Goal: Task Accomplishment & Management: Complete application form

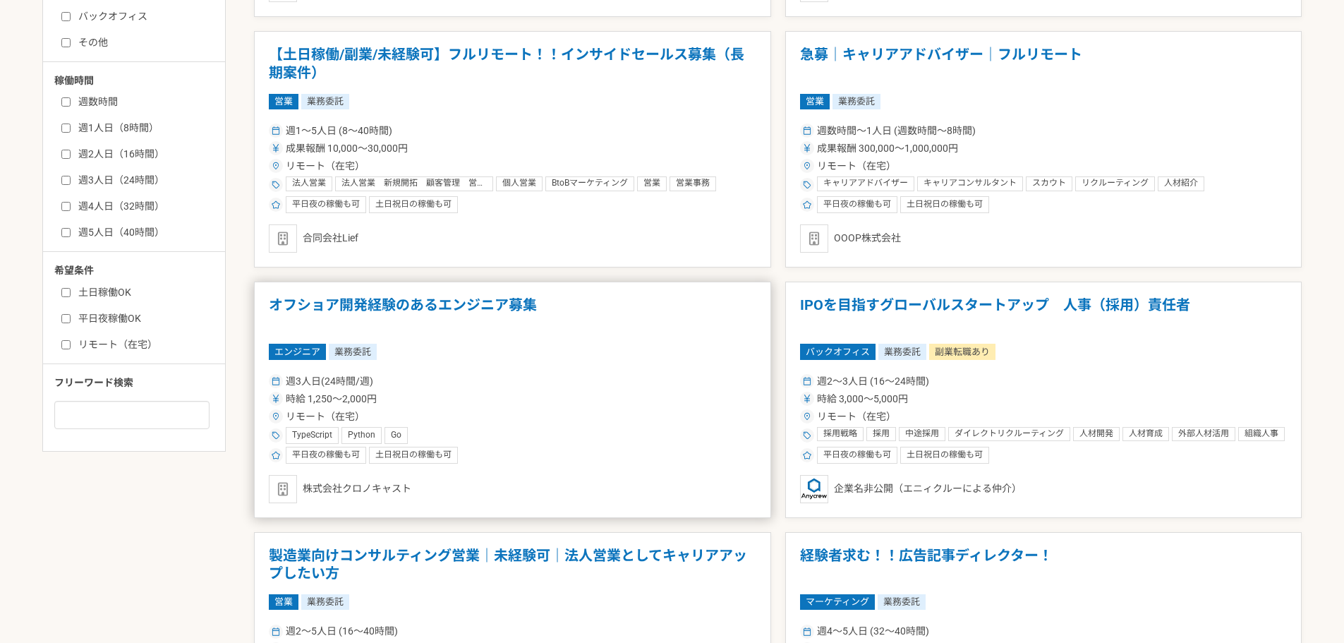
scroll to position [564, 0]
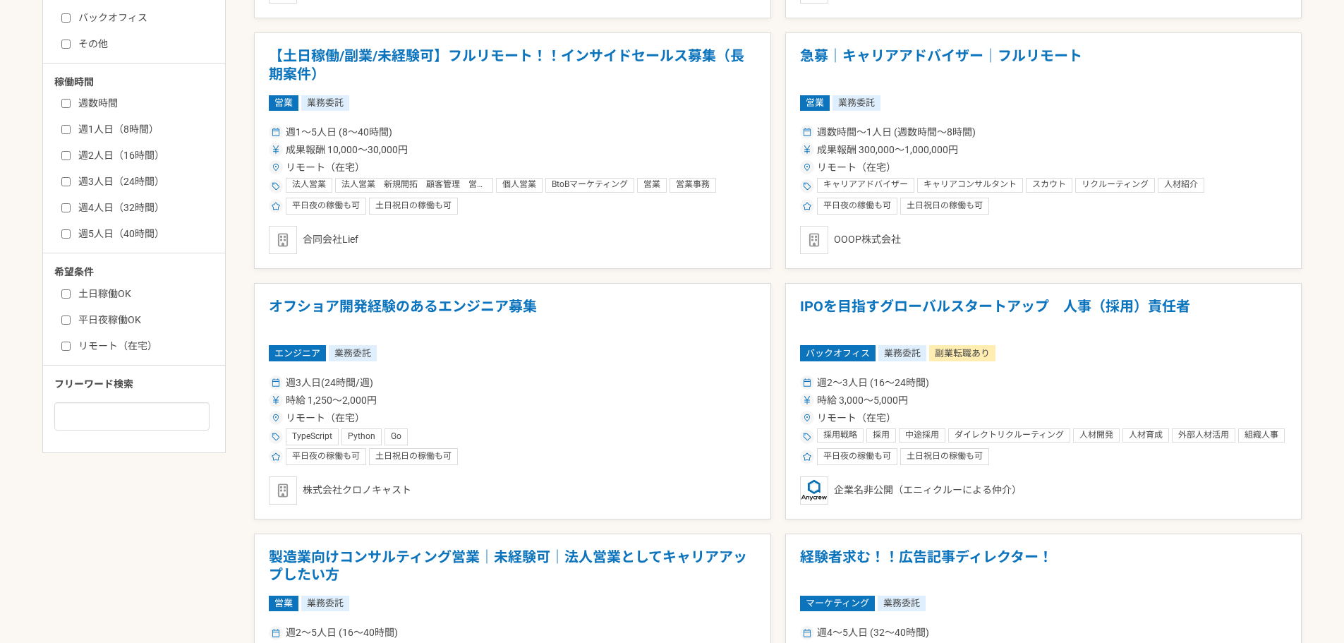
click at [66, 344] on input "リモート（在宅）" at bounding box center [65, 345] width 9 height 9
checkbox input "true"
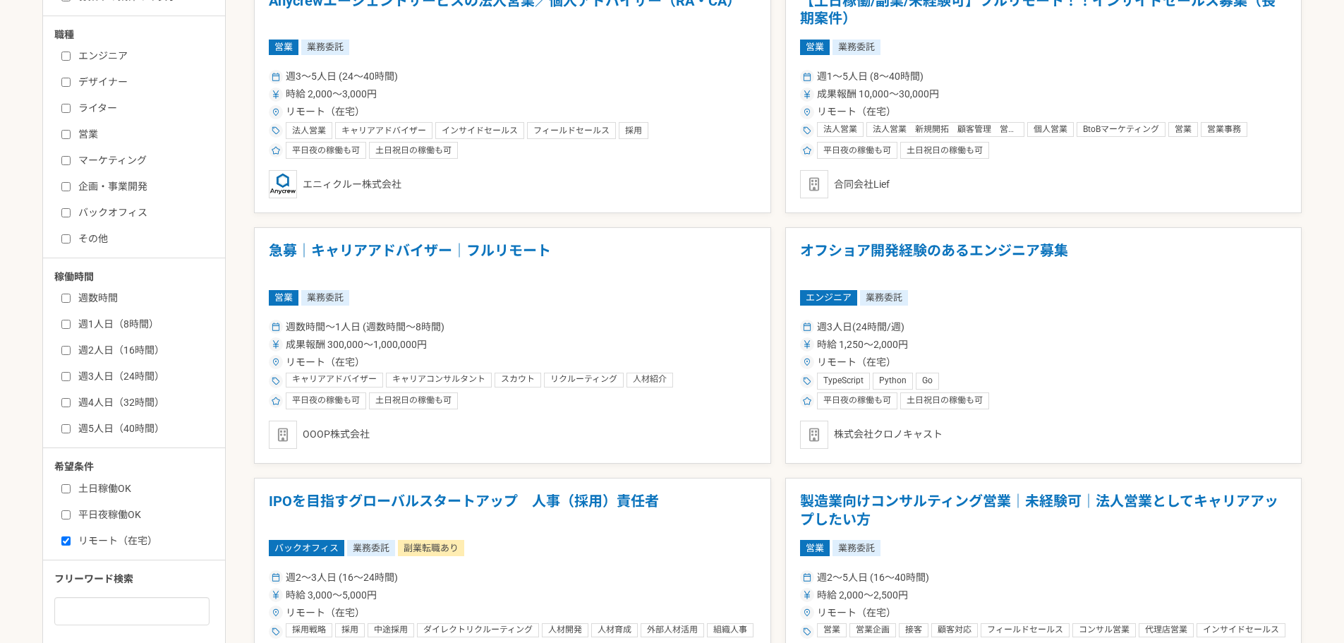
scroll to position [353, 0]
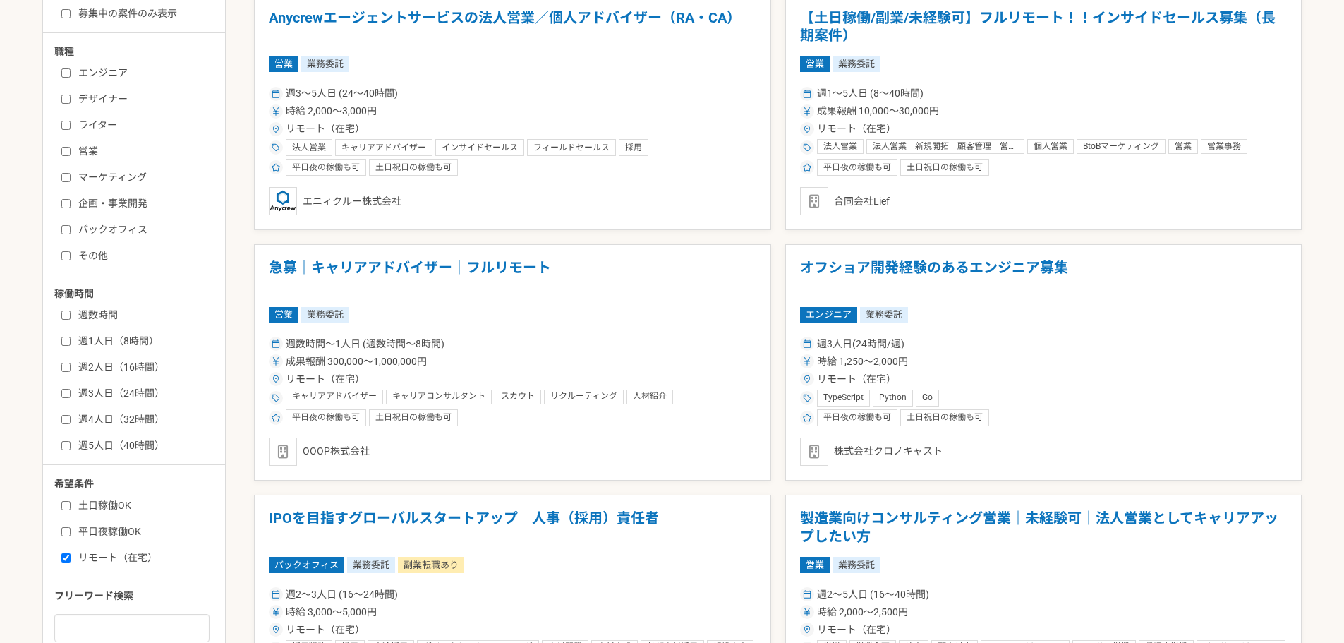
click at [62, 179] on input "マーケティング" at bounding box center [65, 177] width 9 height 9
checkbox input "true"
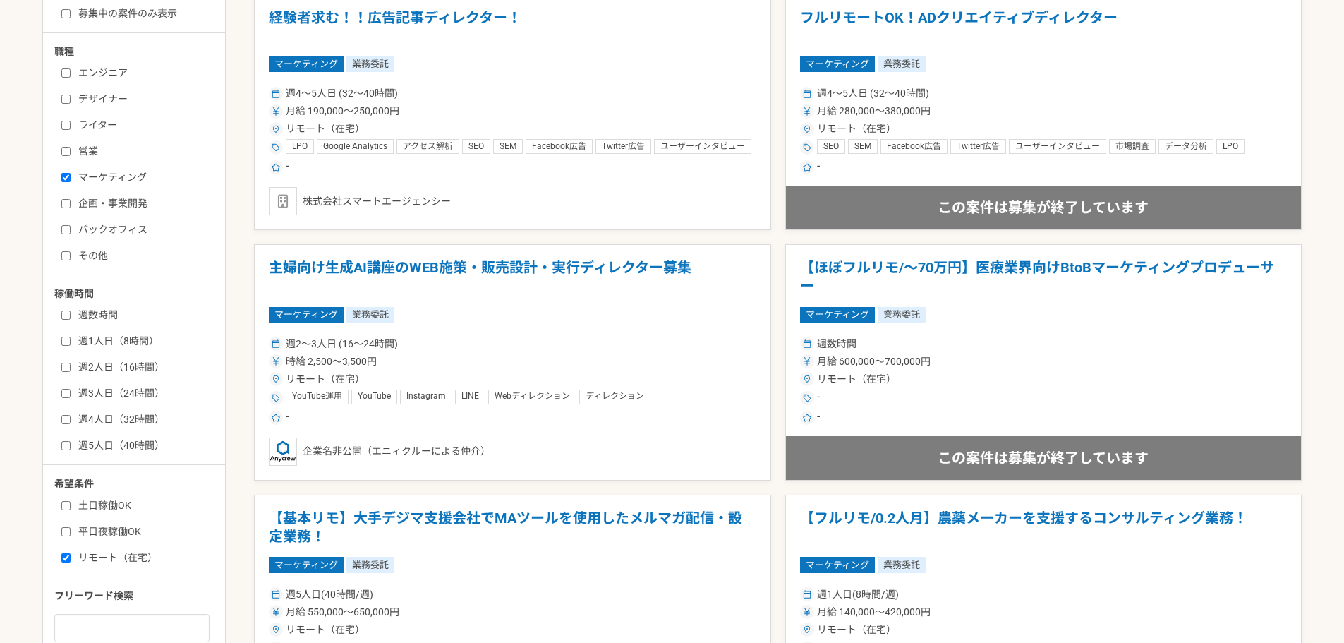
click at [65, 153] on input "営業" at bounding box center [65, 151] width 9 height 9
checkbox input "true"
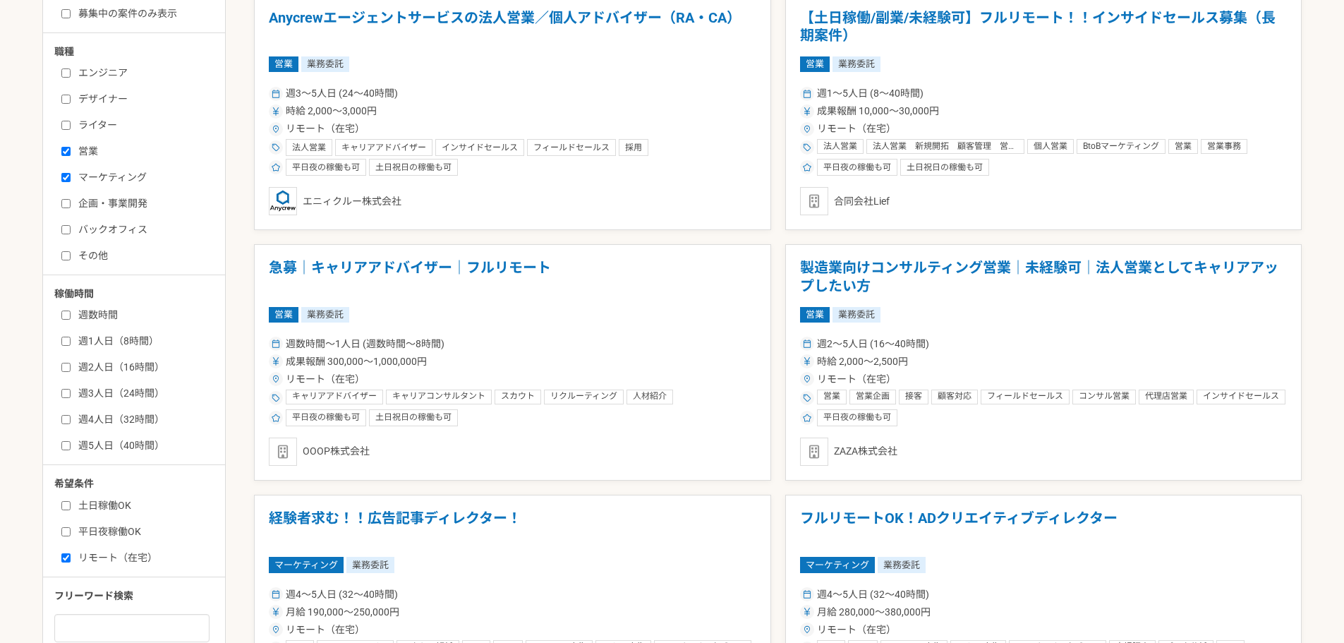
click at [68, 177] on input "マーケティング" at bounding box center [65, 177] width 9 height 9
checkbox input "false"
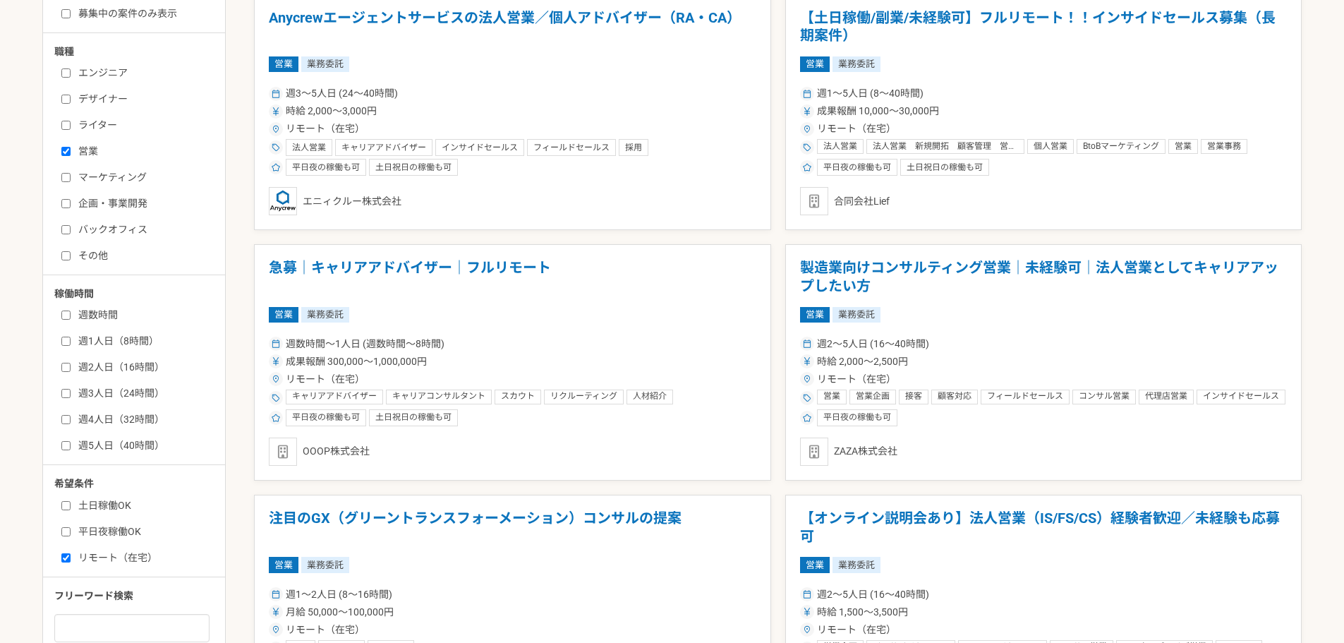
click at [66, 155] on input "営業" at bounding box center [65, 151] width 9 height 9
checkbox input "false"
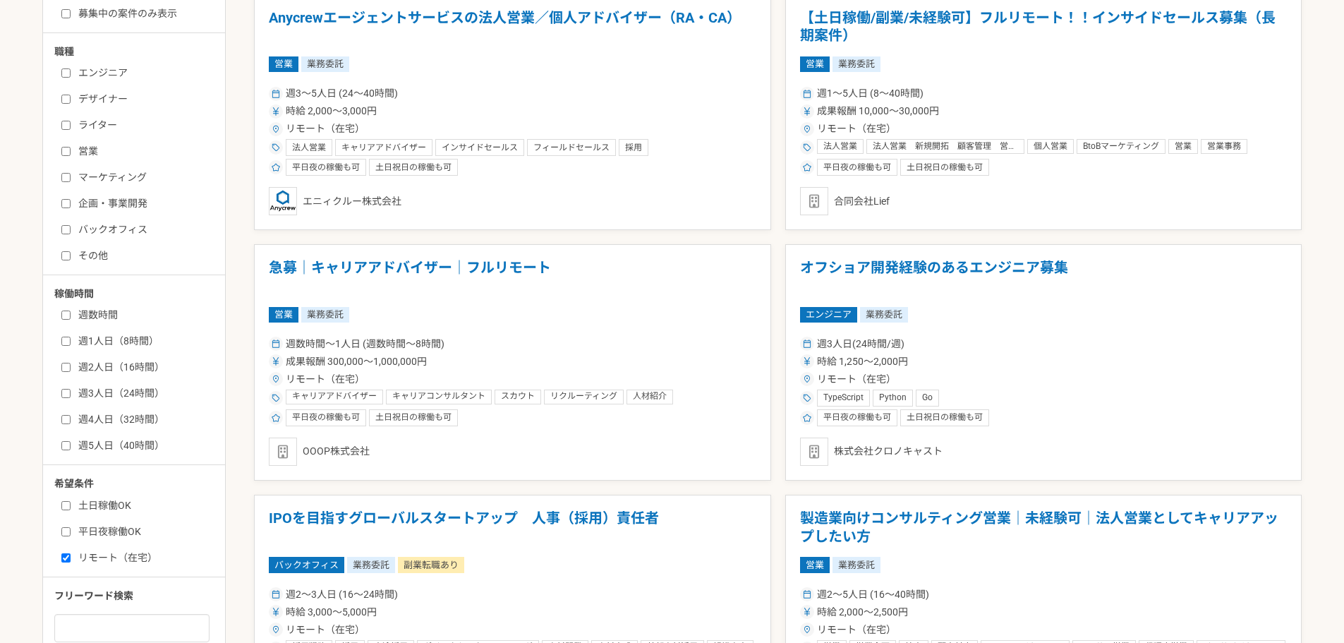
click at [68, 205] on input "企画・事業開発" at bounding box center [65, 203] width 9 height 9
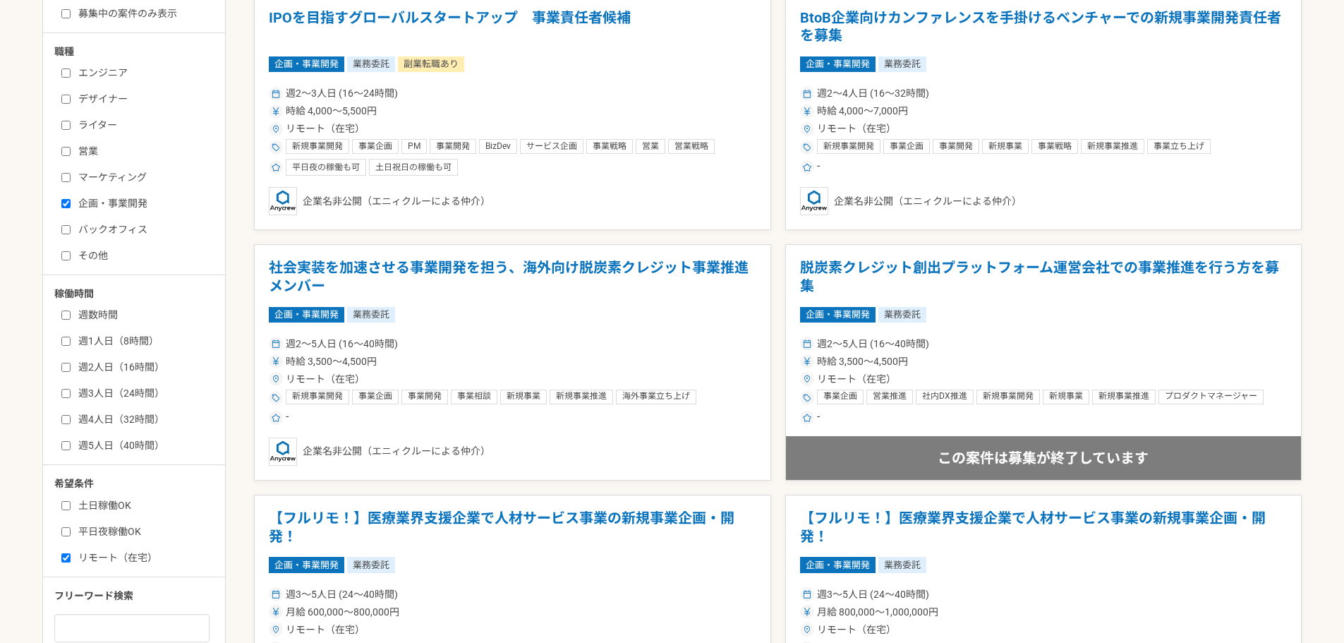
click at [66, 200] on input "企画・事業開発" at bounding box center [65, 203] width 9 height 9
checkbox input "false"
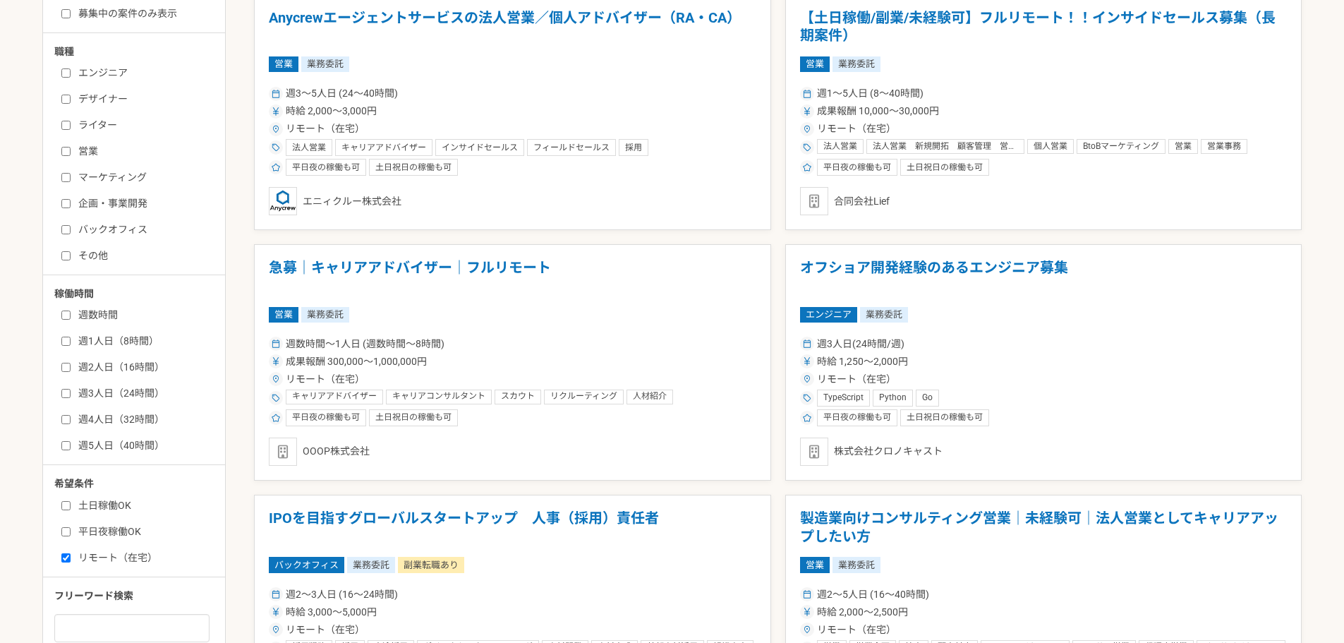
click at [64, 181] on input "マーケティング" at bounding box center [65, 177] width 9 height 9
checkbox input "true"
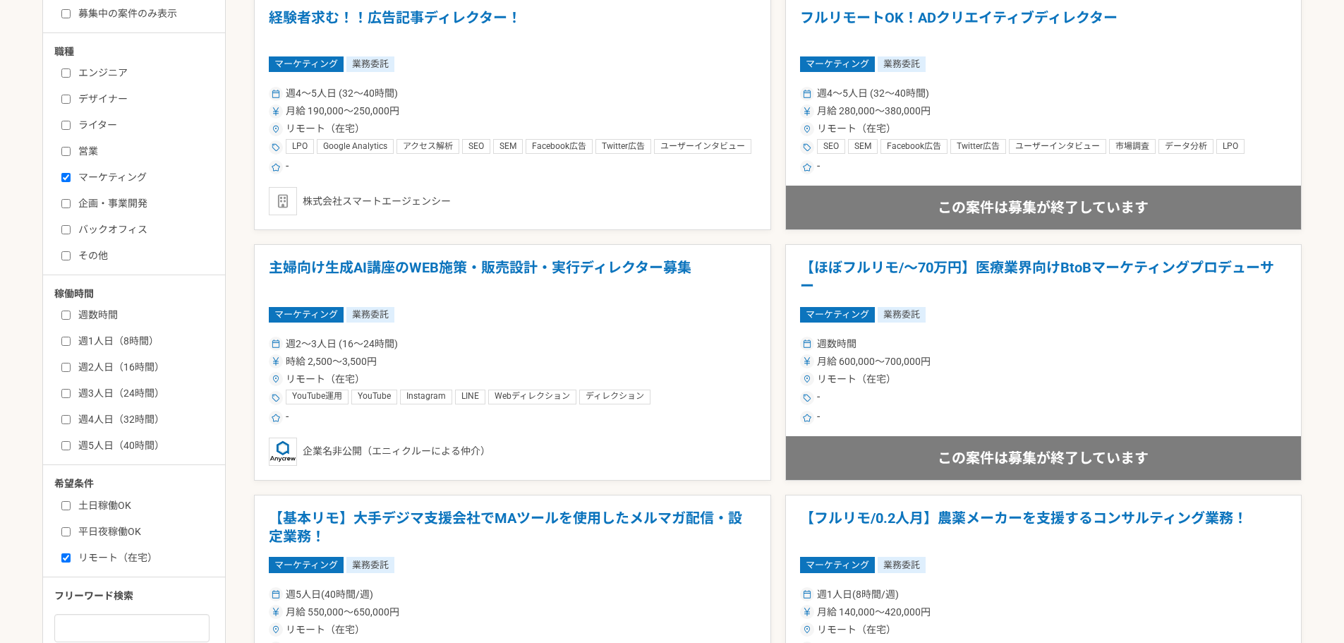
click at [64, 156] on input "営業" at bounding box center [65, 151] width 9 height 9
checkbox input "true"
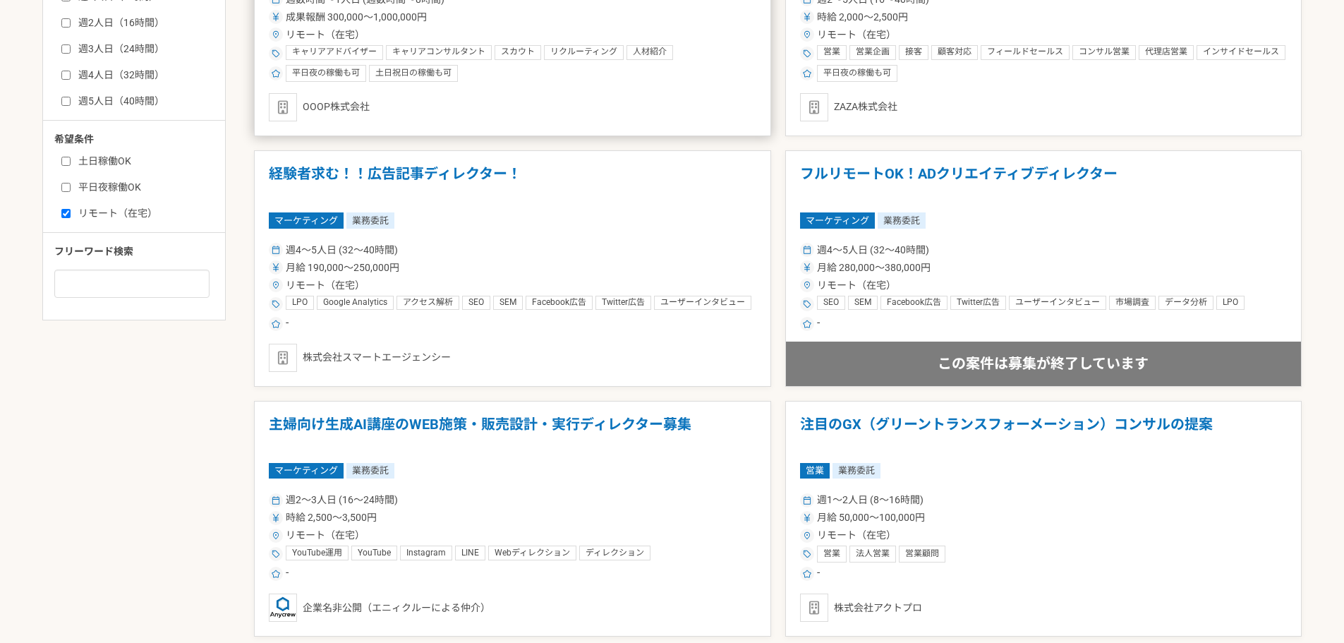
scroll to position [705, 0]
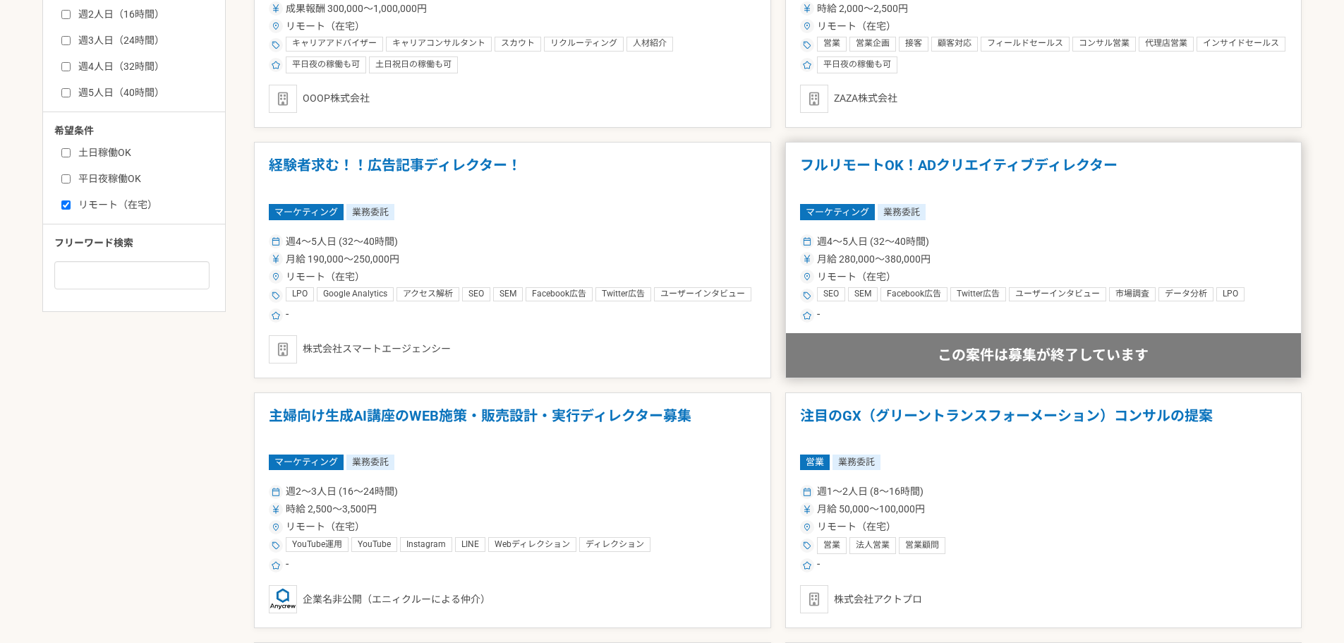
click at [952, 166] on h1 "フルリモートOK！ADクリエイティブディレクター" at bounding box center [1043, 175] width 487 height 36
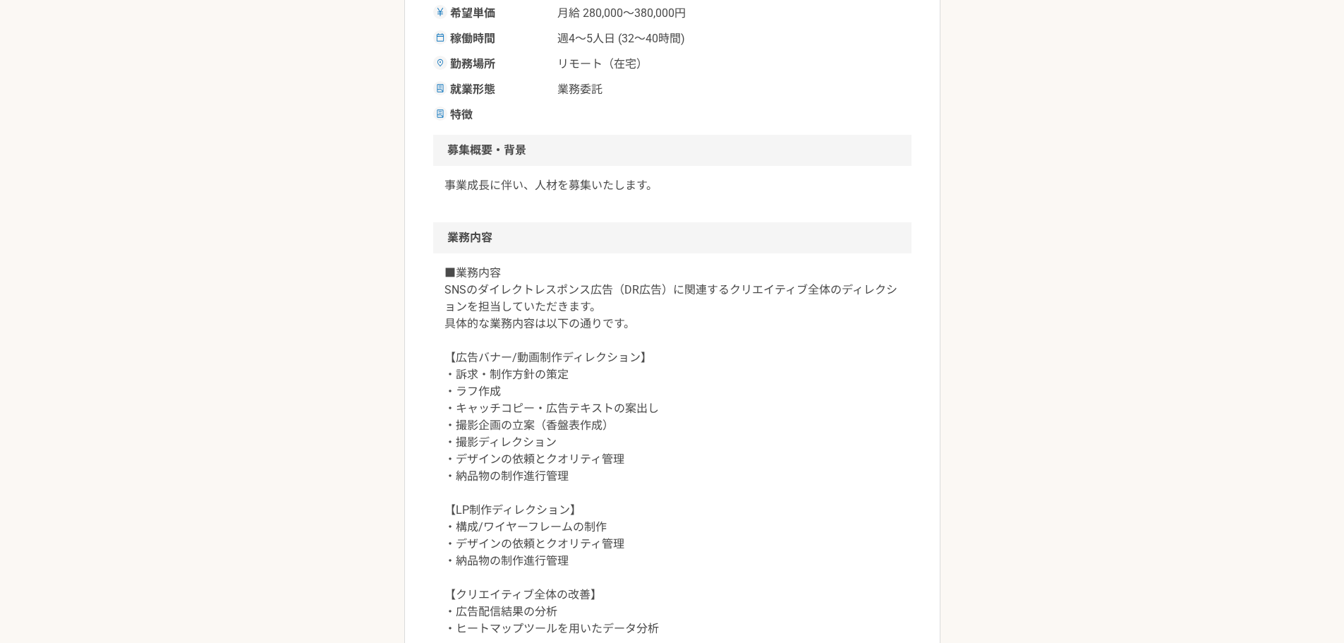
scroll to position [282, 0]
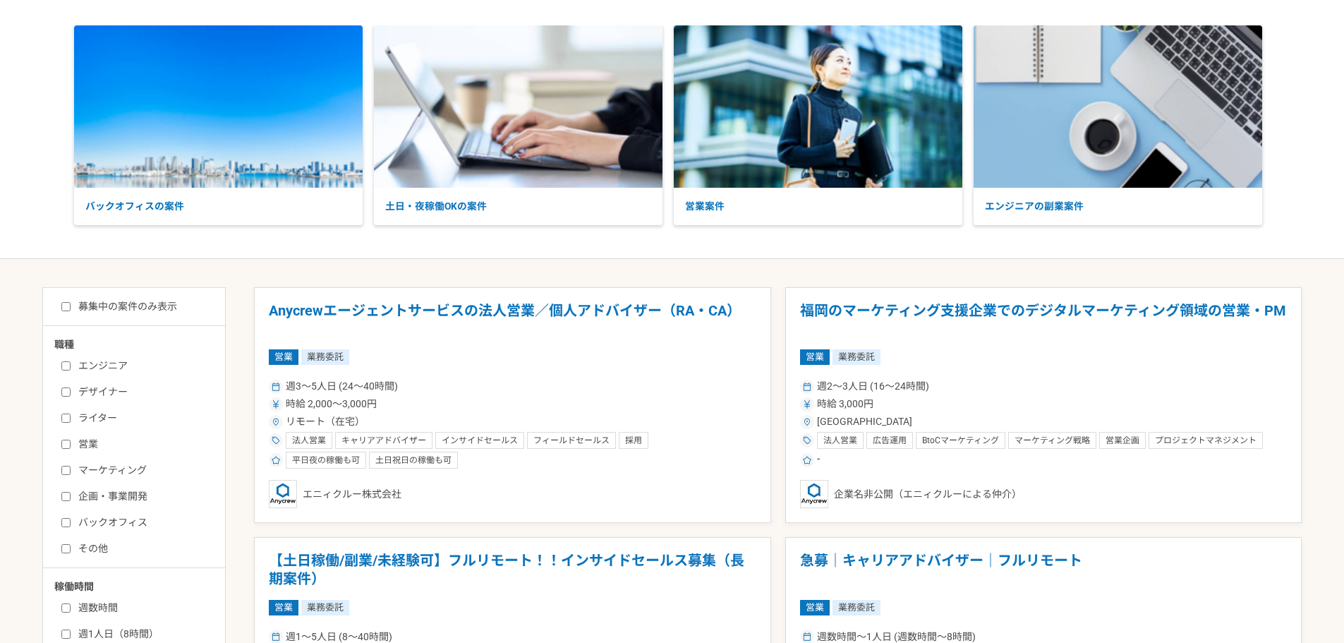
scroll to position [141, 0]
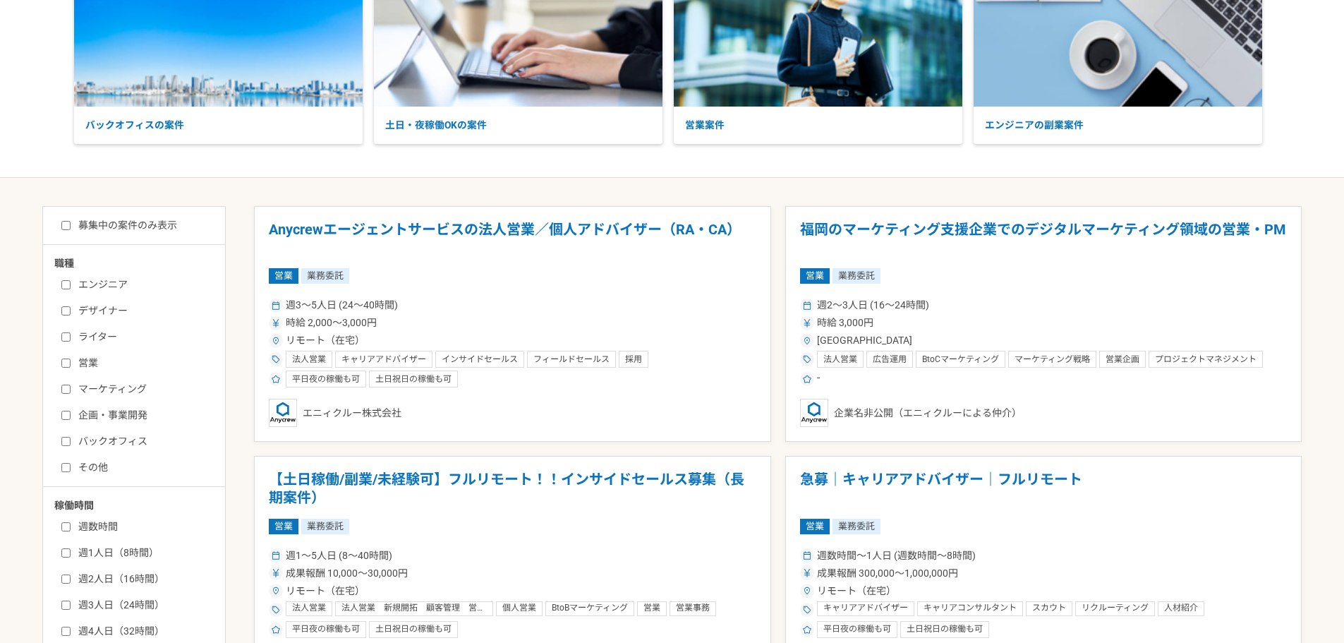
click at [66, 363] on input "営業" at bounding box center [65, 362] width 9 height 9
checkbox input "true"
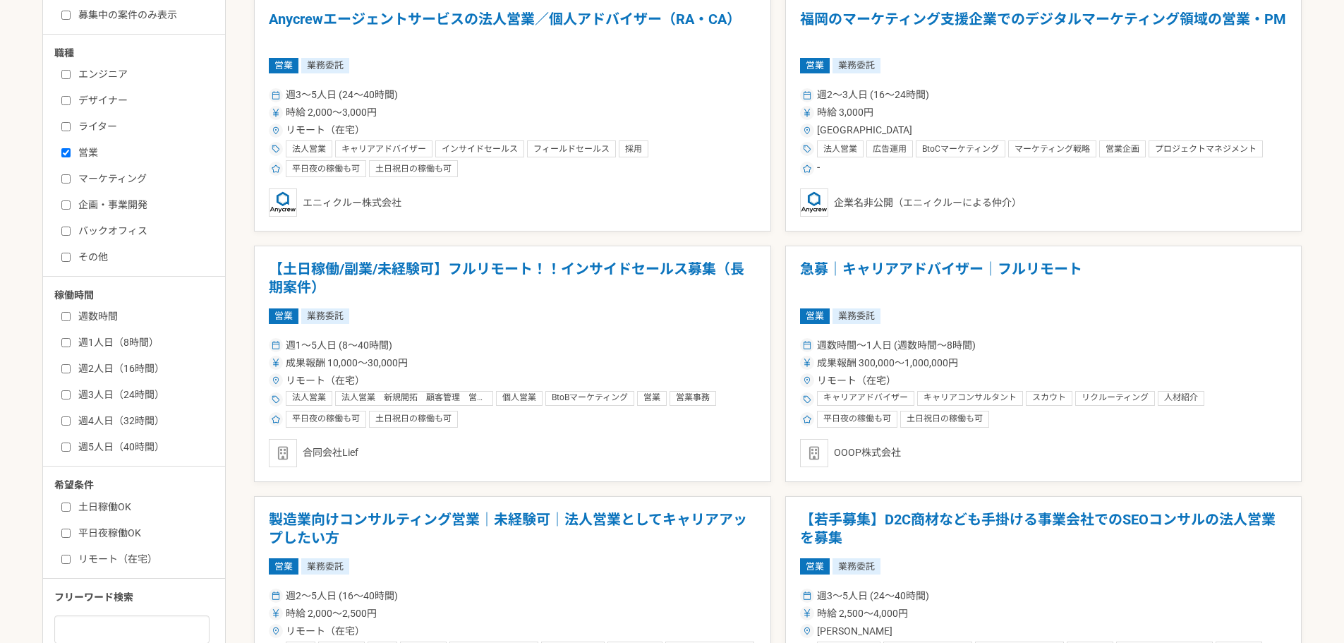
scroll to position [353, 0]
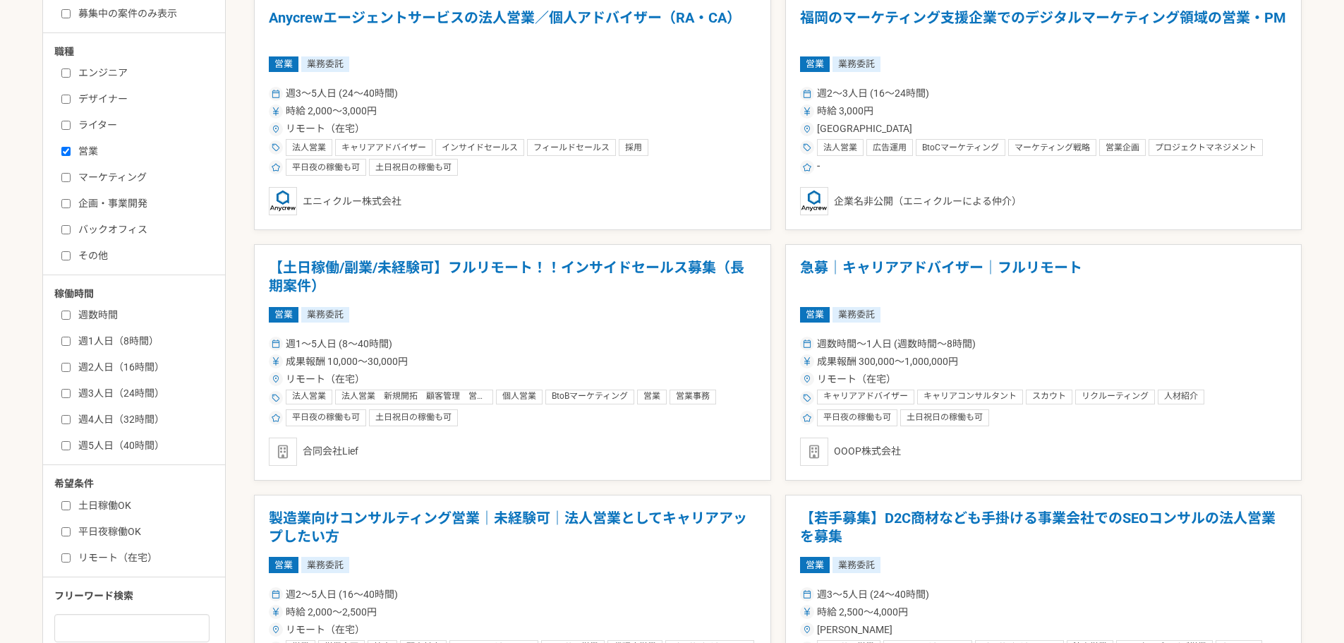
click at [65, 561] on input "リモート（在宅）" at bounding box center [65, 557] width 9 height 9
checkbox input "true"
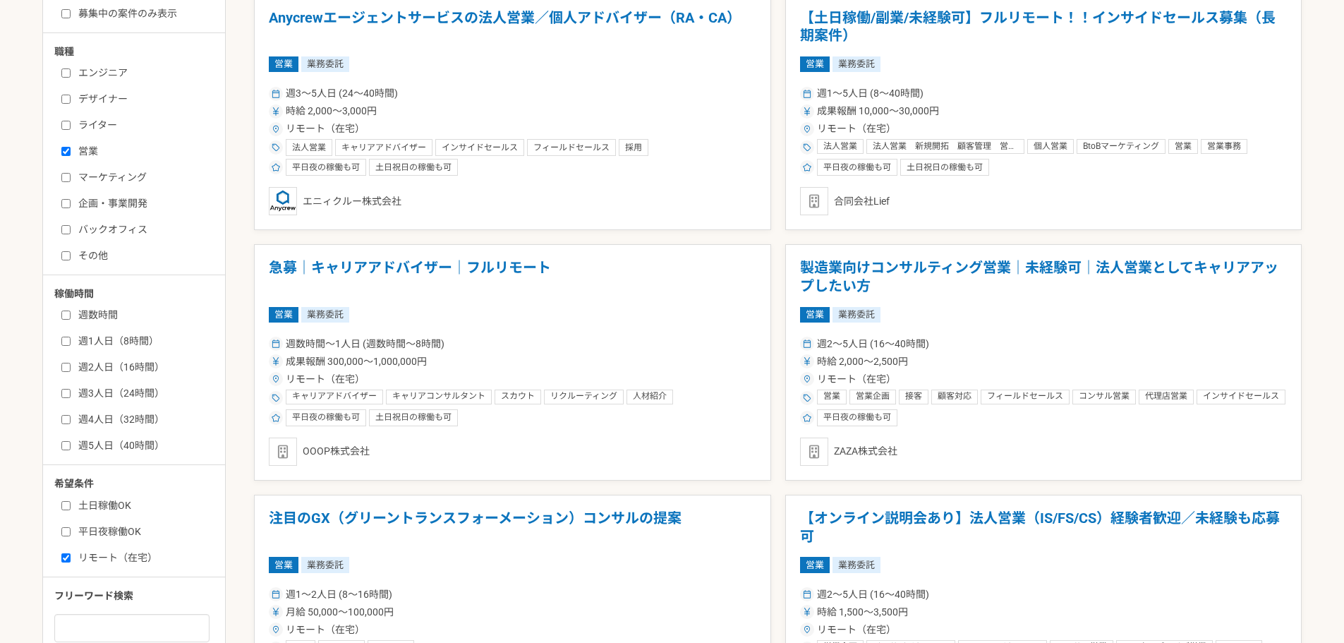
click at [69, 178] on input "マーケティング" at bounding box center [65, 177] width 9 height 9
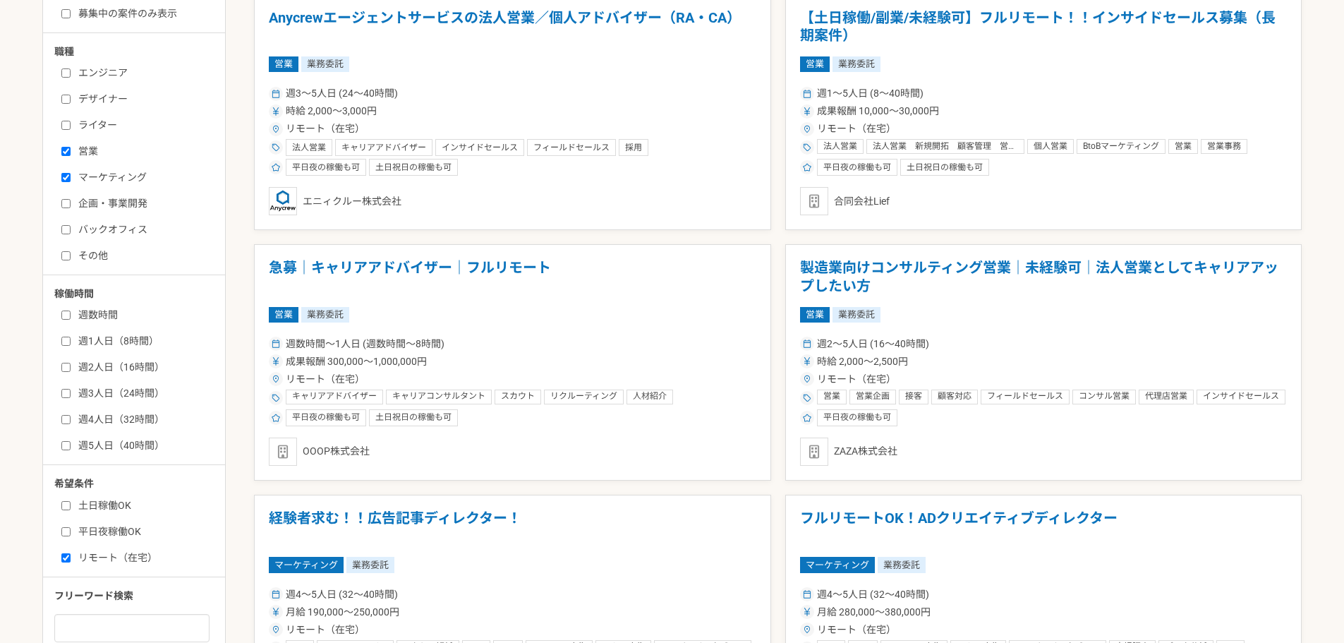
click at [69, 178] on input "マーケティング" at bounding box center [65, 177] width 9 height 9
checkbox input "false"
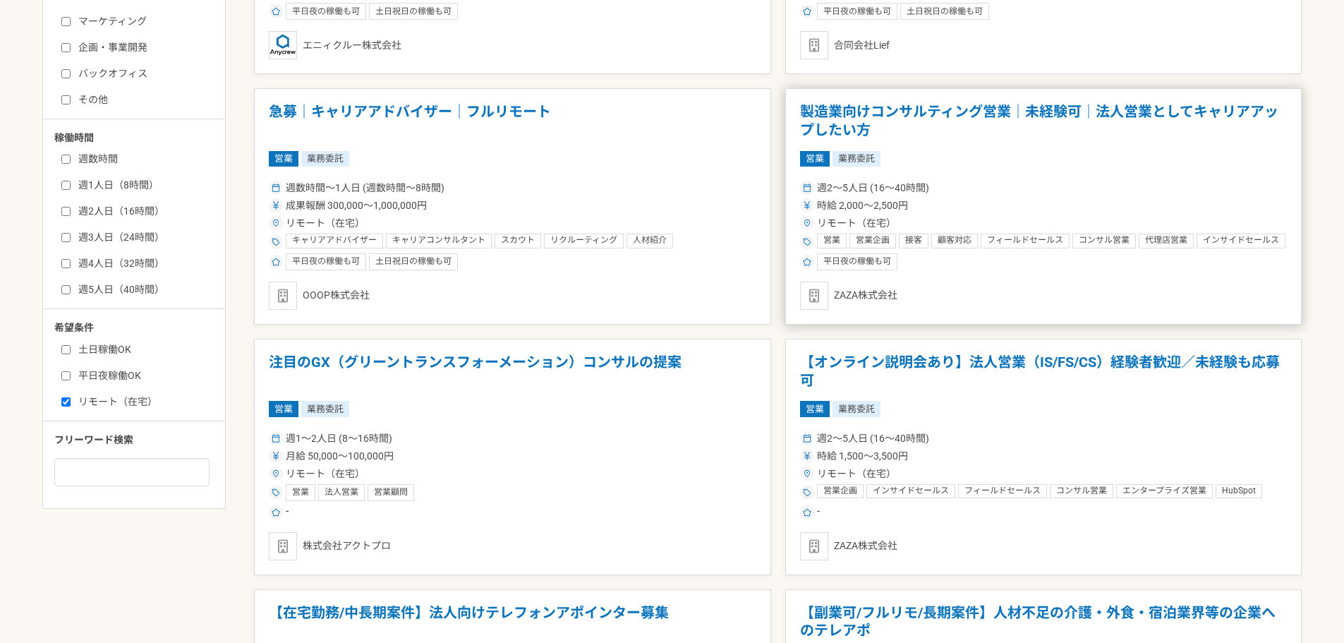
scroll to position [564, 0]
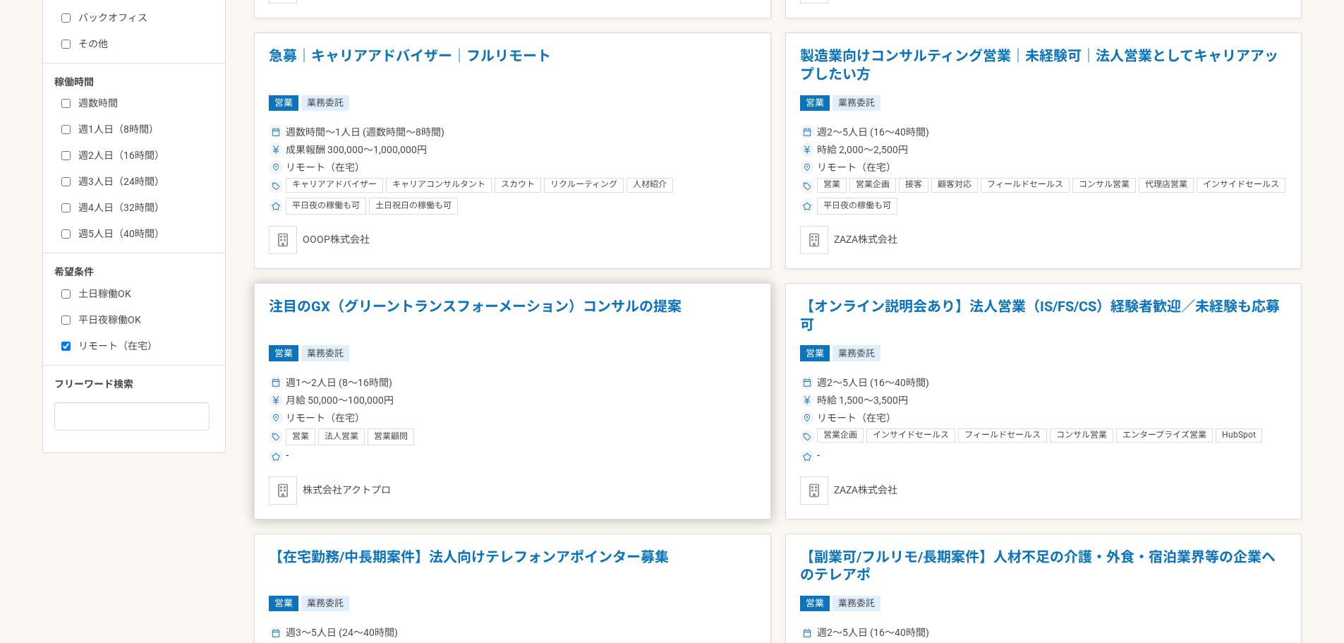
click at [488, 304] on h1 "注目のGX（グリーントランスフォーメーション）コンサルの提案" at bounding box center [512, 316] width 487 height 36
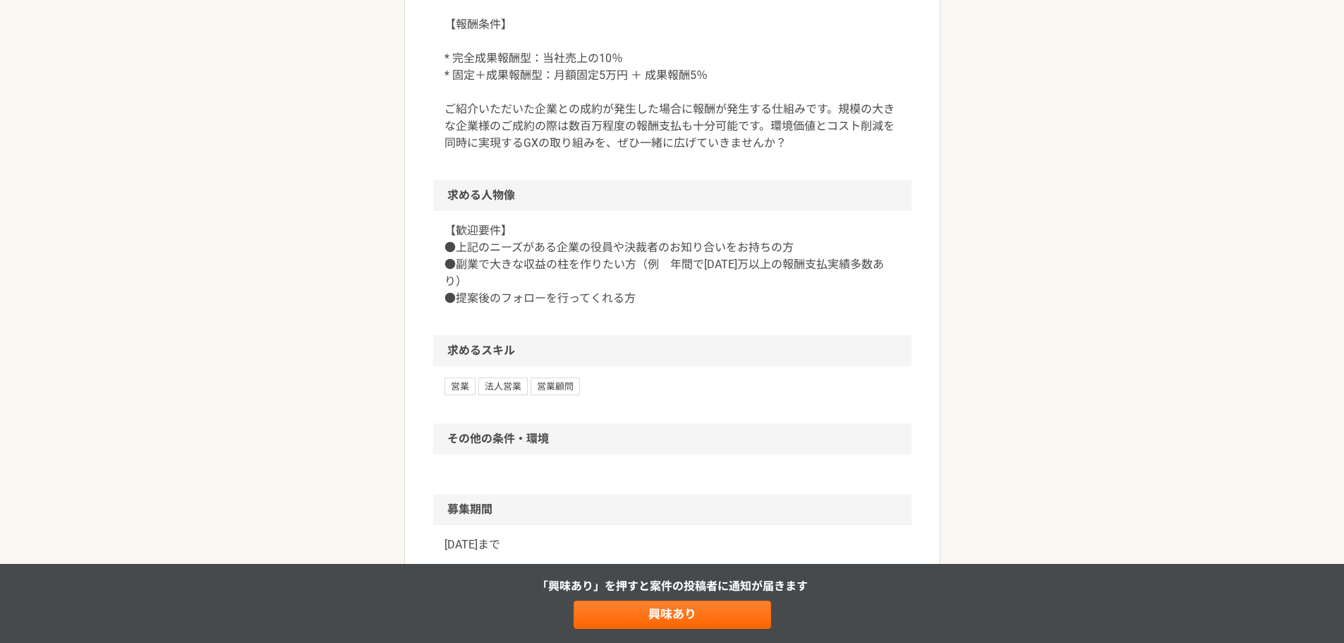
scroll to position [917, 0]
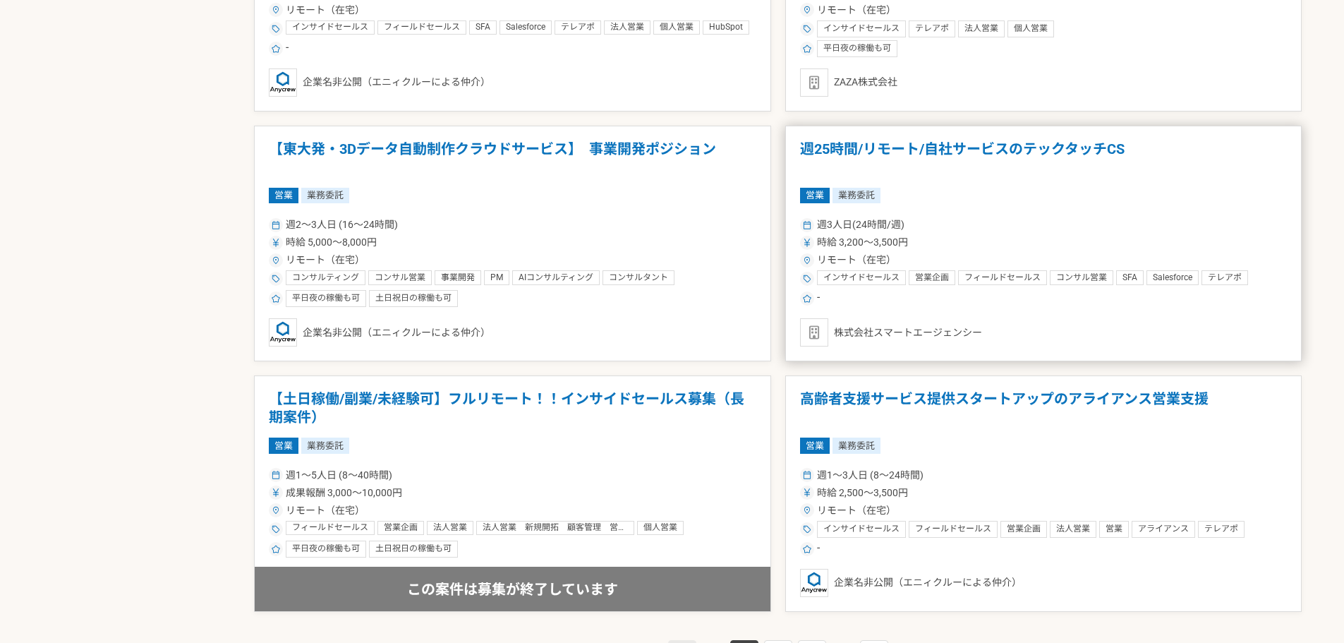
scroll to position [2399, 0]
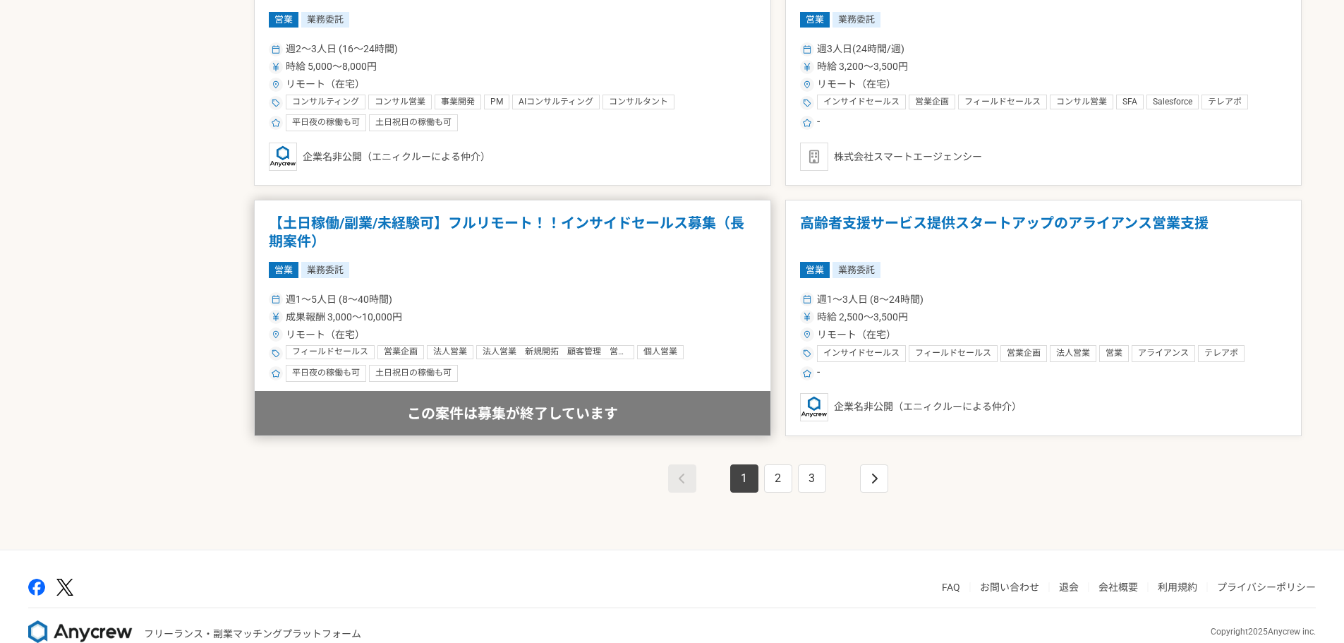
click at [442, 226] on h1 "【土日稼働/副業/未経験可】フルリモート！！インサイドセールス募集（長期案件）" at bounding box center [512, 232] width 487 height 36
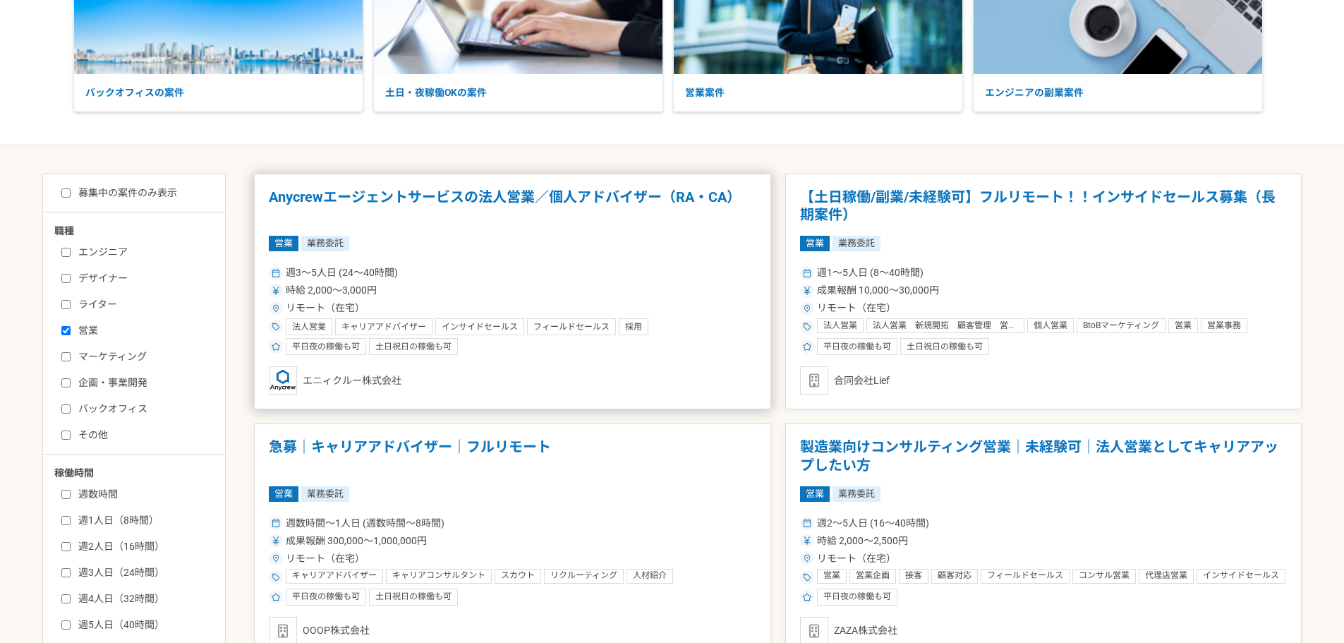
scroll to position [212, 0]
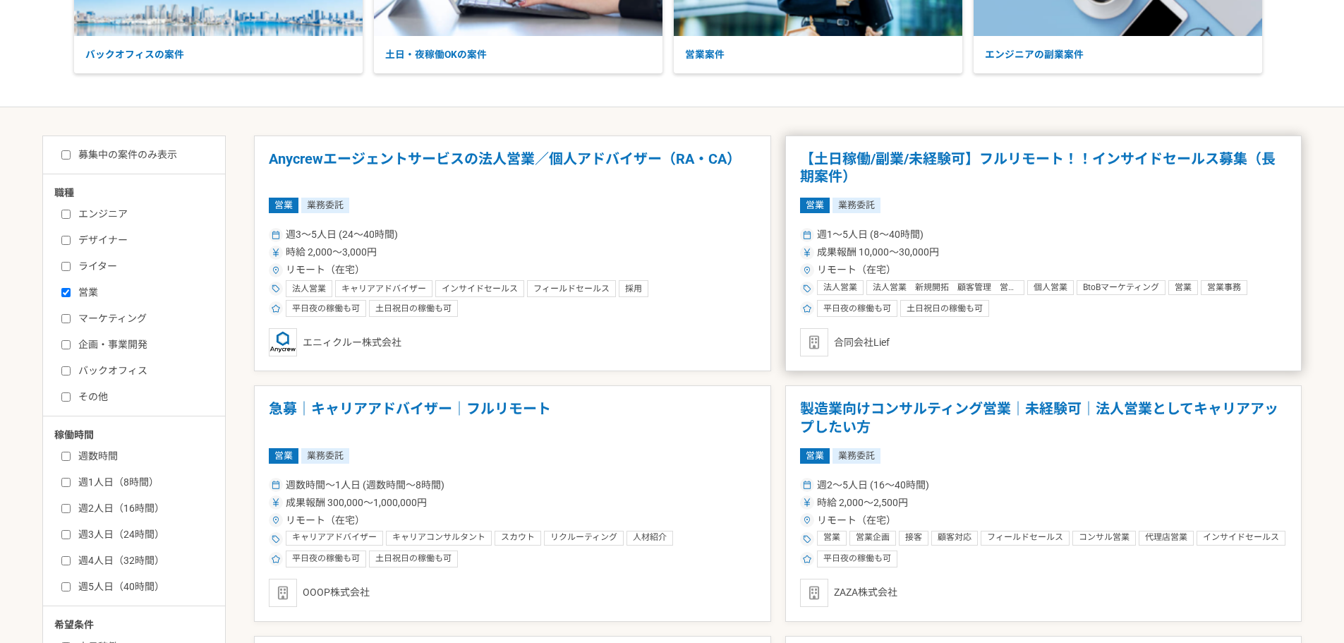
click at [1002, 159] on h1 "【土日稼働/副業/未経験可】フルリモート！！インサイドセールス募集（長期案件）" at bounding box center [1043, 168] width 487 height 36
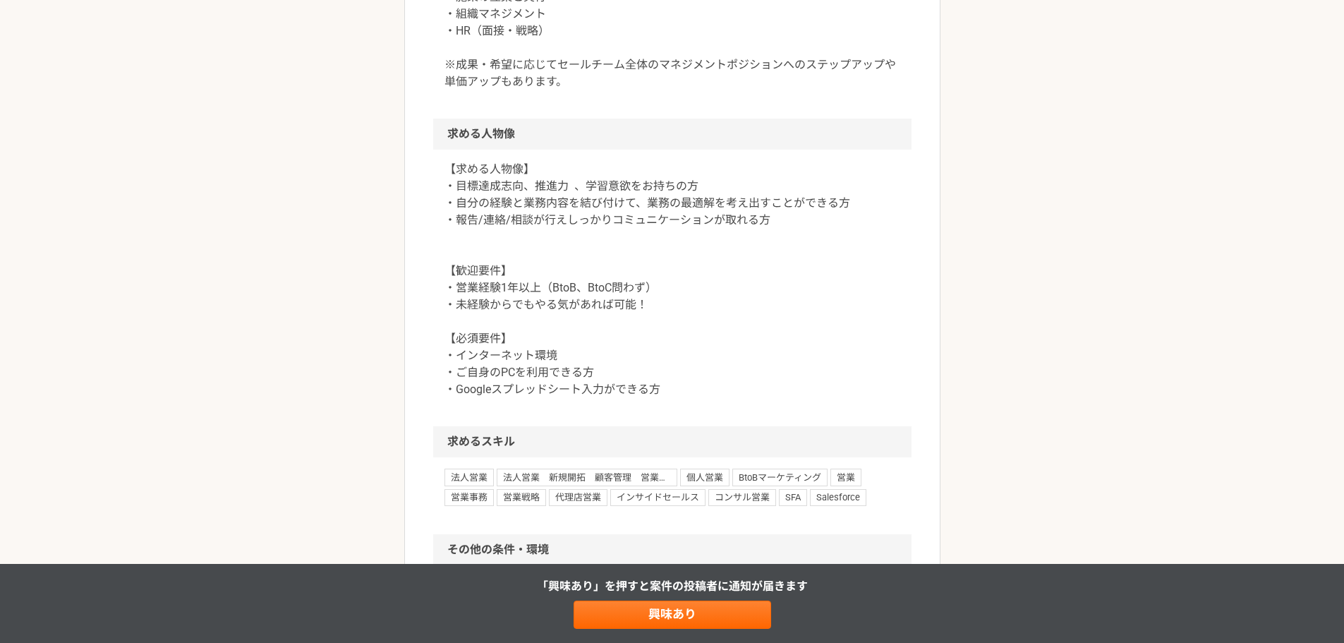
scroll to position [1199, 0]
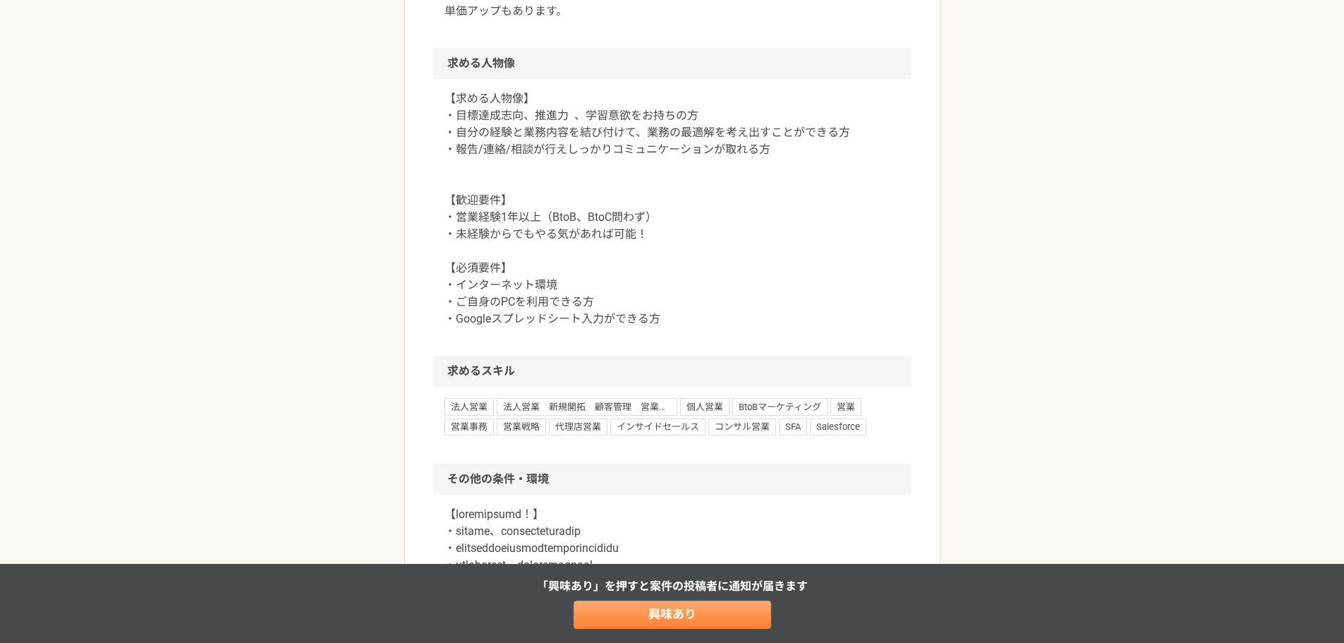
click at [637, 606] on link "興味あり" at bounding box center [673, 614] width 198 height 28
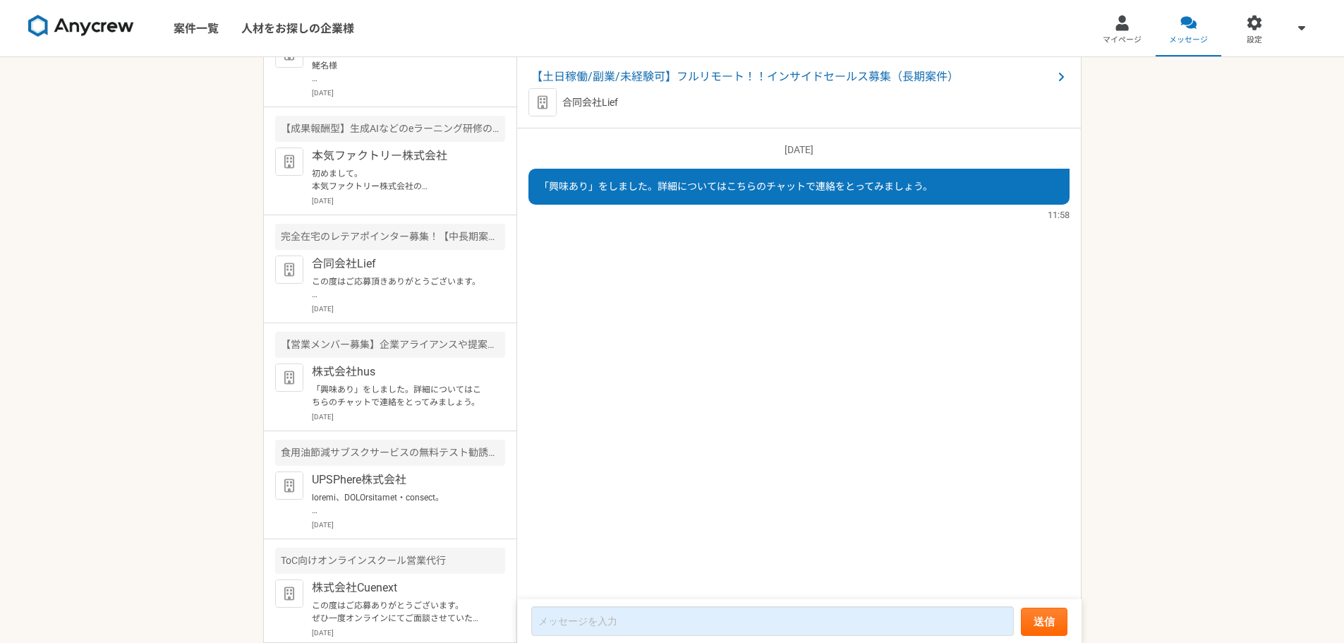
scroll to position [1890, 0]
click at [401, 401] on p "「興味あり」をしました。詳細についてはこちらのチャットで連絡をとってみましょう。" at bounding box center [399, 398] width 174 height 25
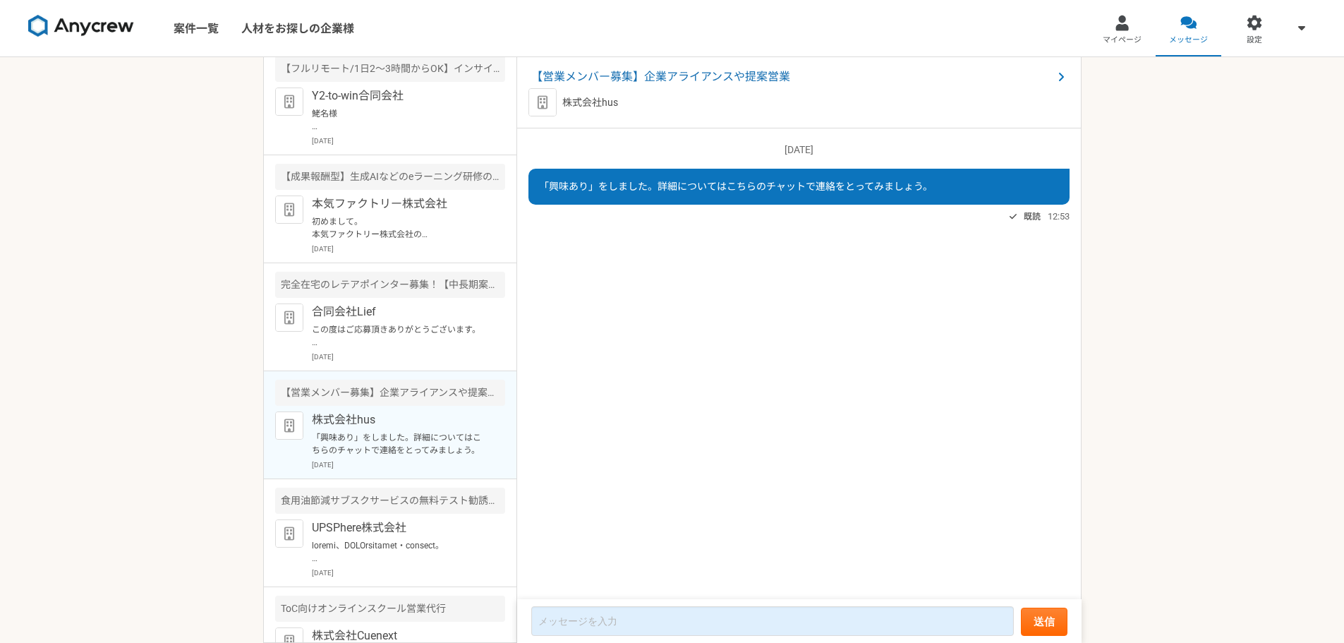
scroll to position [1819, 0]
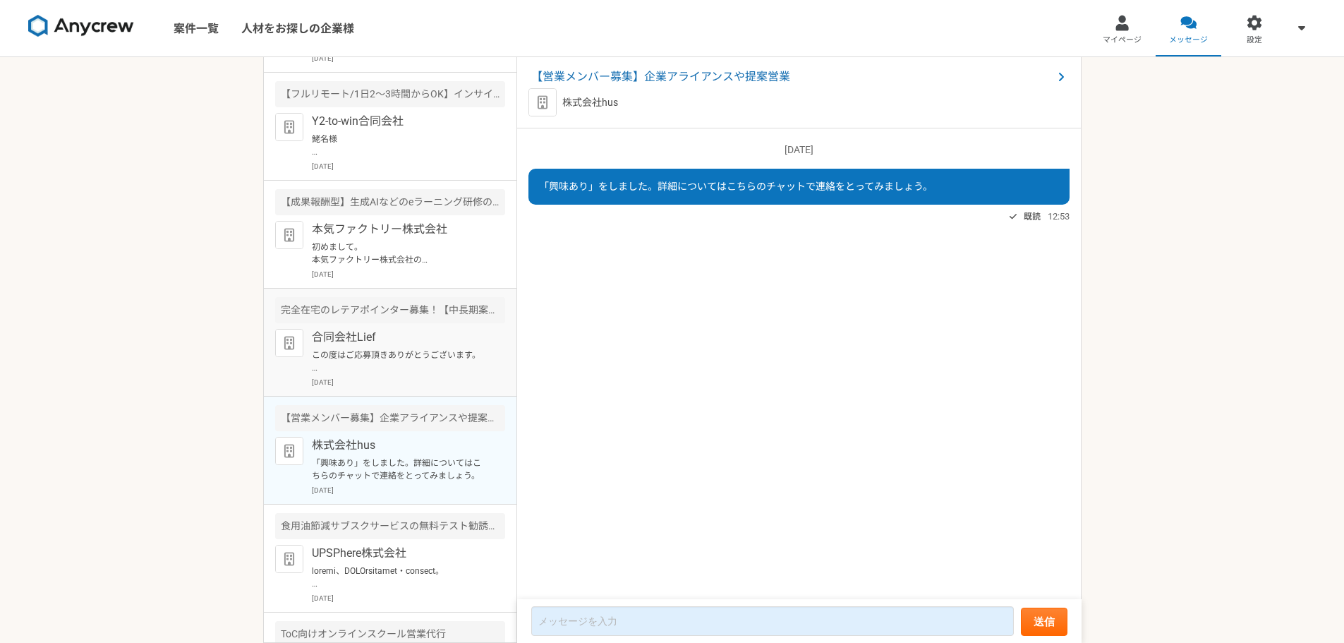
click at [392, 377] on p "[DATE]" at bounding box center [408, 382] width 193 height 11
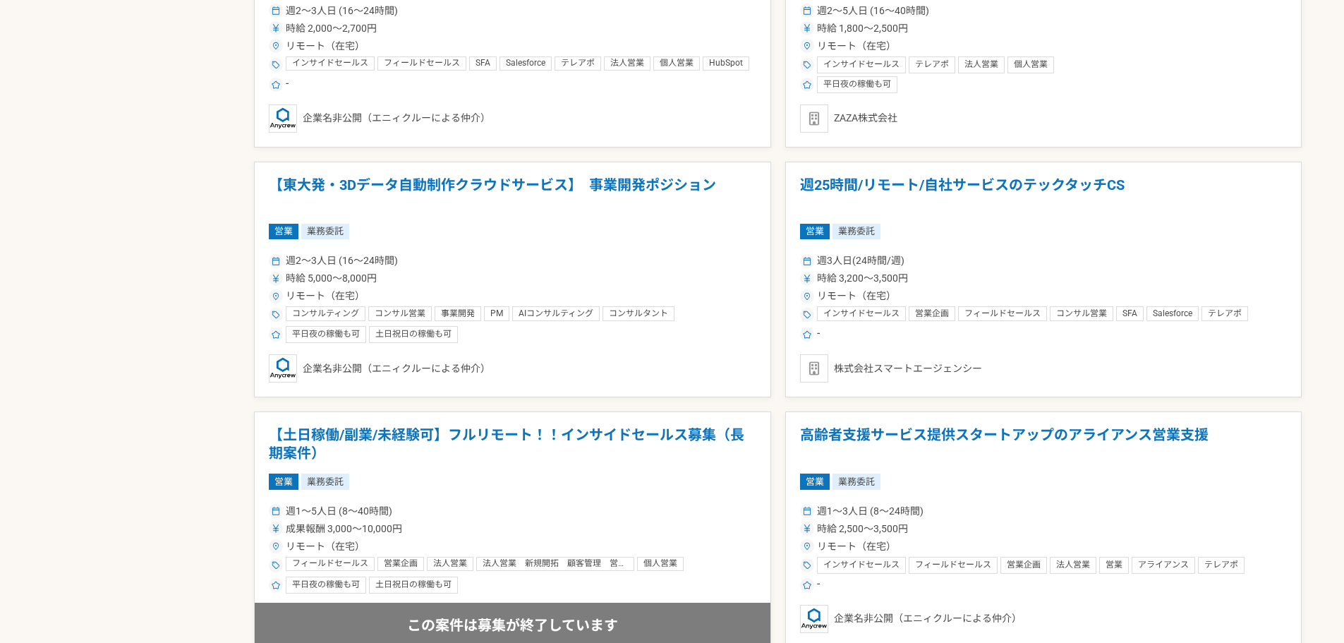
scroll to position [2399, 0]
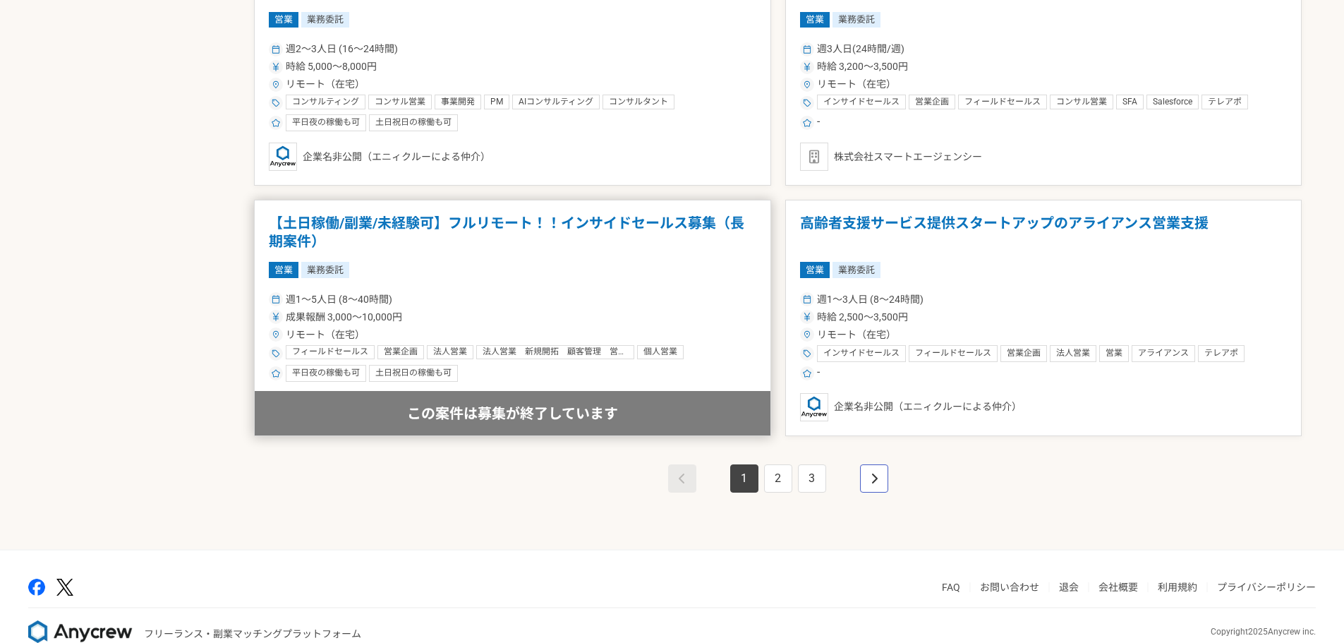
drag, startPoint x: 866, startPoint y: 478, endPoint x: 550, endPoint y: 319, distance: 354.0
click at [581, 217] on h1 "【土日稼働/副業/未経験可】フルリモート！！インサイドセールス募集（長期案件）" at bounding box center [512, 232] width 487 height 36
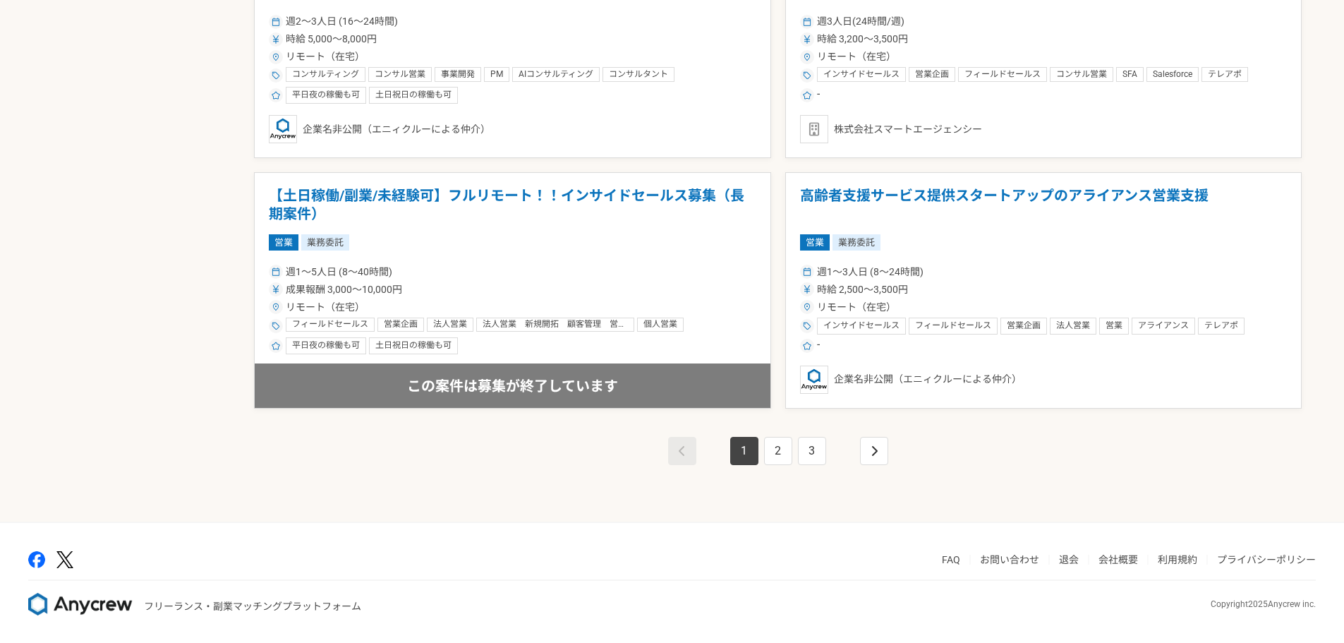
scroll to position [2428, 0]
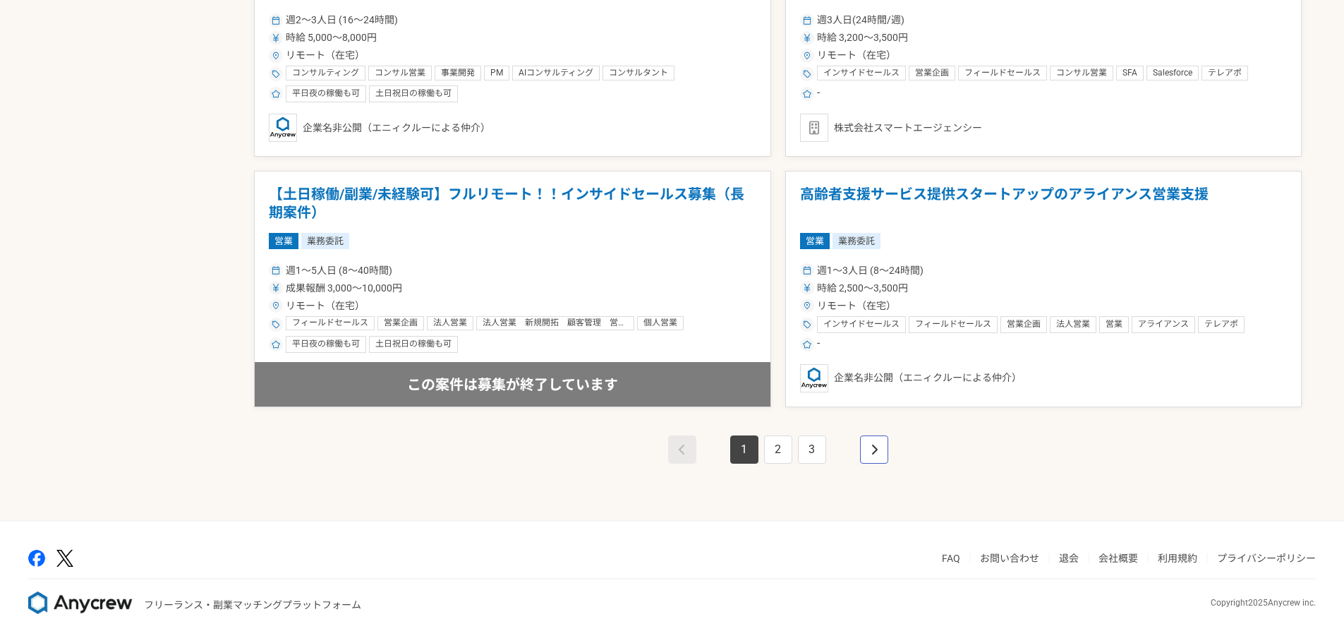
click at [874, 452] on icon "pagination" at bounding box center [874, 449] width 6 height 10
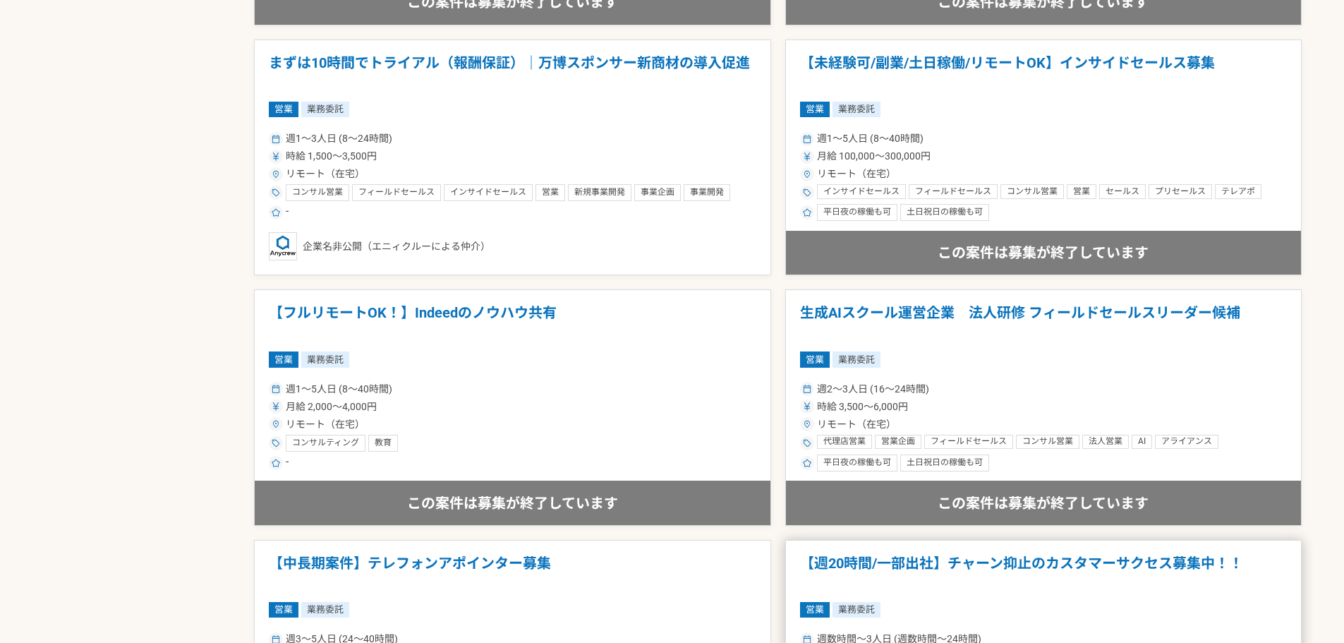
scroll to position [917, 0]
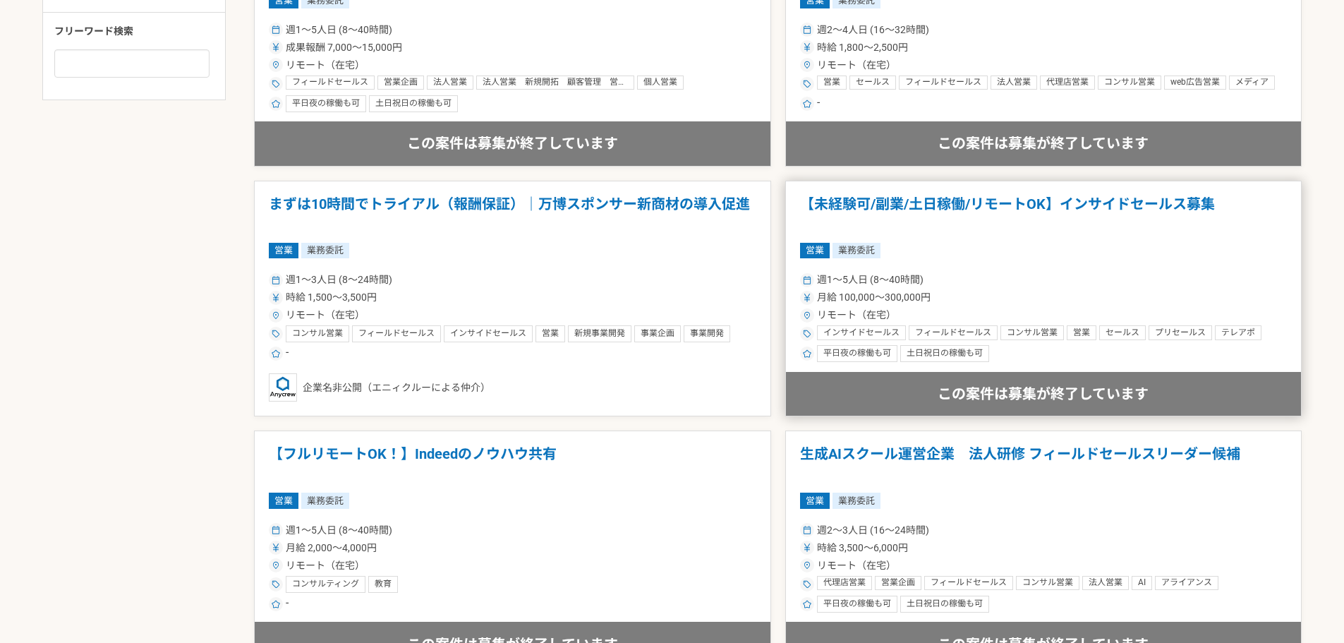
click at [1084, 195] on h1 "【未経験可/副業/土日稼働/リモートOK】インサイドセールス募集" at bounding box center [1043, 213] width 487 height 36
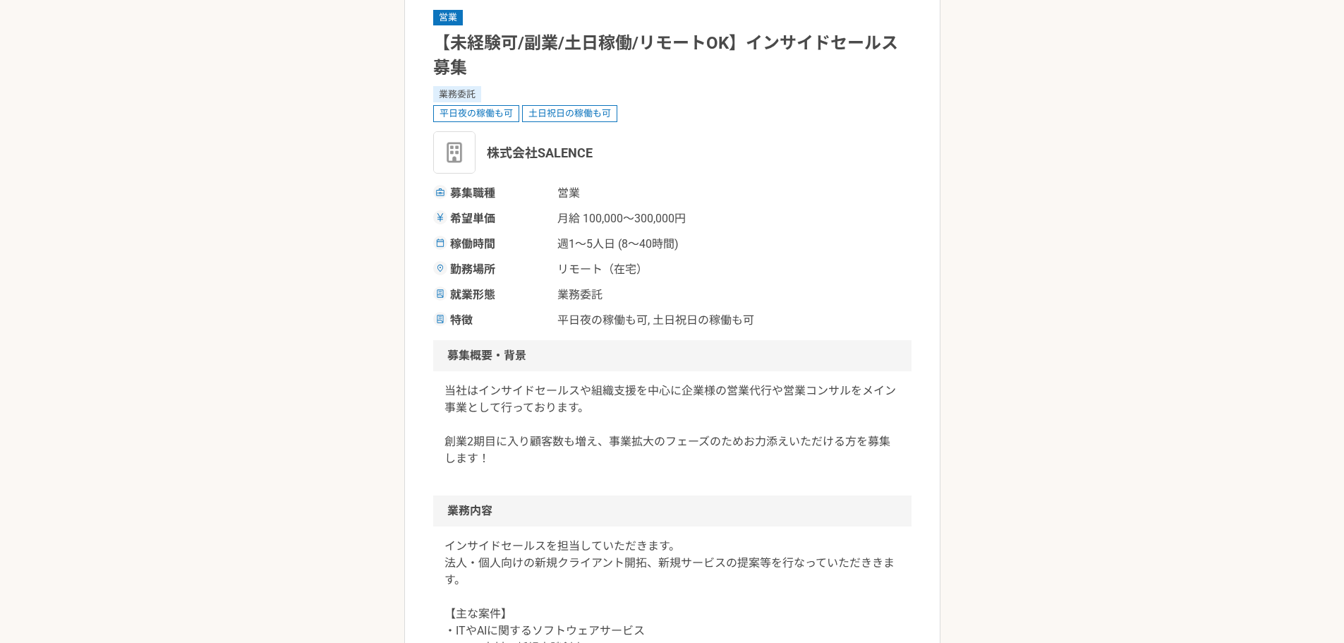
scroll to position [212, 0]
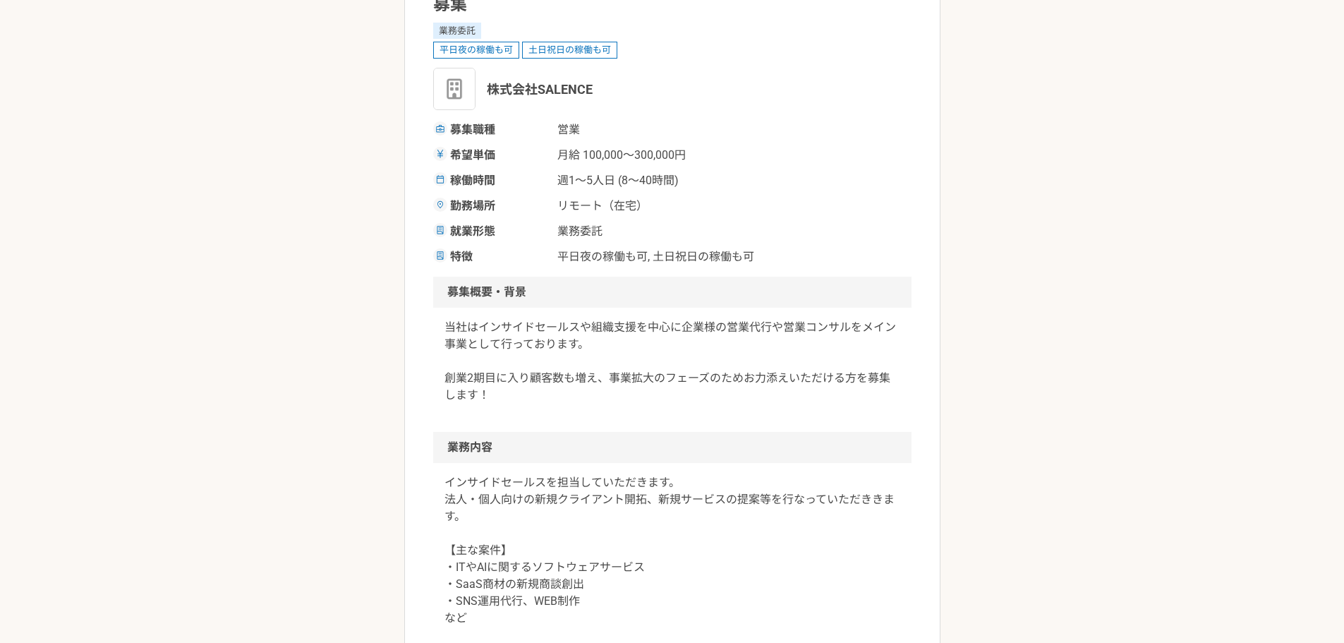
click at [458, 92] on img at bounding box center [454, 89] width 42 height 42
click at [509, 92] on span "株式会社SALENCE" at bounding box center [540, 89] width 106 height 19
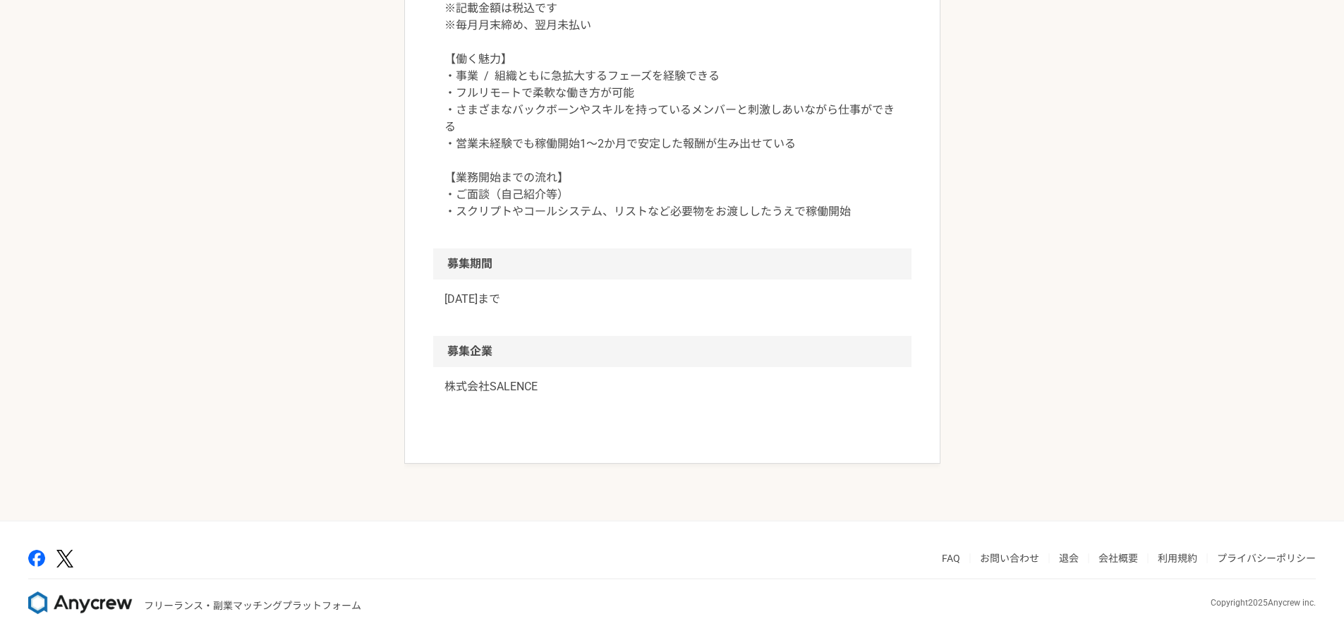
scroll to position [1798, 0]
click at [471, 382] on p "株式会社SALENCE" at bounding box center [672, 386] width 456 height 17
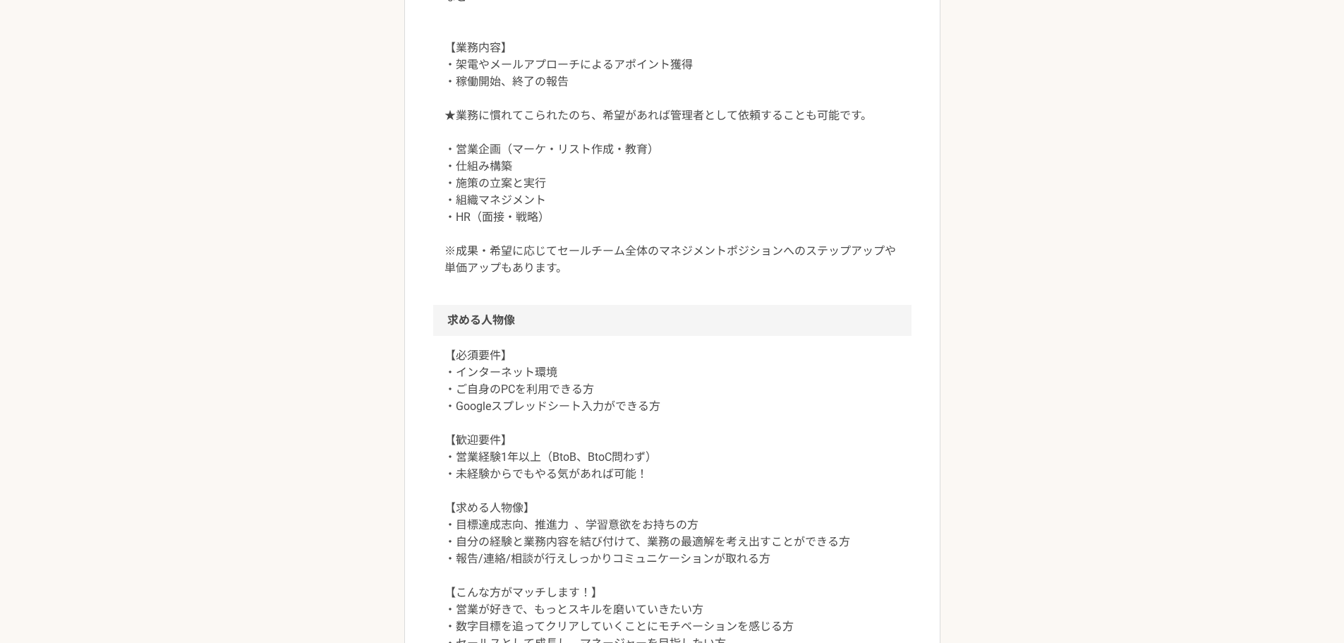
scroll to position [740, 0]
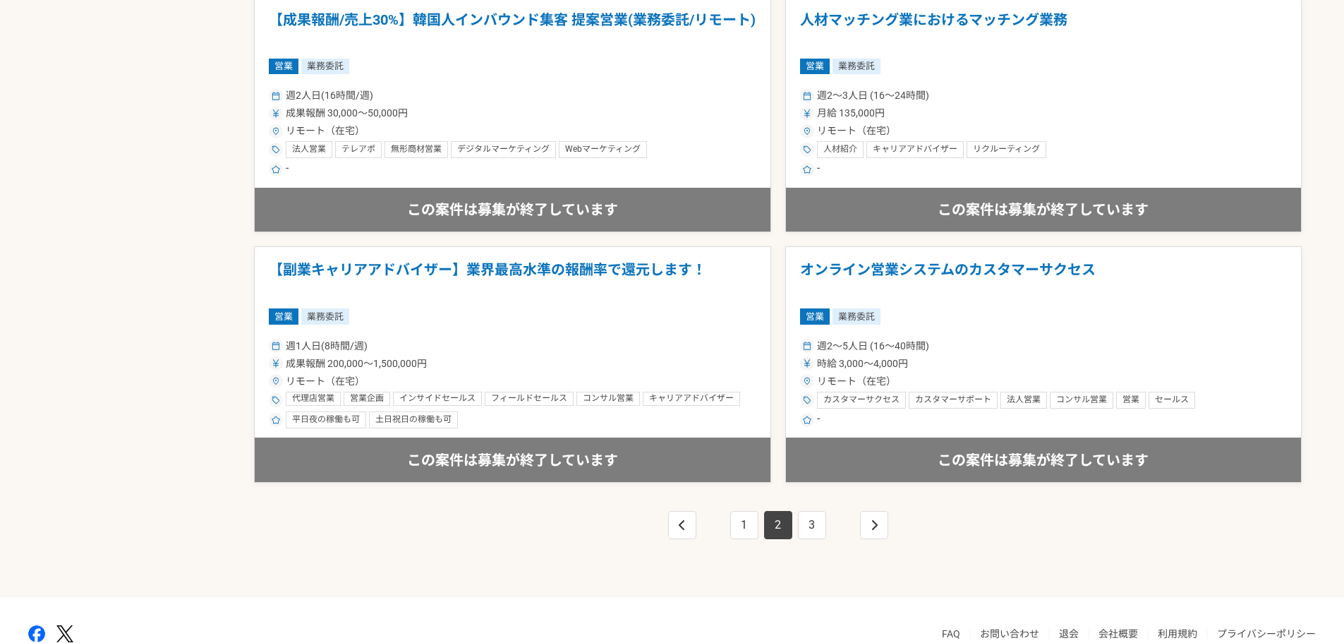
scroll to position [2357, 0]
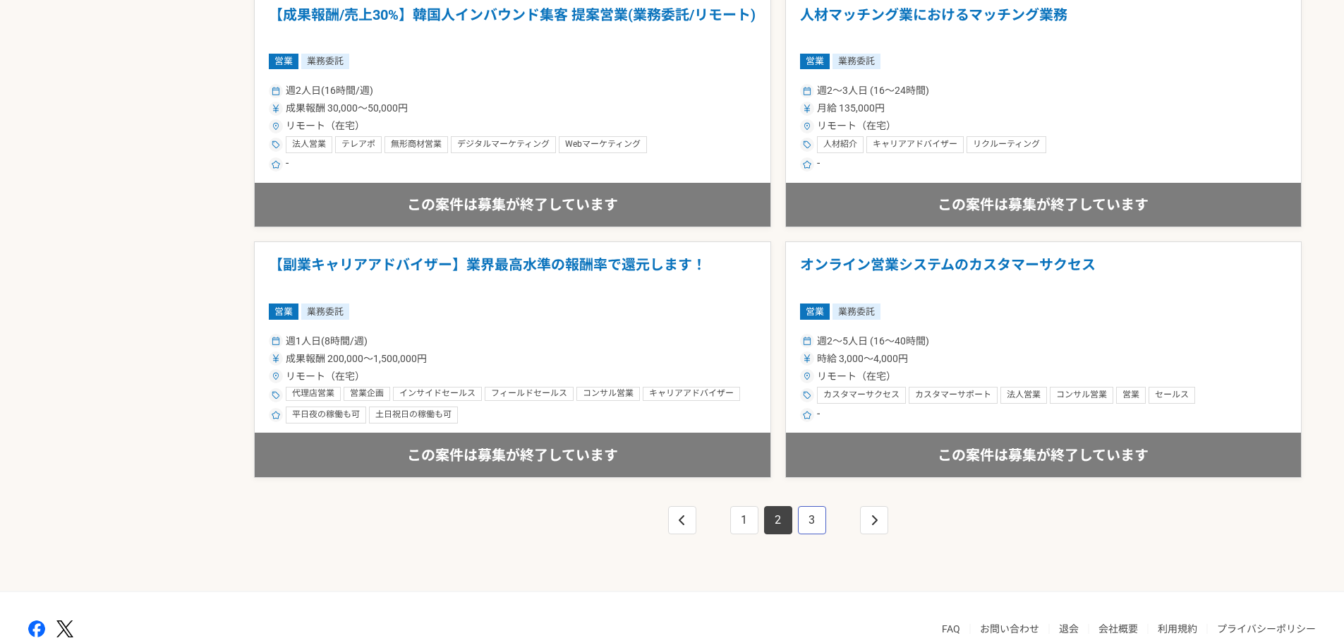
click at [809, 514] on link "3" at bounding box center [812, 520] width 28 height 28
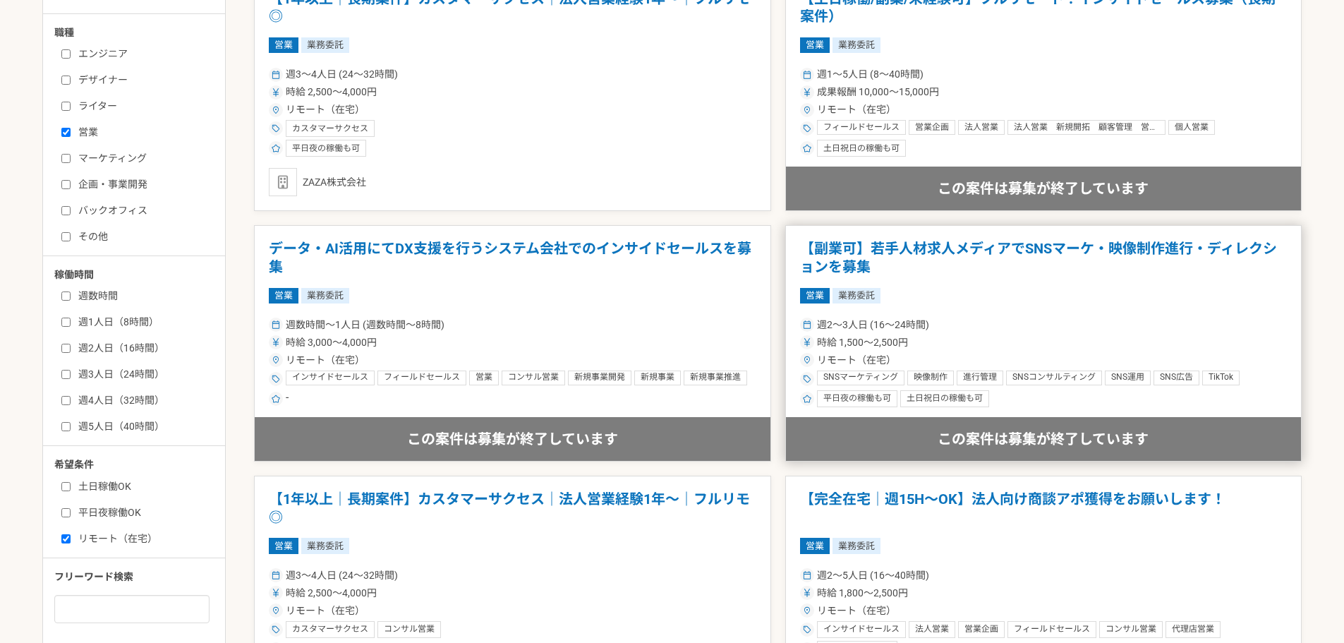
scroll to position [423, 0]
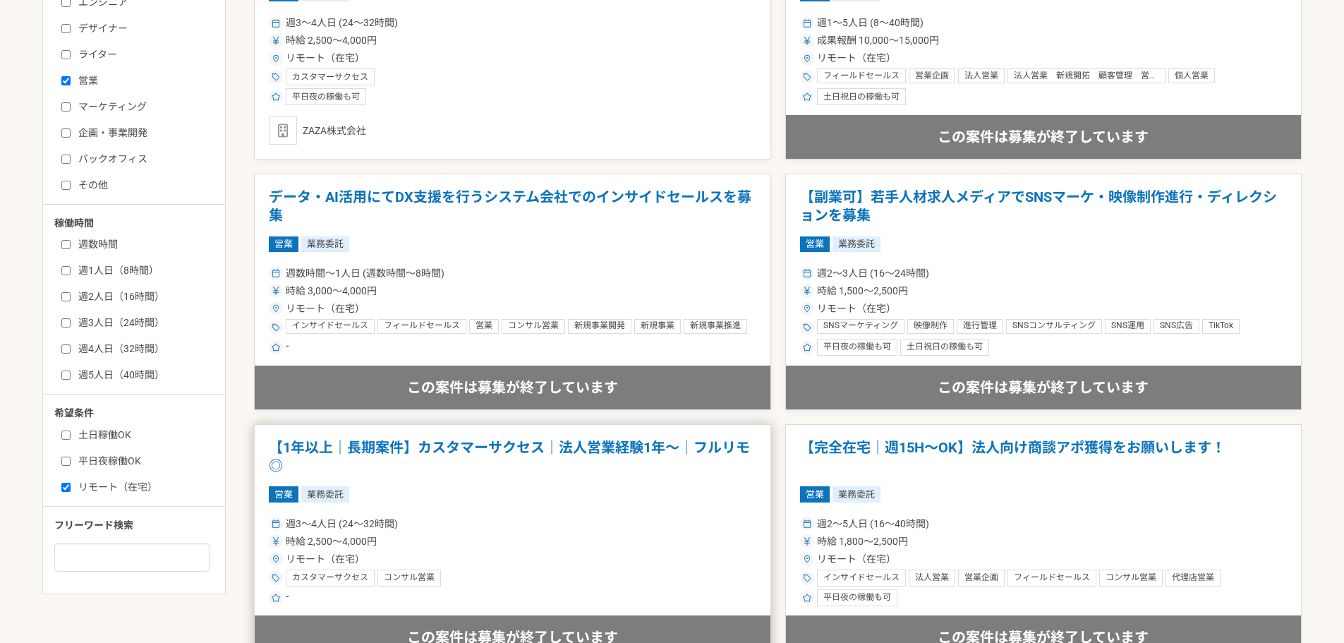
click at [628, 449] on h1 "【1年以上｜長期案件】カスタマーサクセス｜法人営業経験1年〜｜フルリモ◎" at bounding box center [512, 457] width 487 height 36
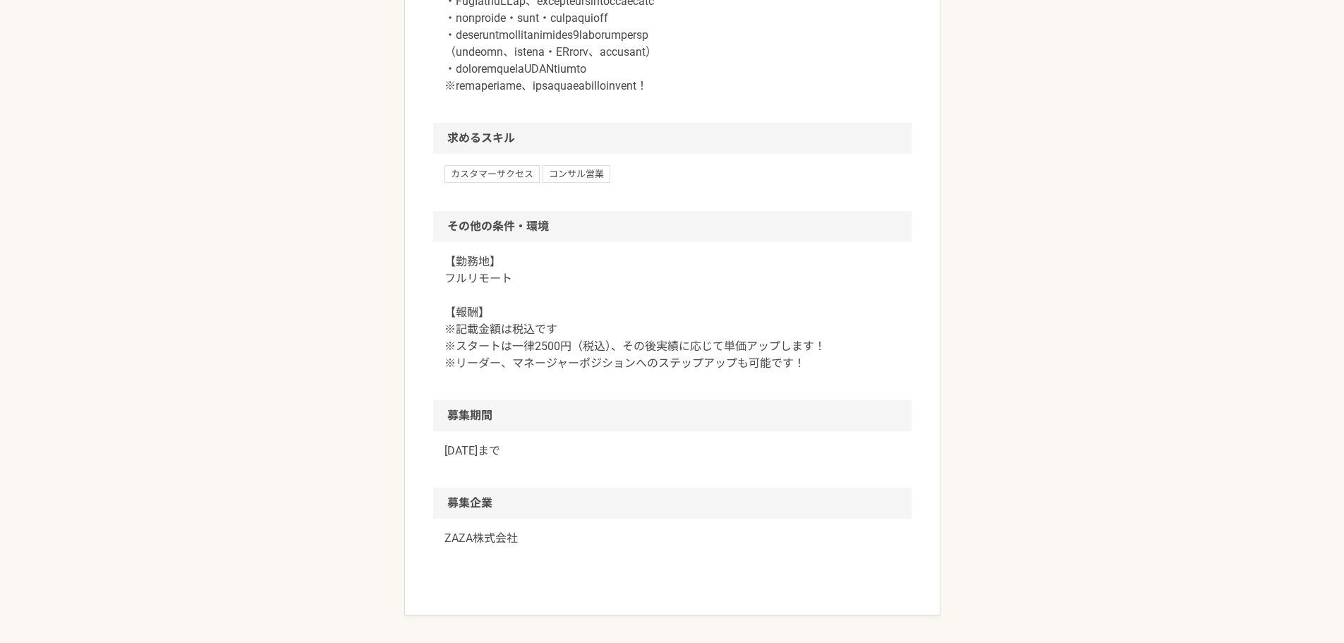
scroll to position [1429, 0]
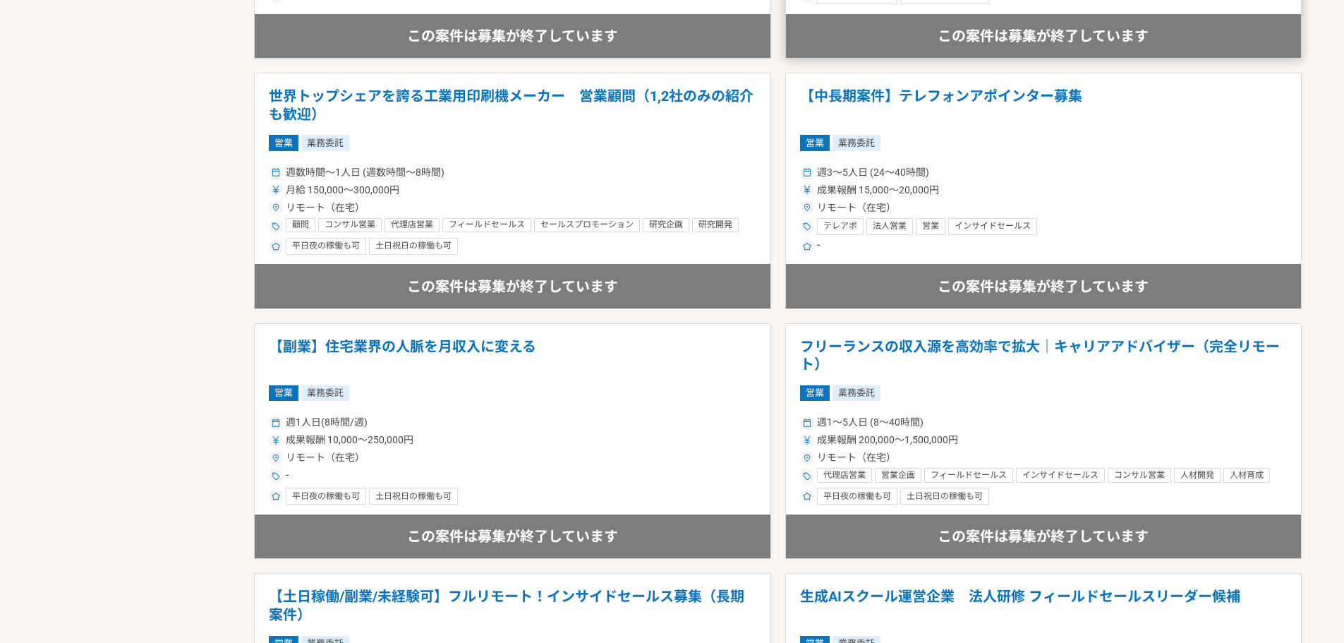
scroll to position [1270, 0]
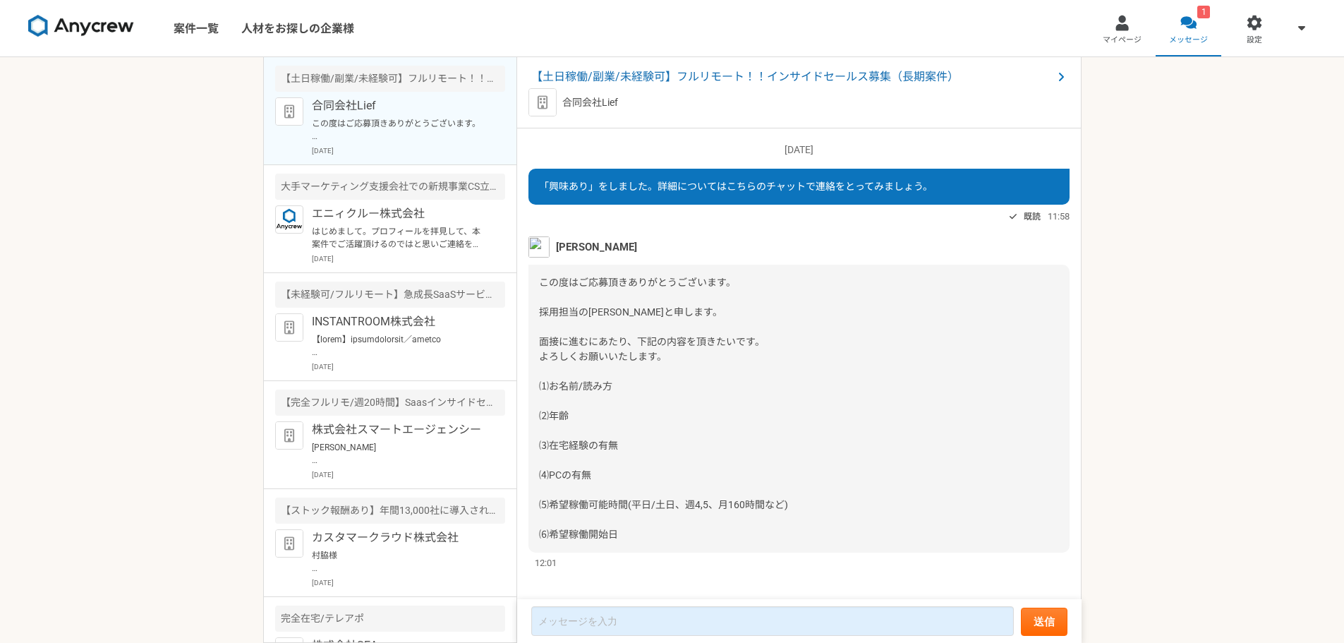
scroll to position [11, 0]
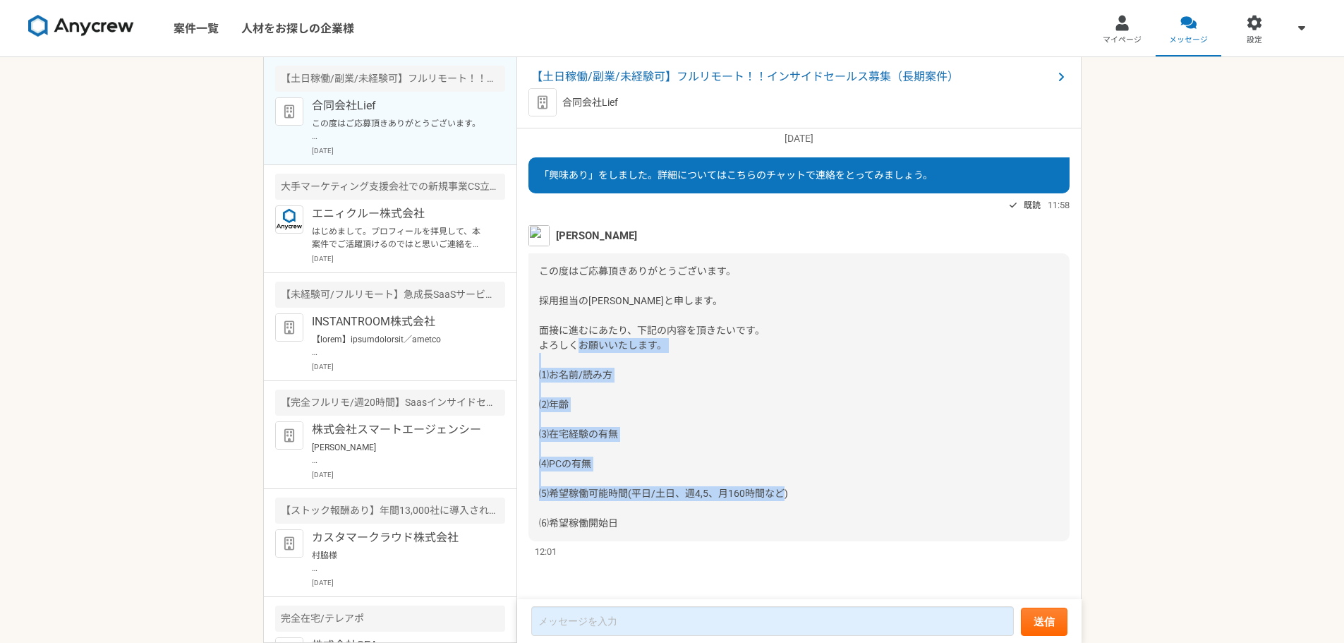
drag, startPoint x: 535, startPoint y: 374, endPoint x: 785, endPoint y: 535, distance: 297.4
click at [785, 535] on div "この度はご応募頂きありがとうございます。 採用担当の[PERSON_NAME]と申します。 面接に進むにあたり、下記の内容を頂きたいです。 よろしくお願いいた…" at bounding box center [798, 397] width 541 height 288
copy span "⑴お名前/読み方 ⑵年齢 ⑶在宅経験の有無 ⑷PCの有無 ⑸希望稼働可能時間(平日/土日、週4,5、月160時間など) ⑹希望稼働開始日"
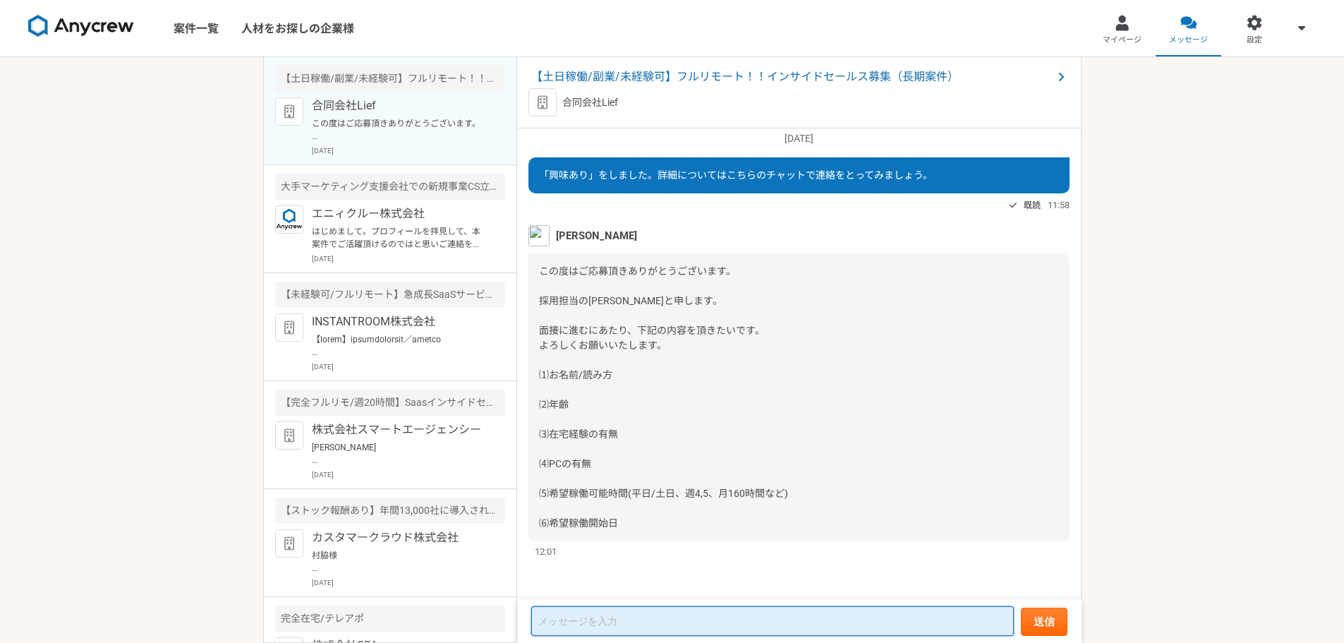
click at [610, 626] on textarea at bounding box center [772, 621] width 483 height 30
paste textarea "⑴お名前/読み方 ⑵年齢 ⑶在宅経験の有無 ⑷PCの有無 ⑸希望稼働可能時間(平日/土日、週4,5、月160時間など) ⑹希望稼働開始日"
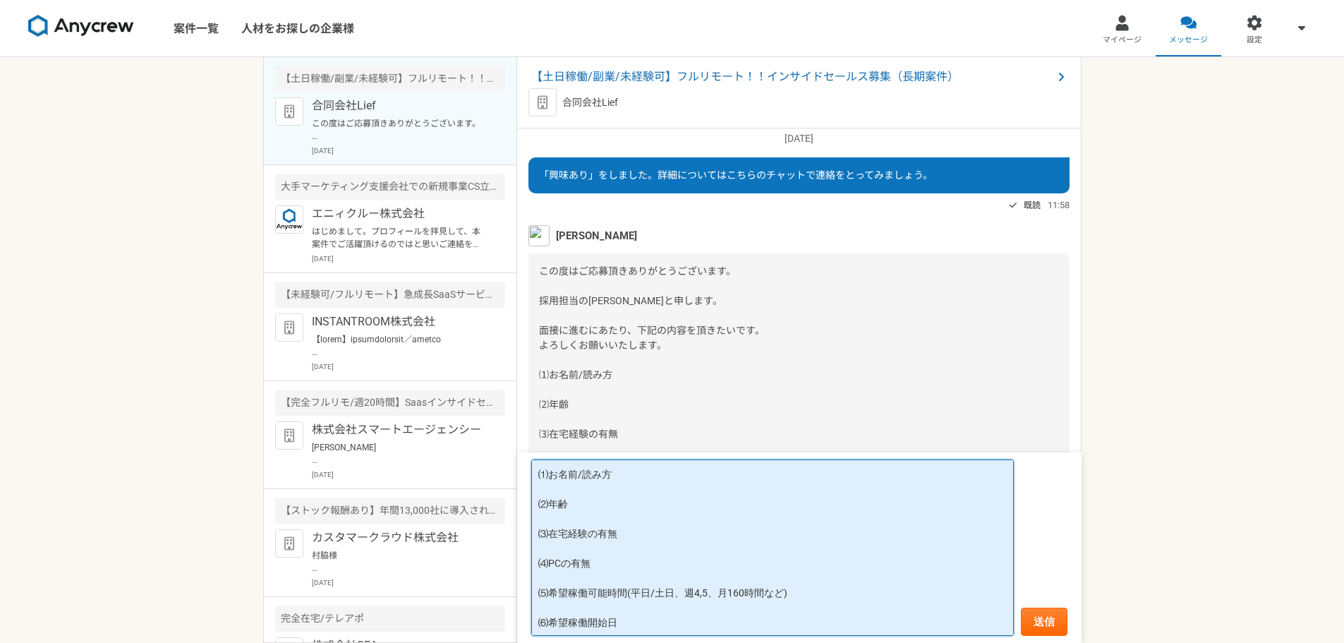
click at [621, 480] on textarea "⑴お名前/読み方 ⑵年齢 ⑶在宅経験の有無 ⑷PCの有無 ⑸希望稼働可能時間(平日/土日、週4,5、月160時間など) ⑹希望稼働開始日" at bounding box center [772, 547] width 483 height 176
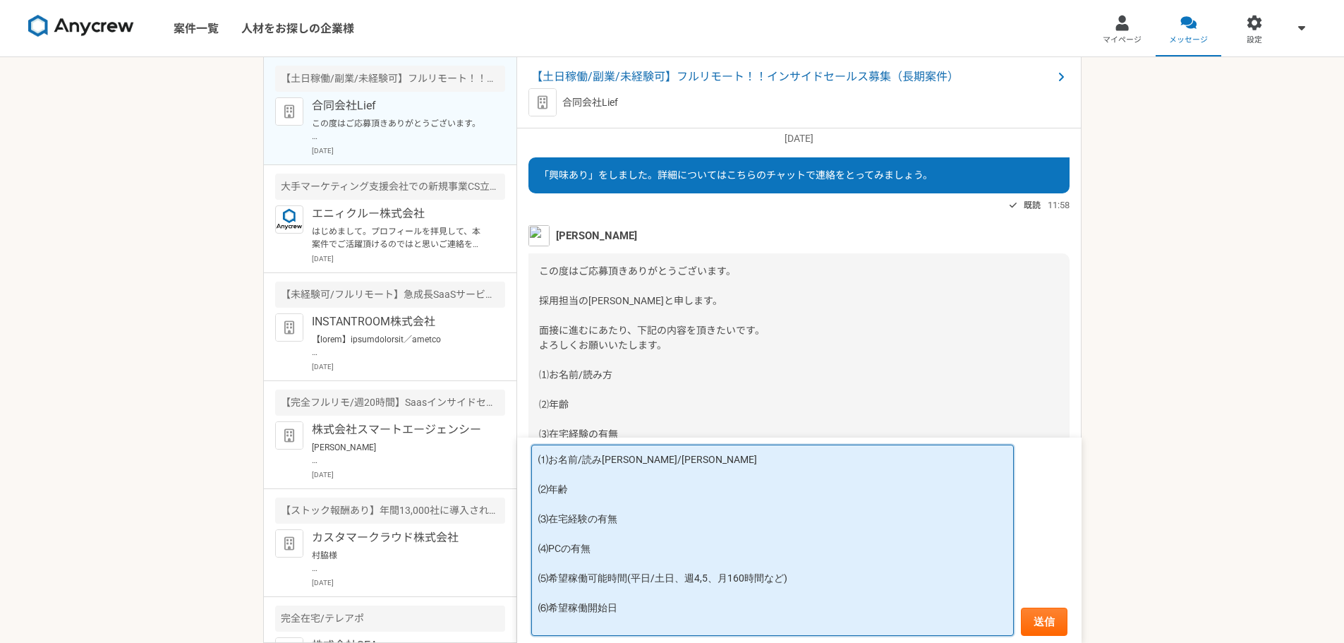
click at [629, 475] on textarea "⑴お名前/読み方 磯貝有基仁/いそがいゆきひと ⑵年齢 ⑶在宅経験の有無 ⑷PCの有無 ⑸希望稼働可能時間(平日/土日、週4,5、月160時間など) ⑹希望稼…" at bounding box center [772, 539] width 483 height 191
click at [562, 478] on textarea "⑴お名前/読み方 磯貝有基仁/いそがい　ゆきひと ⑵年齢 ⑶在宅経験の有無 ⑷PCの有無 ⑸希望稼働可能時間(平日/土日、週4,5、月160時間など) ⑹希望…" at bounding box center [772, 539] width 483 height 191
click at [572, 509] on textarea "⑴お名前/読み方 磯貝　有基仁/いそがい　ゆきひと ⑵年齢 ⑶在宅経験の有無 ⑷PCの有無 ⑸希望稼働可能時間(平日/土日、週4,5、月160時間など) ⑹希…" at bounding box center [772, 539] width 483 height 191
click at [629, 550] on textarea "⑴お名前/読み方 磯貝　有基仁/いそがい　ゆきひと ⑵年齢 52 ⑶在宅経験の有無 ⑷PCの有無 ⑸希望稼働可能時間(平日/土日、週4,5、月160時間など)…" at bounding box center [772, 539] width 483 height 193
click at [555, 564] on textarea "⑴お名前/読み方 磯貝　有基仁/いそがい　ゆきひと ⑵年齢 52 ⑶在宅経験の有無 あり2020年より在宅業務 ⑷PCの有無 ⑸希望稼働可能時間(平日/土日、…" at bounding box center [772, 539] width 483 height 193
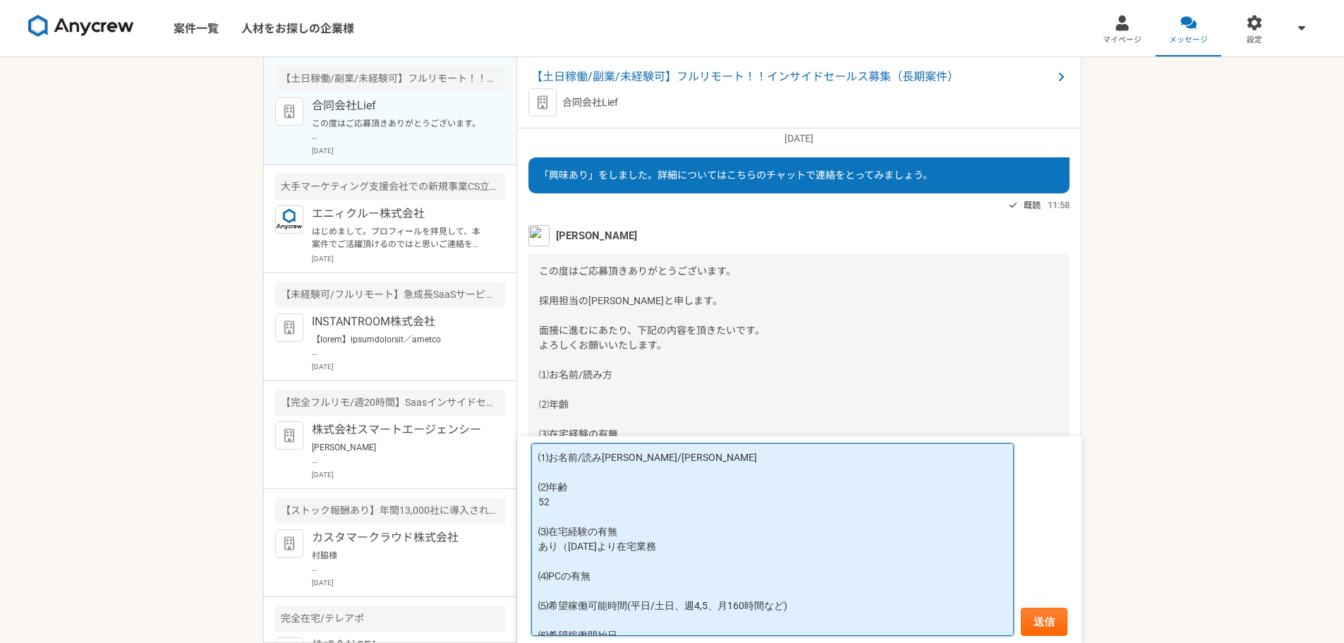
click at [693, 562] on textarea "⑴お名前/読み方 磯貝　有基仁/いそがい　ゆきひと ⑵年齢 52 ⑶在宅経験の有無 あり（2020年より在宅業務 ⑷PCの有無 ⑸希望稼働可能時間(平日/土日…" at bounding box center [772, 539] width 483 height 193
click at [613, 602] on textarea "⑴お名前/読み方 磯貝　有基仁/いそがい　ゆきひと ⑵年齢 52 ⑶在宅経験の有無 あり（2020年より在宅業務） ⑷PCの有無 ⑸希望稼働可能時間(平日/土…" at bounding box center [772, 539] width 483 height 193
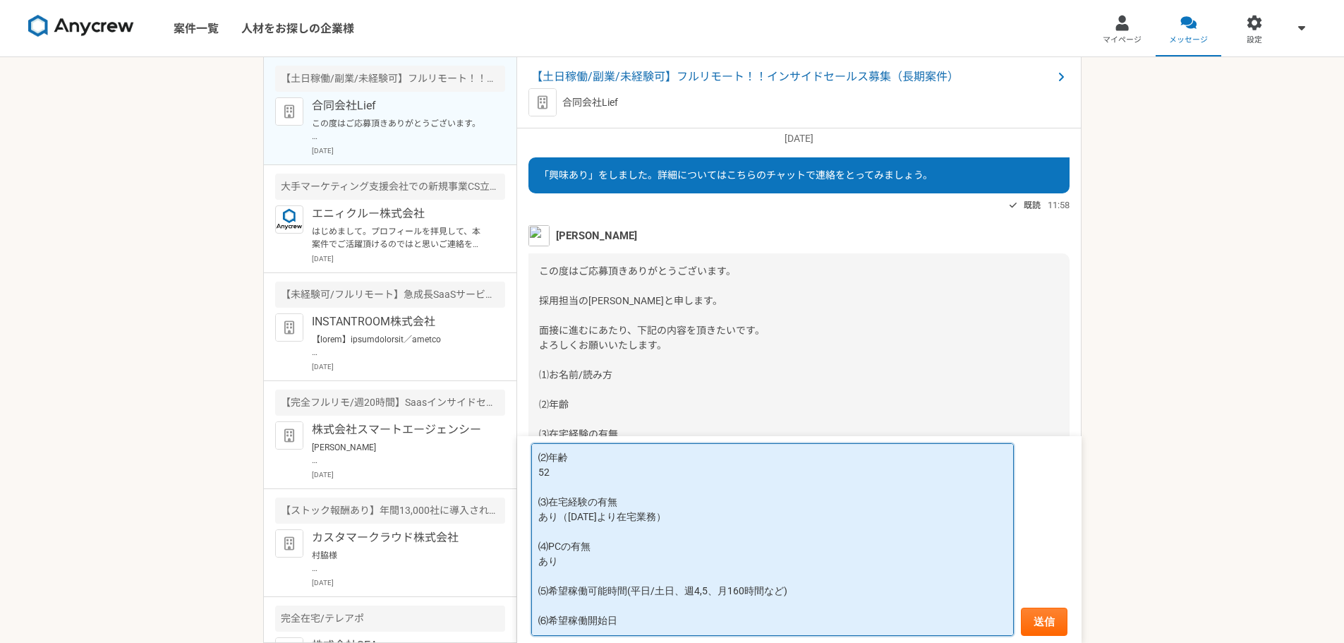
scroll to position [44, 0]
click at [794, 591] on textarea "⑴お名前/読み方 磯貝　有基仁/いそがい　ゆきひと ⑵年齢 52 ⑶在宅経験の有無 あり（2020年より在宅業務） ⑷PCの有無 あり ⑸希望稼働可能時間(平…" at bounding box center [772, 539] width 483 height 193
click at [627, 619] on textarea "⑴お名前/読み方 磯貝　有基仁/いそがい　ゆきひと ⑵年齢 52 ⑶在宅経験の有無 あり（2020年より在宅業務） ⑷PCの有無 あり ⑸希望稼働可能時間(平…" at bounding box center [772, 539] width 483 height 193
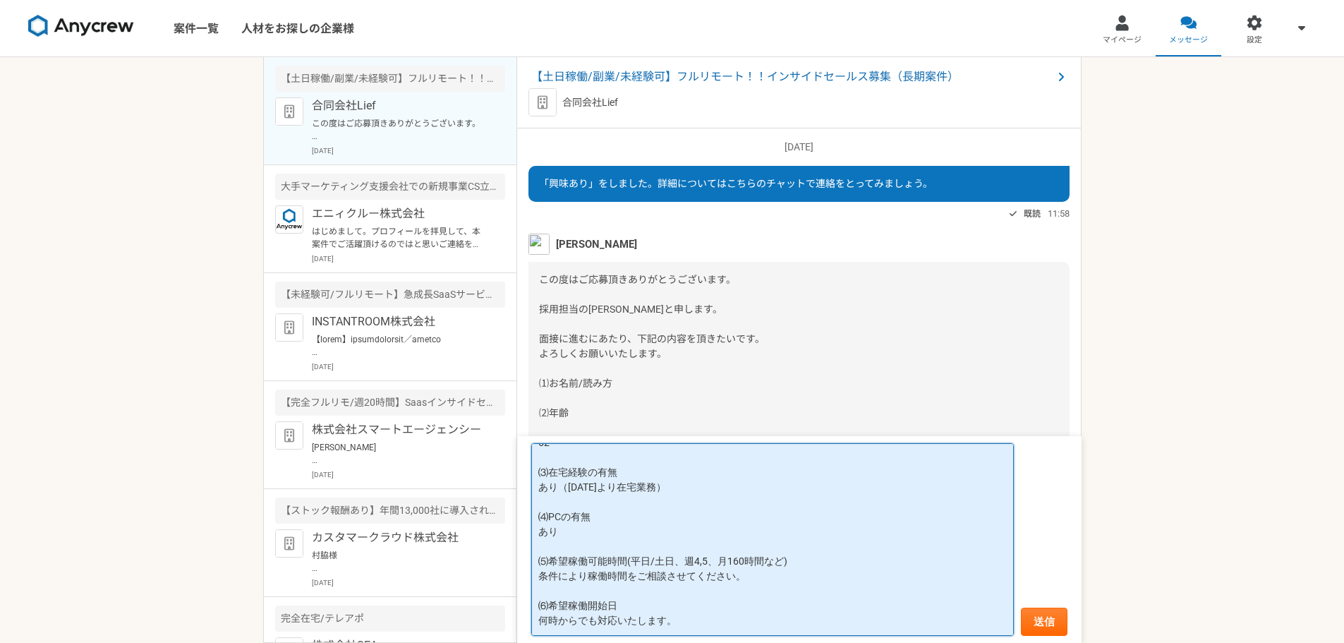
scroll to position [0, 0]
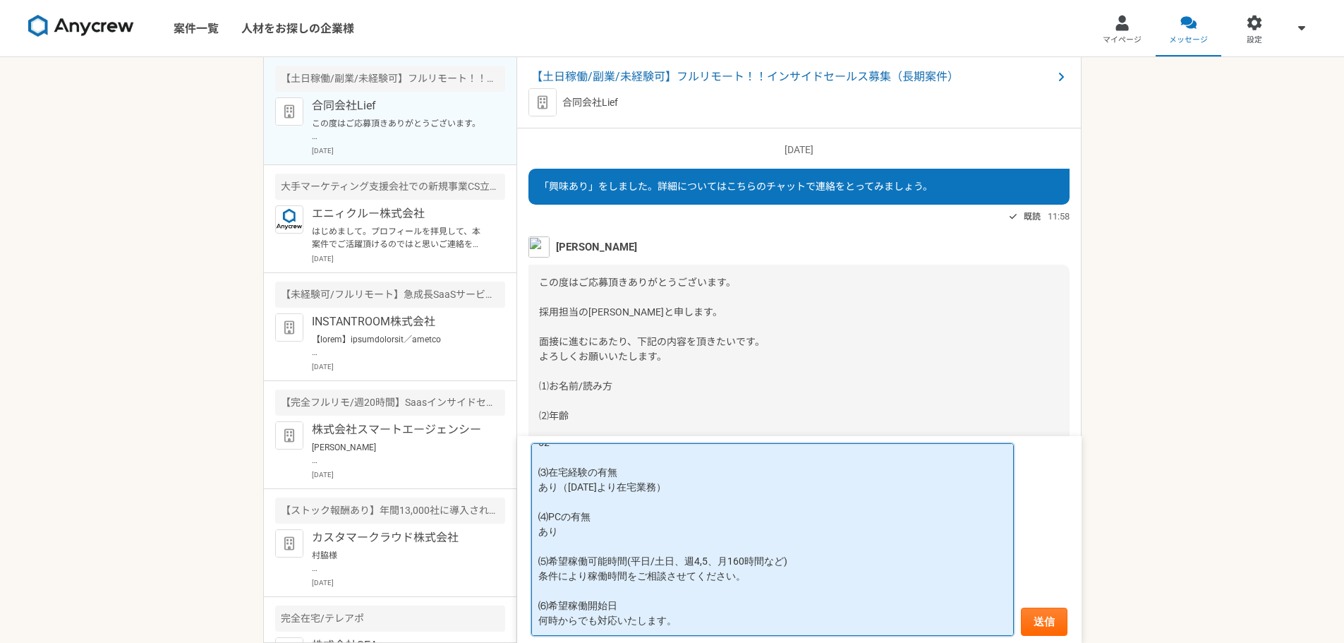
type textarea "⑴お名前/読み方 磯貝　有基仁/いそがい　ゆきひと ⑵年齢 52 ⑶在宅経験の有無 あり（2020年より在宅業務） ⑷PCの有無 あり ⑸希望稼働可能時間(平…"
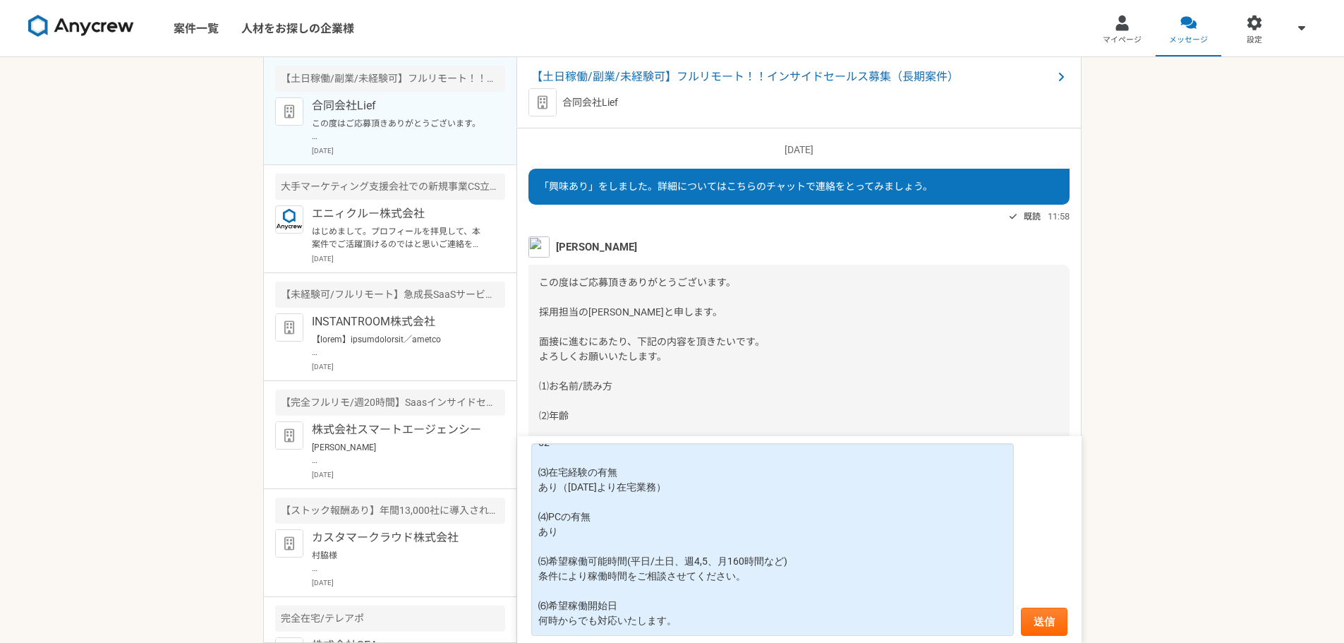
click at [541, 105] on img at bounding box center [542, 102] width 28 height 28
click at [574, 104] on p "合同会社Lief" at bounding box center [590, 102] width 56 height 15
drag, startPoint x: 605, startPoint y: 77, endPoint x: 591, endPoint y: 78, distance: 14.1
drag, startPoint x: 591, startPoint y: 78, endPoint x: 578, endPoint y: 76, distance: 13.5
click at [578, 76] on span "【土日稼働/副業/未経験可】フルリモート！！インサイドセールス募集（長期案件）" at bounding box center [791, 76] width 521 height 17
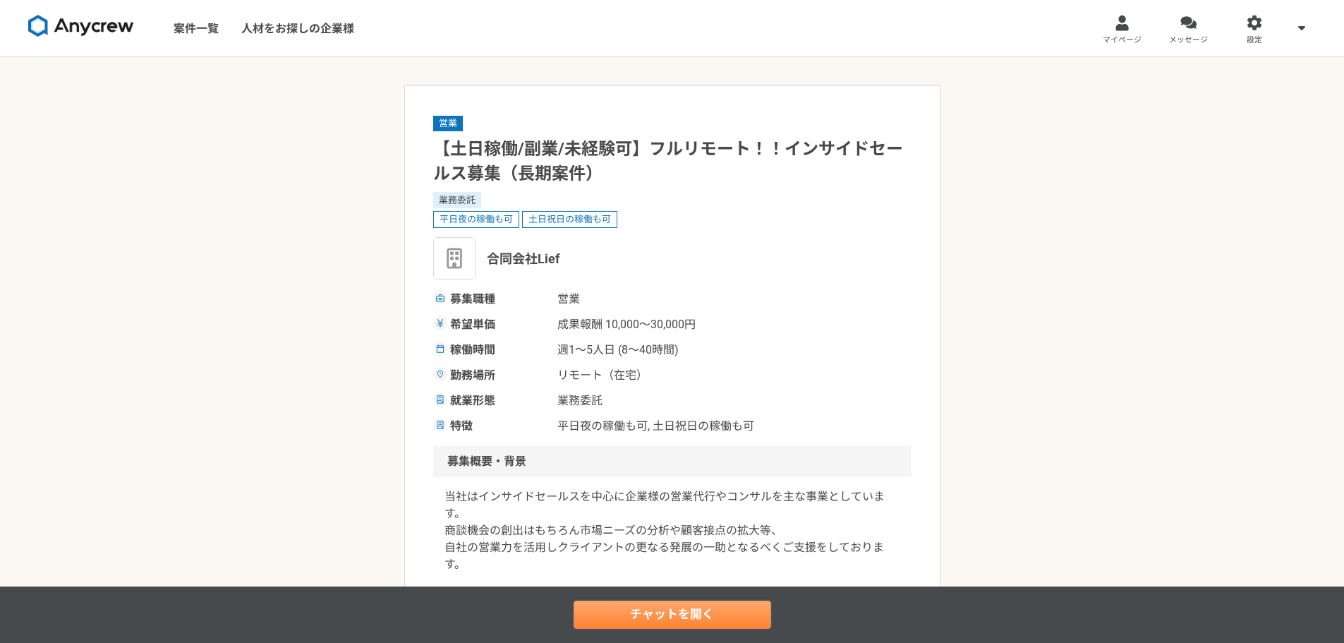
click at [644, 620] on link "チャットを開く" at bounding box center [673, 614] width 198 height 28
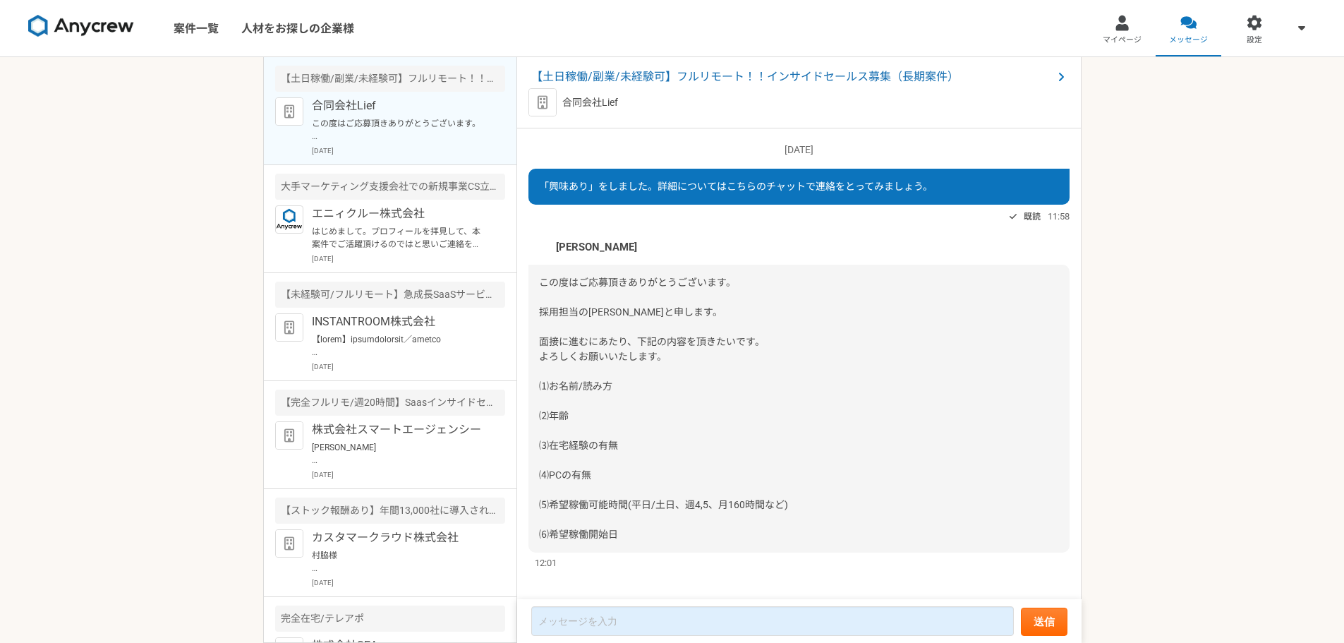
scroll to position [11, 0]
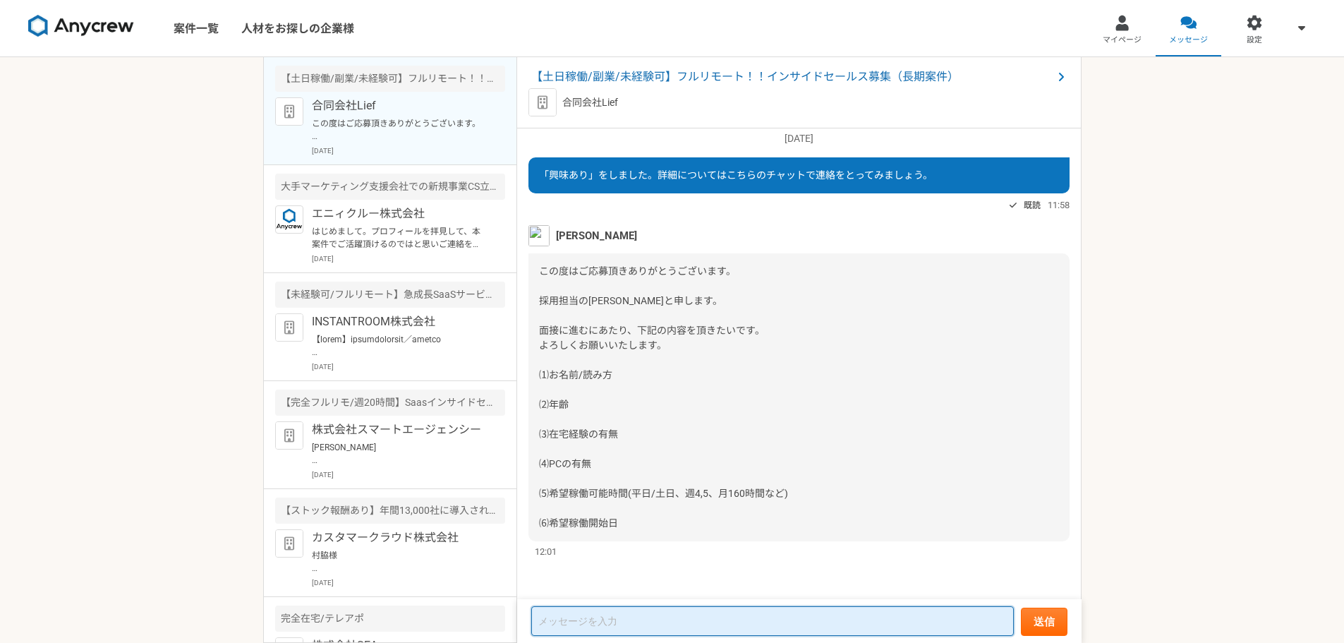
click at [624, 619] on textarea at bounding box center [772, 621] width 483 height 30
paste textarea "⑴お名前/読み方 ⑵年齢 ⑶在宅経験の有無 ⑷PCの有無 ⑸希望稼働可能時間(平日/土日、週4,5、月160時間など) ⑹希望稼働開始日"
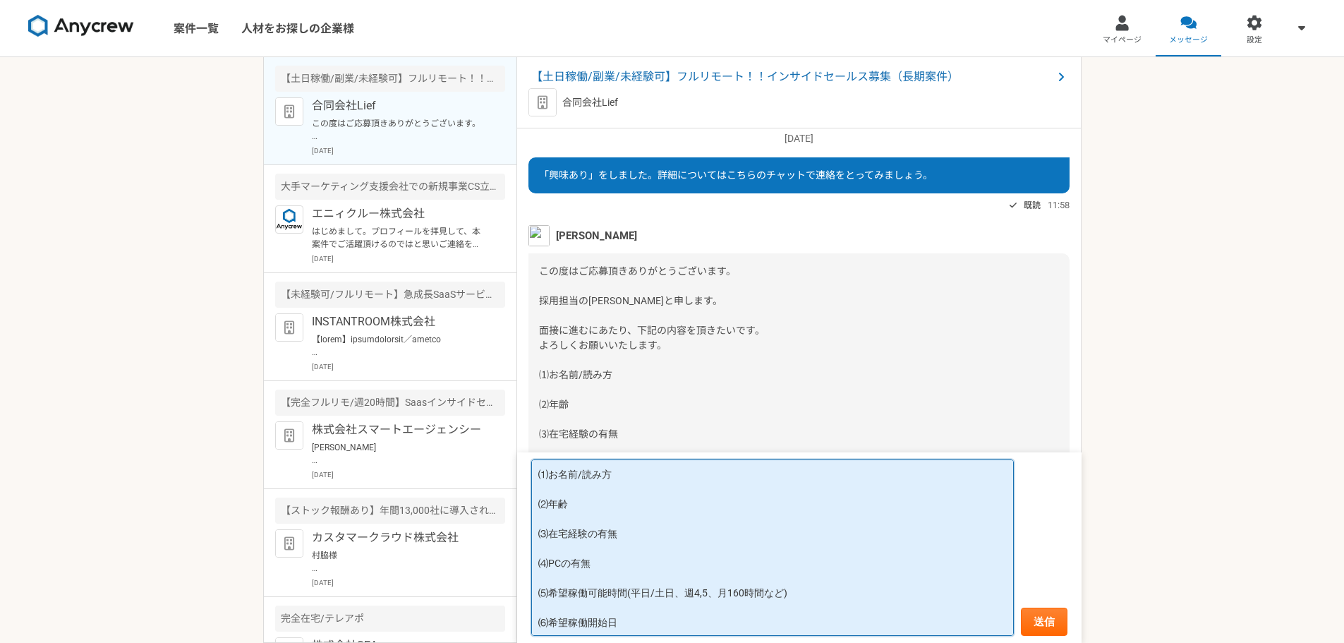
click at [638, 478] on textarea "⑴お名前/読み方 ⑵年齢 ⑶在宅経験の有無 ⑷PCの有無 ⑸希望稼働可能時間(平日/土日、週4,5、月160時間など) ⑹希望稼働開始日" at bounding box center [772, 547] width 483 height 176
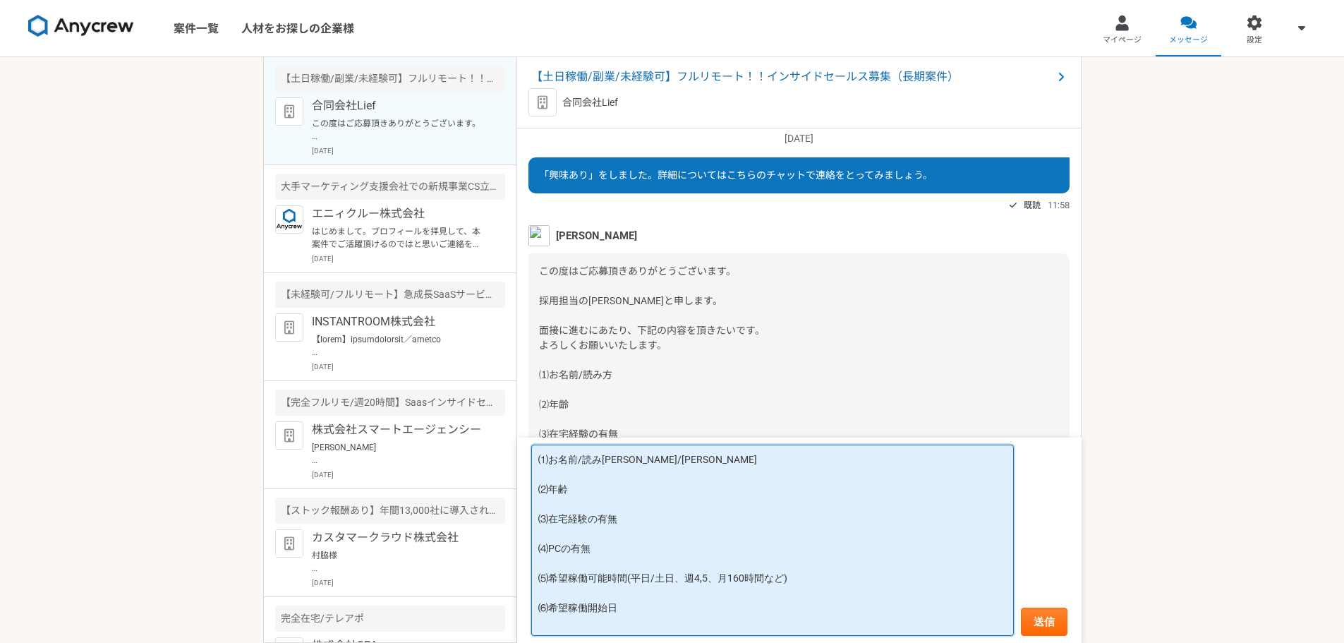
click at [634, 475] on textarea "⑴お名前/読み方 磯貝有基仁/いそがいゆきひと ⑵年齢 ⑶在宅経験の有無 ⑷PCの有無 ⑸希望稼働可能時間(平日/土日、週4,5、月160時間など) ⑹希望稼…" at bounding box center [772, 539] width 483 height 191
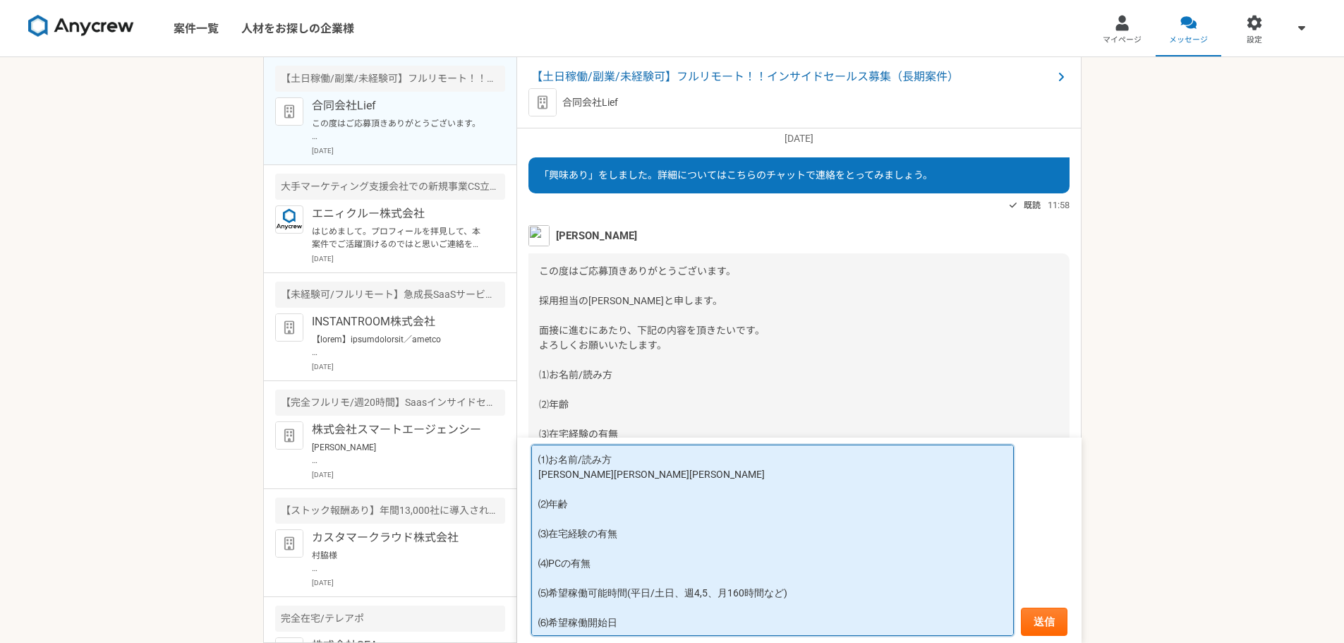
drag, startPoint x: 558, startPoint y: 476, endPoint x: 688, endPoint y: 478, distance: 129.8
click at [688, 478] on textarea "⑴お名前/読み方 磯貝いそがいゆきひと　ゆきひと ⑵年齢 ⑶在宅経験の有無 ⑷PCの有無 ⑸希望稼働可能時間(平日/土日、週4,5、月160時間など) ⑹希望…" at bounding box center [772, 539] width 483 height 191
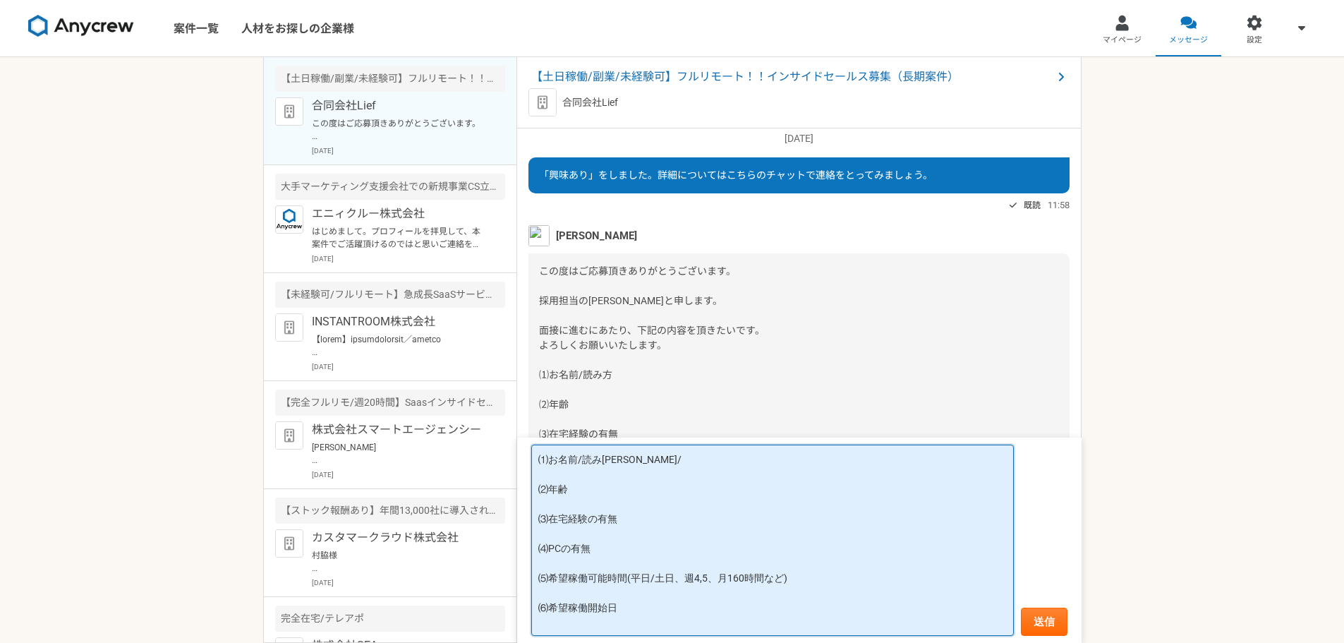
click at [559, 470] on textarea "⑴お名前/読み方 磯貝有基仁/ ⑵年齢 ⑶在宅経験の有無 ⑷PCの有無 ⑸希望稼働可能時間(平日/土日、週4,5、月160時間など) ⑹希望稼働開始日" at bounding box center [772, 539] width 483 height 191
click at [606, 471] on textarea "⑴お名前/読み方 磯貝 有基仁/ ⑵年齢 ⑶在宅経験の有無 ⑷PCの有無 ⑸希望稼働可能時間(平日/土日、週4,5、月160時間など) ⑹希望稼働開始日" at bounding box center [772, 539] width 483 height 191
click at [593, 478] on textarea "⑴お名前/読み方 磯貝 有基仁/ ⑵年齢 ⑶在宅経験の有無 ⑷PCの有無 ⑸希望稼働可能時間(平日/土日、週4,5、月160時間など) ⑹希望稼働開始日" at bounding box center [772, 539] width 483 height 191
click at [555, 511] on textarea "⑴お名前/読み方 磯貝 有基仁/いそがい ゆきひと ⑵年齢 ⑶在宅経験の有無 ⑷PCの有無 ⑸希望稼働可能時間(平日/土日、週4,5、月160時間など) ⑹希…" at bounding box center [772, 539] width 483 height 191
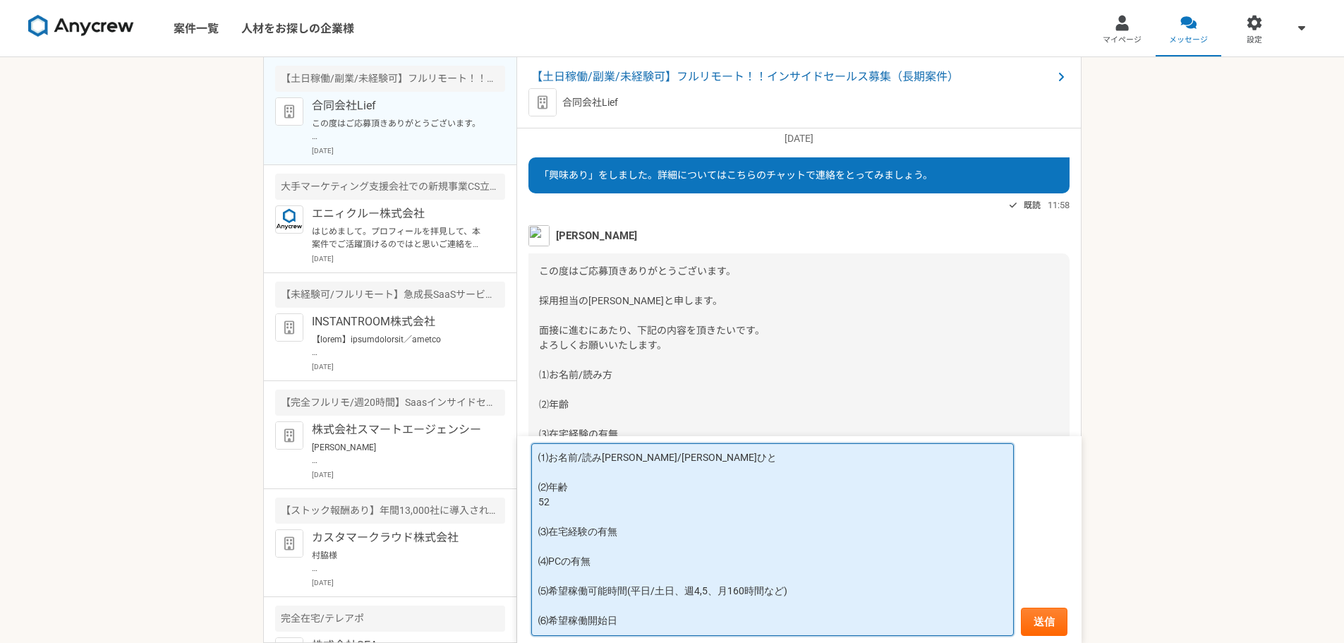
click at [544, 557] on textarea "⑴お名前/読み方 磯貝 有基仁/いそがい ゆきひと ⑵年齢 52 ⑶在宅経験の有無 ⑷PCの有無 ⑸希望稼働可能時間(平日/土日、週4,5、月160時間など)…" at bounding box center [772, 539] width 483 height 193
click at [687, 565] on textarea "⑴お名前/読み方 磯貝 有基仁/いそがい ゆきひと ⑵年齢 52 ⑶在宅経験の有無 あり（2020年より在宅にて業務、コール/ディレクション/マネージメント）…" at bounding box center [772, 539] width 483 height 193
click at [914, 562] on textarea "⑴お名前/読み方 磯貝 有基仁/いそがい ゆきひと ⑵年齢 52 ⑶在宅経験の有無 あり（2020年より在宅にて、IS業務のコール/ディレクション/マネージメ…" at bounding box center [772, 539] width 483 height 193
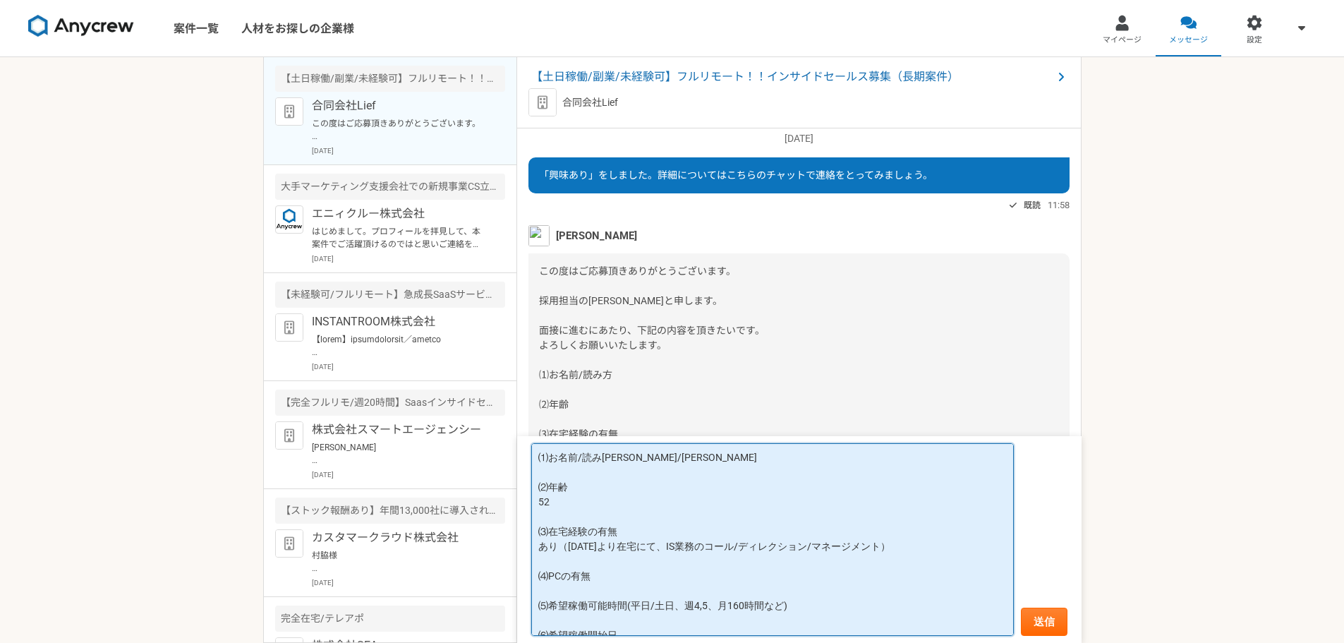
click at [557, 610] on textarea "⑴お名前/読み方 磯貝 有基仁/いそがい ゆきひと ⑵年齢 52 ⑶在宅経験の有無 あり（2020年より在宅にて、IS業務のコール/ディレクション/マネージメ…" at bounding box center [772, 539] width 483 height 193
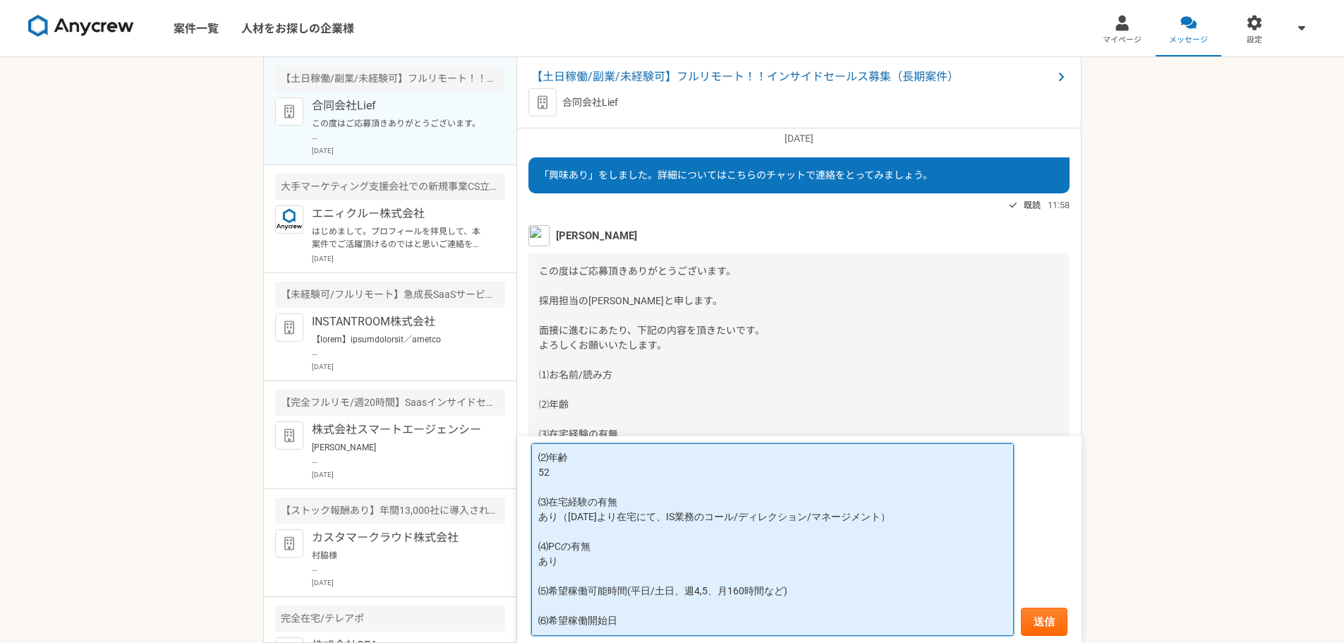
click at [800, 600] on textarea "⑴お名前/読み方 磯貝 有基仁/いそがい ゆきひと ⑵年齢 52 ⑶在宅経験の有無 あり（2020年より在宅にて、IS業務のコール/ディレクション/マネージメ…" at bounding box center [772, 539] width 483 height 193
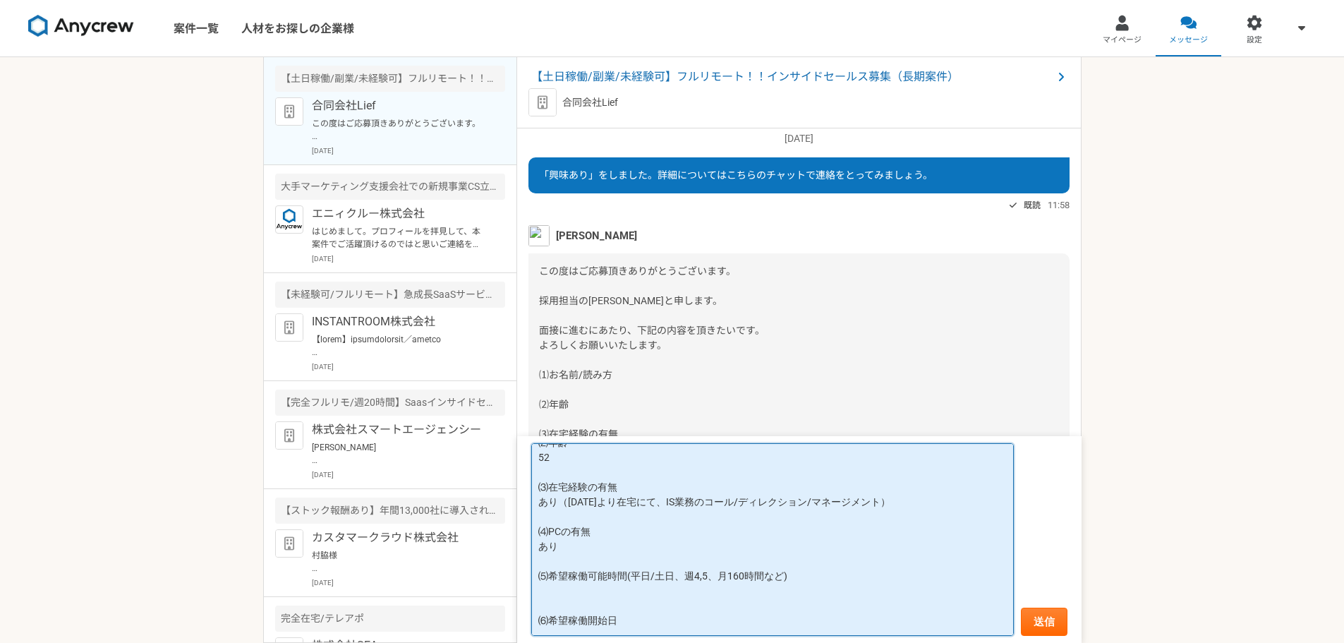
click at [561, 610] on textarea "⑴お名前/読み方 磯貝 有基仁/いそがい ゆきひと ⑵年齢 52 ⑶在宅経験の有無 あり（2020年より在宅にて、IS業務のコール/ディレクション/マネージメ…" at bounding box center [772, 539] width 483 height 193
click at [641, 614] on textarea "⑴お名前/読み方 磯貝 有基仁/いそがい ゆきひと ⑵年齢 52 ⑶在宅経験の有無 あり（2020年より在宅にて、IS業務のコール/ディレクション/マネージメ…" at bounding box center [772, 539] width 483 height 193
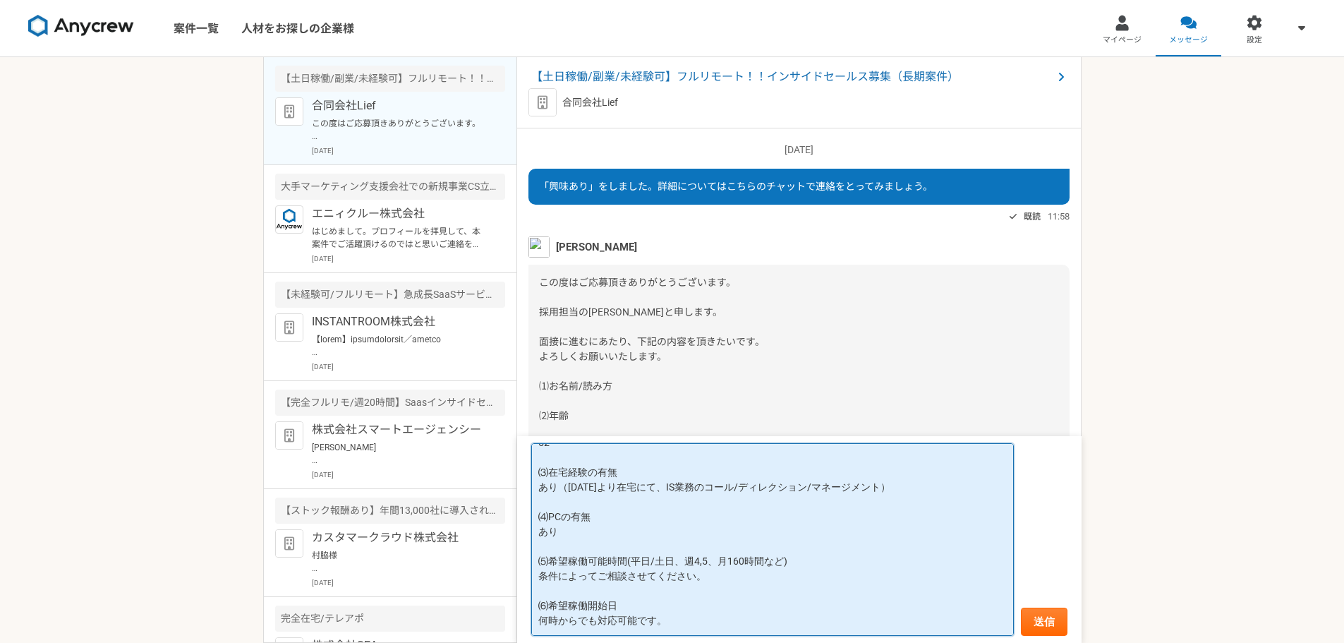
scroll to position [0, 0]
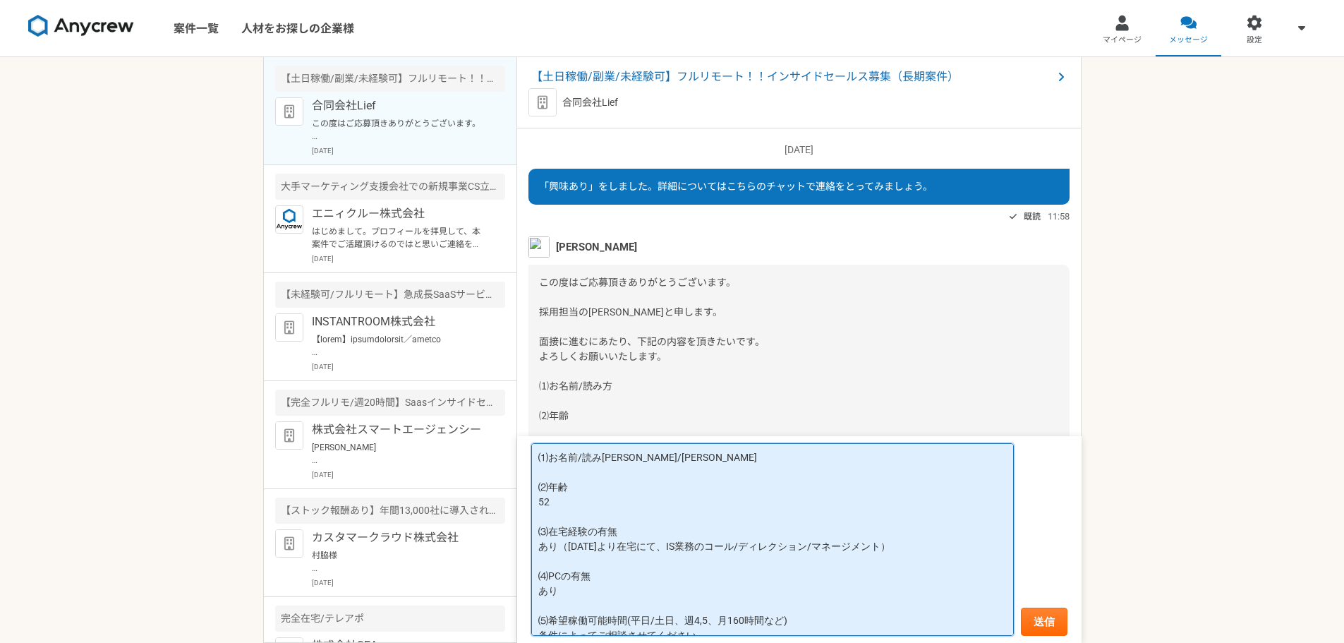
click at [532, 461] on textarea "⑴お名前/読み方 磯貝 有基仁/いそがい ゆきひと ⑵年齢 52 ⑶在宅経験の有無 あり（2020年より在宅にて、IS業務のコール/ディレクション/マネージメ…" at bounding box center [772, 539] width 483 height 193
click at [619, 455] on textarea "⑴お名前/読み方 磯貝 有基仁/いそがい ゆきひと ⑵年齢 52 ⑶在宅経験の有無 あり（2020年より在宅にて、IS業務のコール/ディレクション/マネージメ…" at bounding box center [772, 539] width 483 height 193
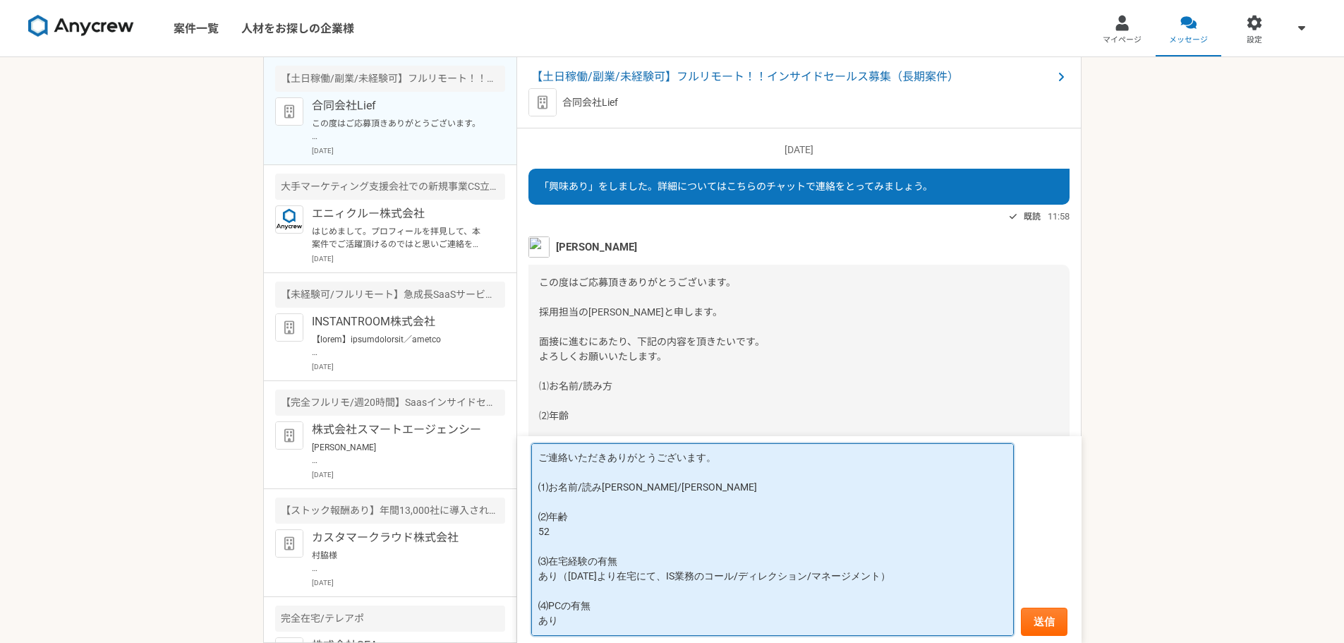
click at [536, 462] on textarea "ご連絡いただきありがとうございます。 ⑴お名前/読み方 磯貝 有基仁/いそがい ゆきひと ⑵年齢 52 ⑶在宅経験の有無 あり（2020年より在宅にて、IS業…" at bounding box center [772, 539] width 483 height 193
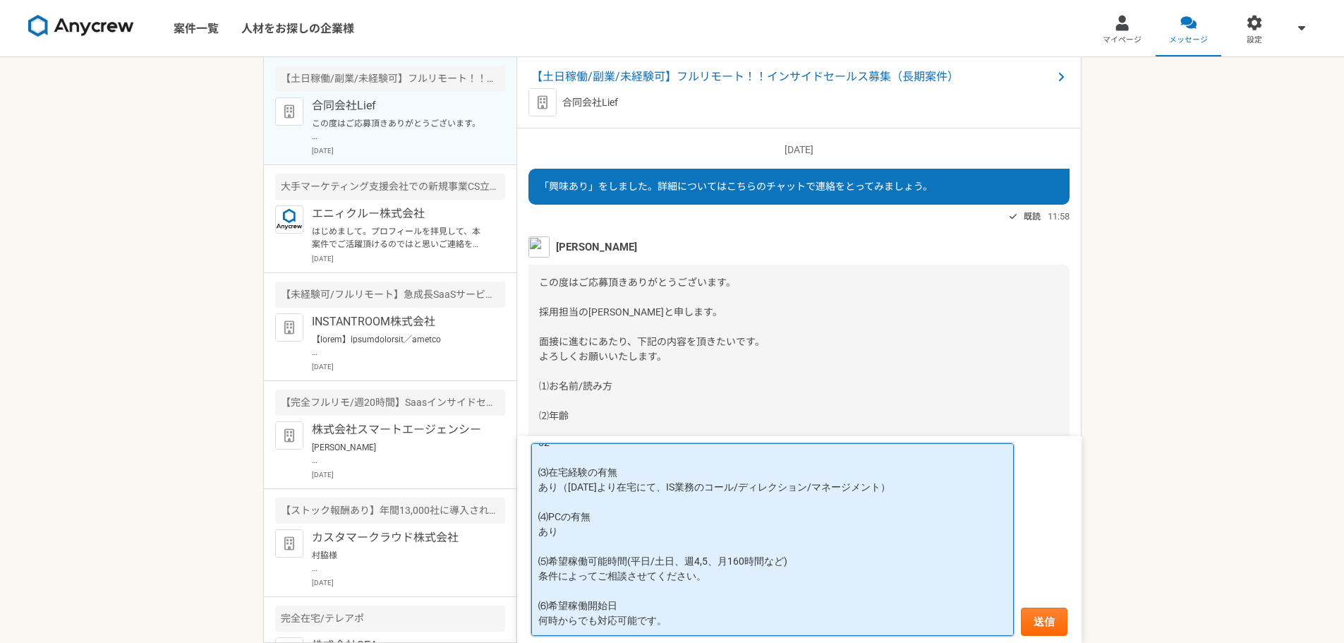
scroll to position [119, 0]
click at [667, 623] on textarea "堀内様 ご連絡いただきありがとうございます。 ⑴お名前/読み方 磯貝 有基仁/いそがい ゆきひと ⑵年齢 52 ⑶在宅経験の有無 あり（2020年より在宅にて…" at bounding box center [772, 539] width 483 height 193
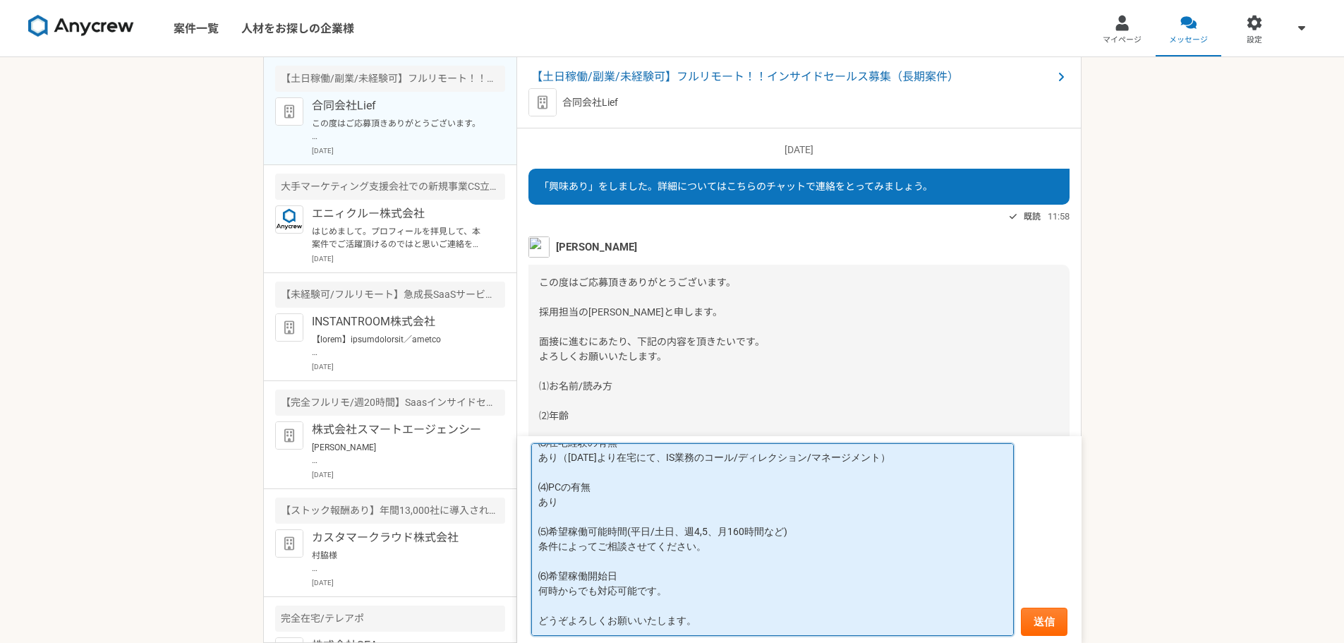
scroll to position [156, 0]
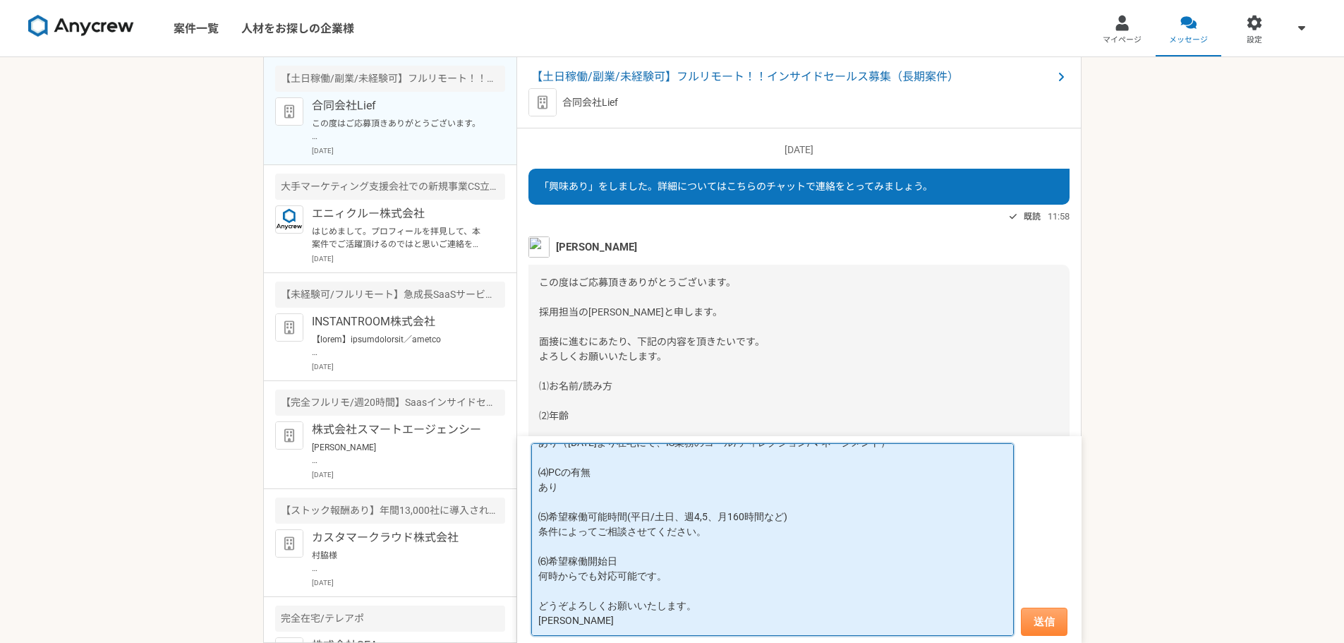
type textarea "[PERSON_NAME]様 ご連絡いただきありがとうございます。 ⑴お名前/読み[PERSON_NAME]/[PERSON_NAME] ⑵年齢 52 ⑶在宅…"
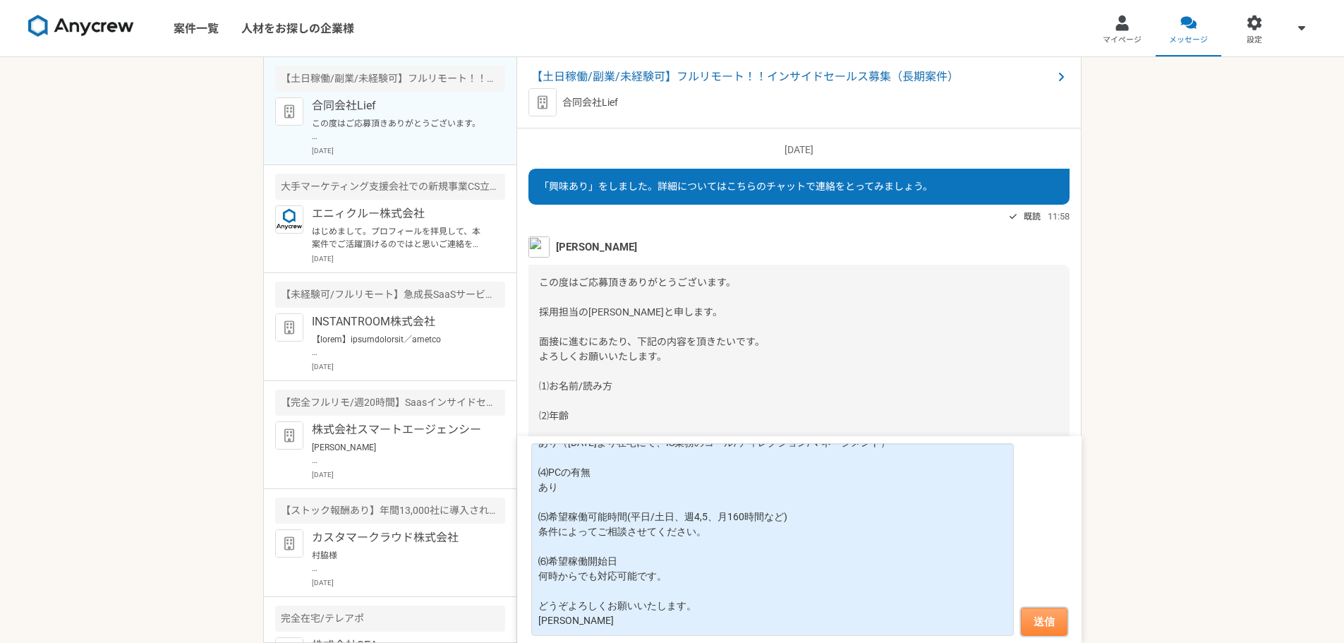
click at [1041, 616] on button "送信" at bounding box center [1044, 621] width 47 height 28
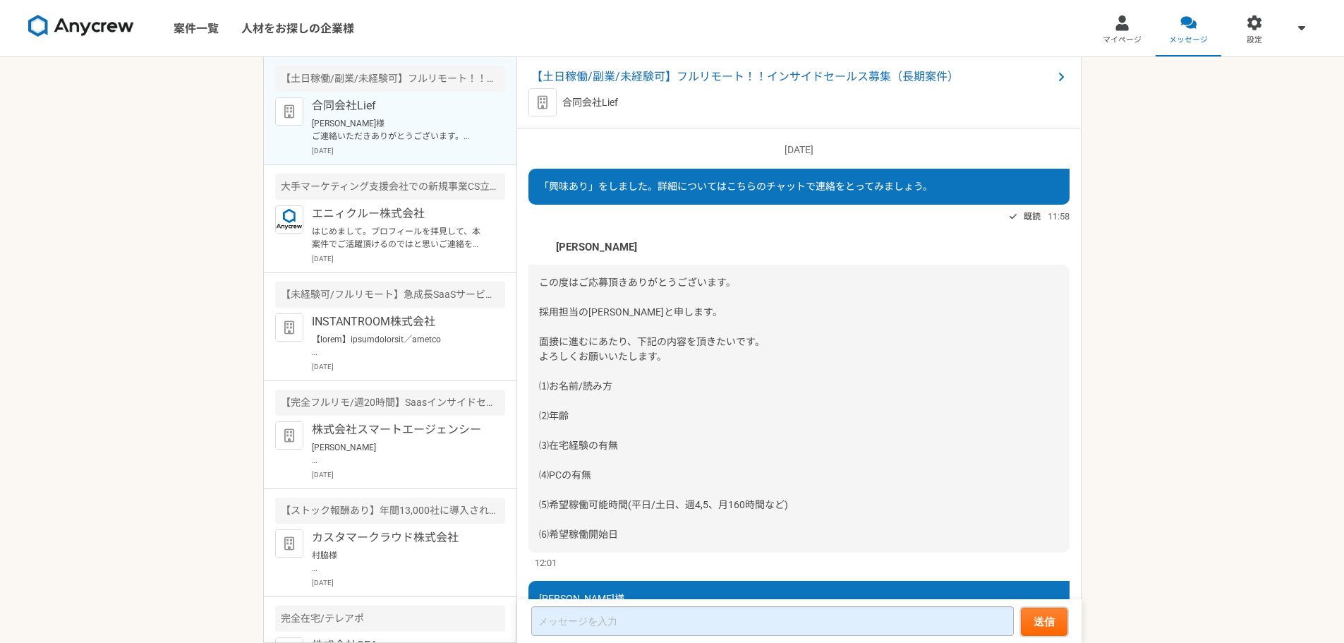
scroll to position [401, 0]
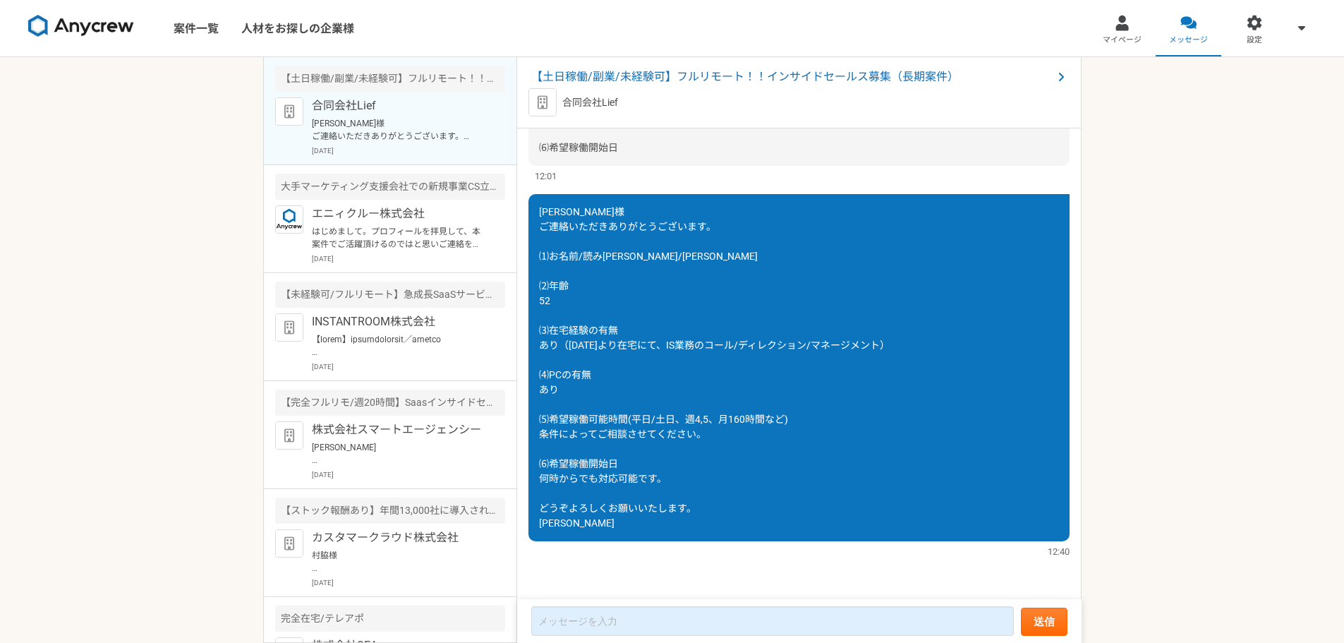
click at [778, 567] on div "2025/10/10（金） 「興味あり」をしました。詳細についてはこちらのチャットで連絡をとってみましょう。 既読 11:58 堀内雅喜 この度はご応募頂きあ…" at bounding box center [799, 364] width 564 height 472
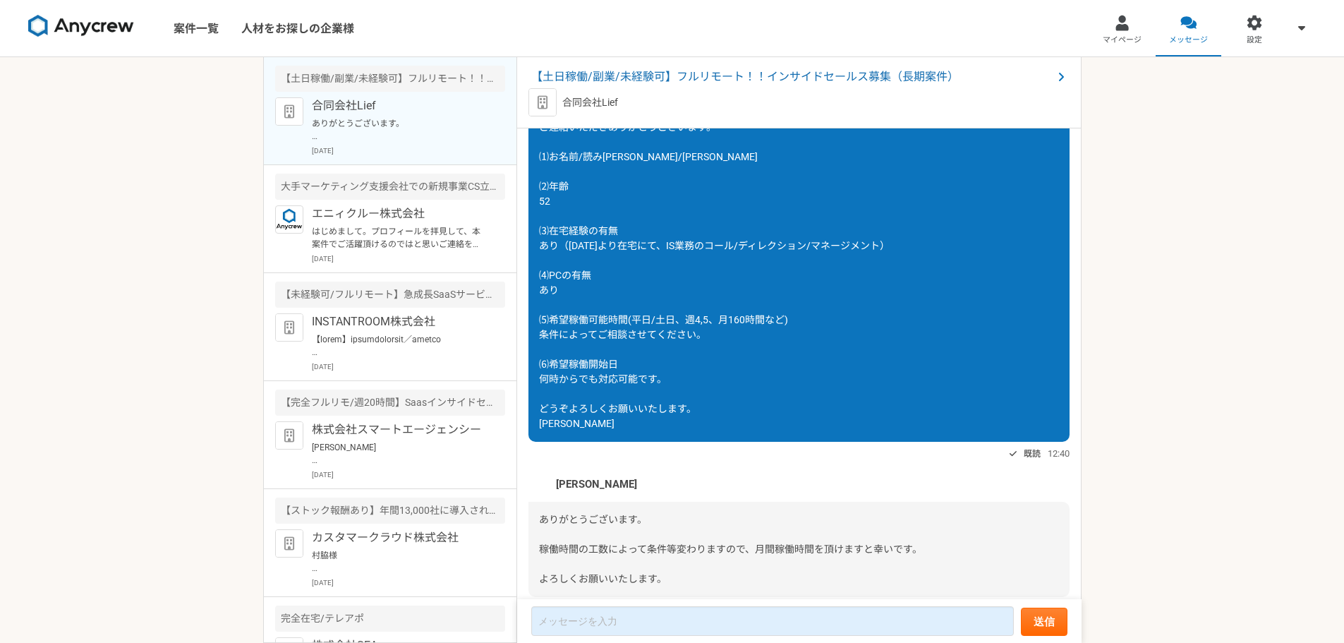
scroll to position [557, 0]
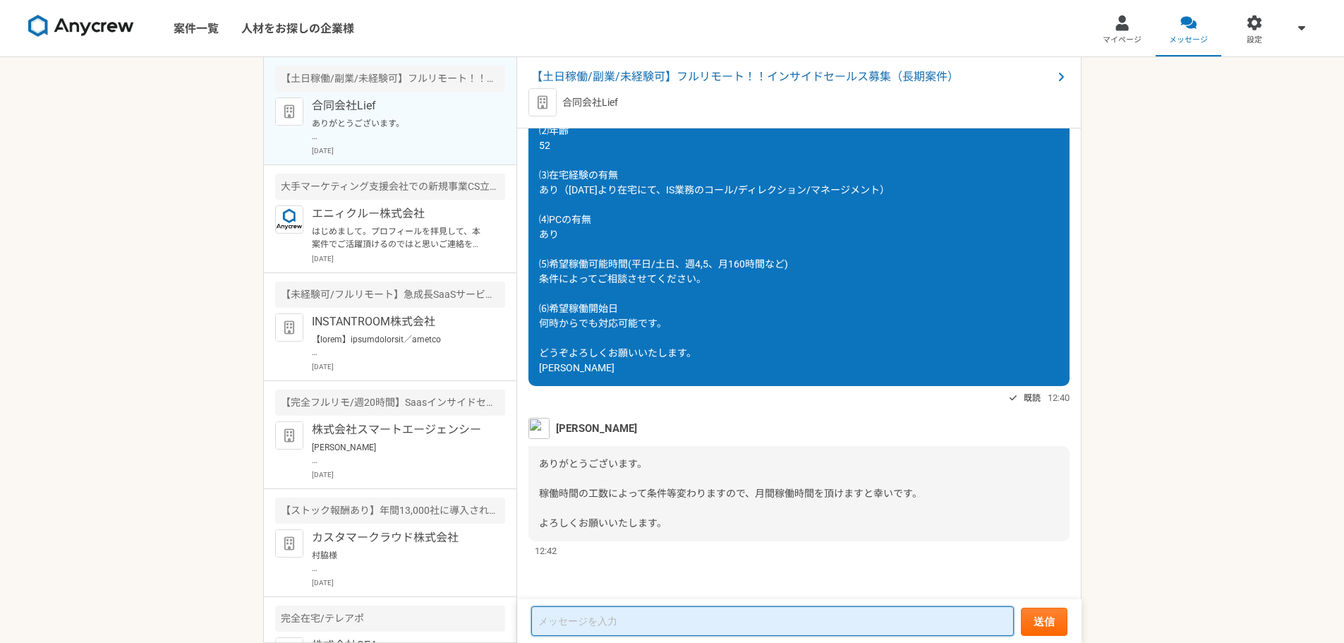
click at [715, 627] on textarea at bounding box center [772, 621] width 483 height 30
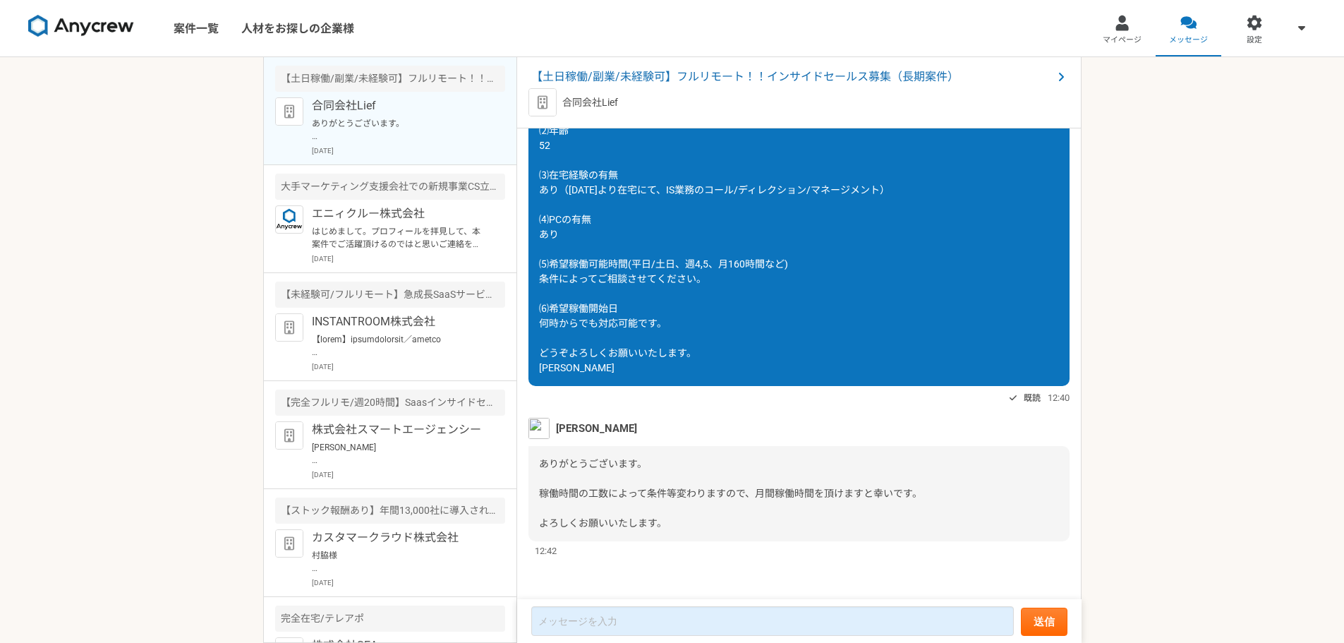
click at [917, 558] on div "2025/10/10（金） 「興味あり」をしました。詳細についてはこちらのチャットで連絡をとってみましょう。 既読 11:58 堀内雅喜 この度はご応募頂きあ…" at bounding box center [799, 364] width 564 height 472
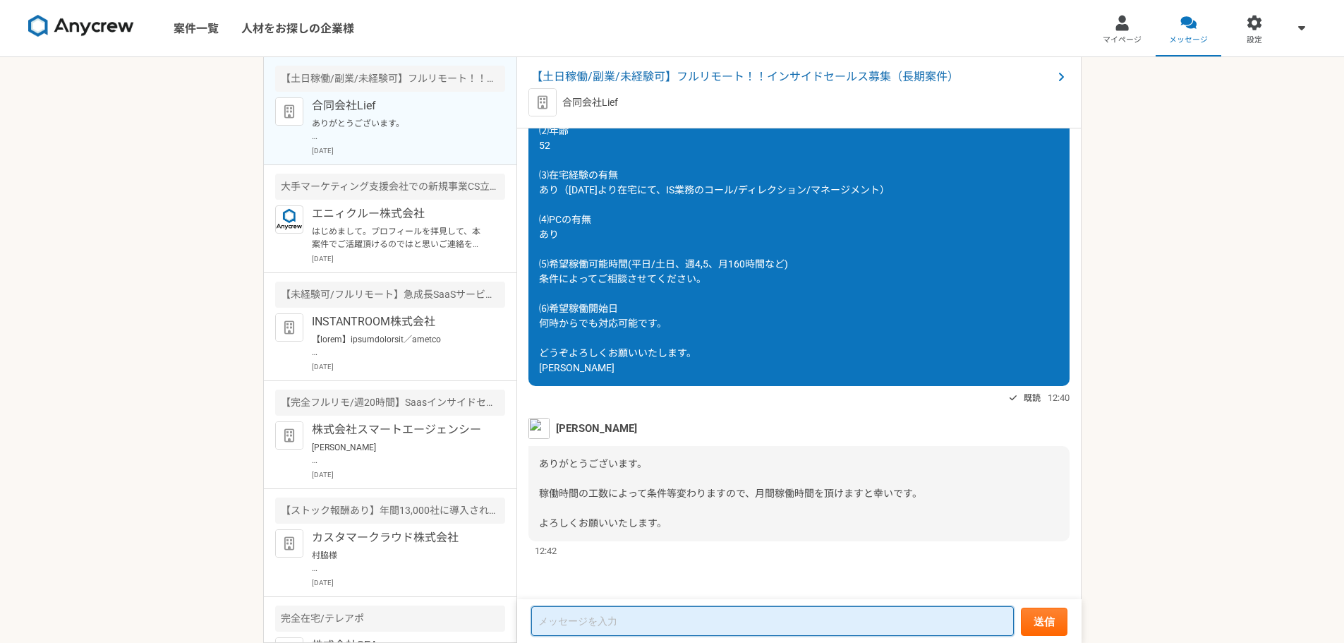
click at [661, 626] on textarea at bounding box center [772, 621] width 483 height 30
click at [624, 624] on textarea "お世話になります。条件さえ合えばMAX週5で" at bounding box center [772, 621] width 483 height 28
click at [696, 624] on textarea "お世話になります。条件さえ合えばMAX週5で" at bounding box center [772, 621] width 483 height 28
click at [752, 623] on textarea "お世話になります。条件さえ合えば、MAX週5で" at bounding box center [772, 621] width 483 height 28
click at [778, 624] on textarea "お世話になります。条件さえ合えば、MAX週5、月" at bounding box center [772, 621] width 483 height 28
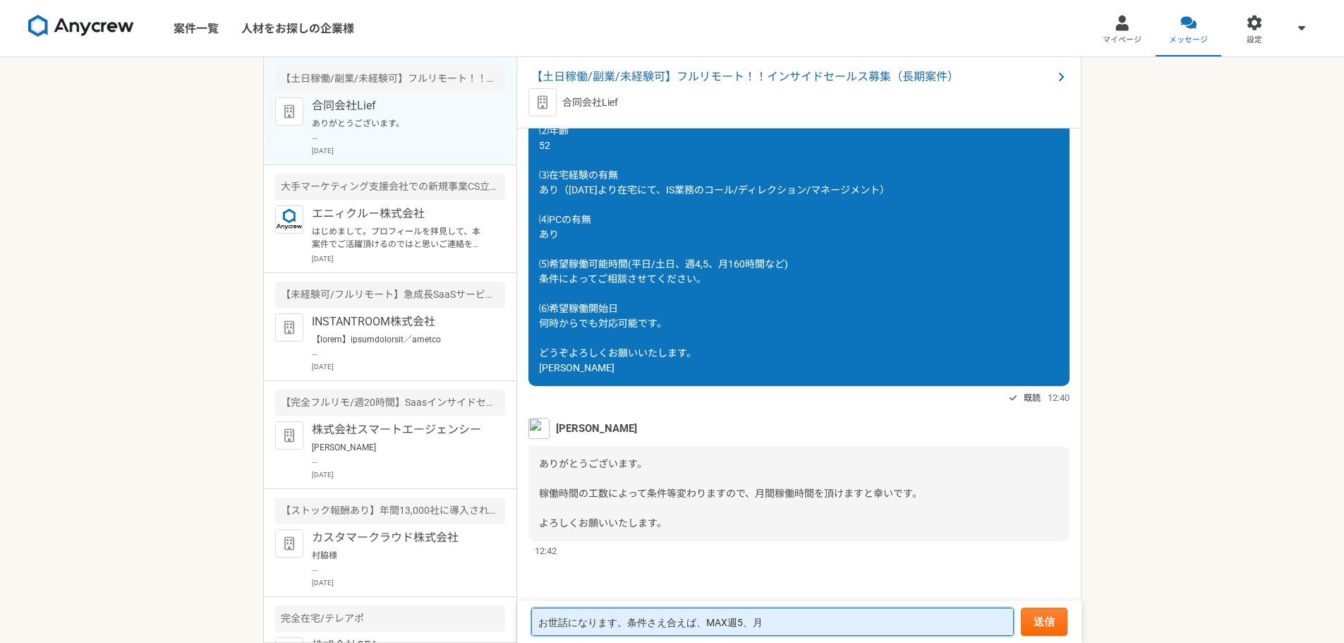
click at [739, 624] on textarea "お世話になります。条件さえ合えば、MAX週5、月" at bounding box center [772, 621] width 483 height 28
click at [812, 622] on textarea "お世話になります。条件さえ合えば、MAX週4ないし5、月" at bounding box center [772, 621] width 483 height 28
click at [744, 625] on textarea "お世話になります。条件さえ合えば、MAX週4ないし5、月100-150時間" at bounding box center [772, 621] width 483 height 28
drag, startPoint x: 770, startPoint y: 625, endPoint x: 739, endPoint y: 631, distance: 32.2
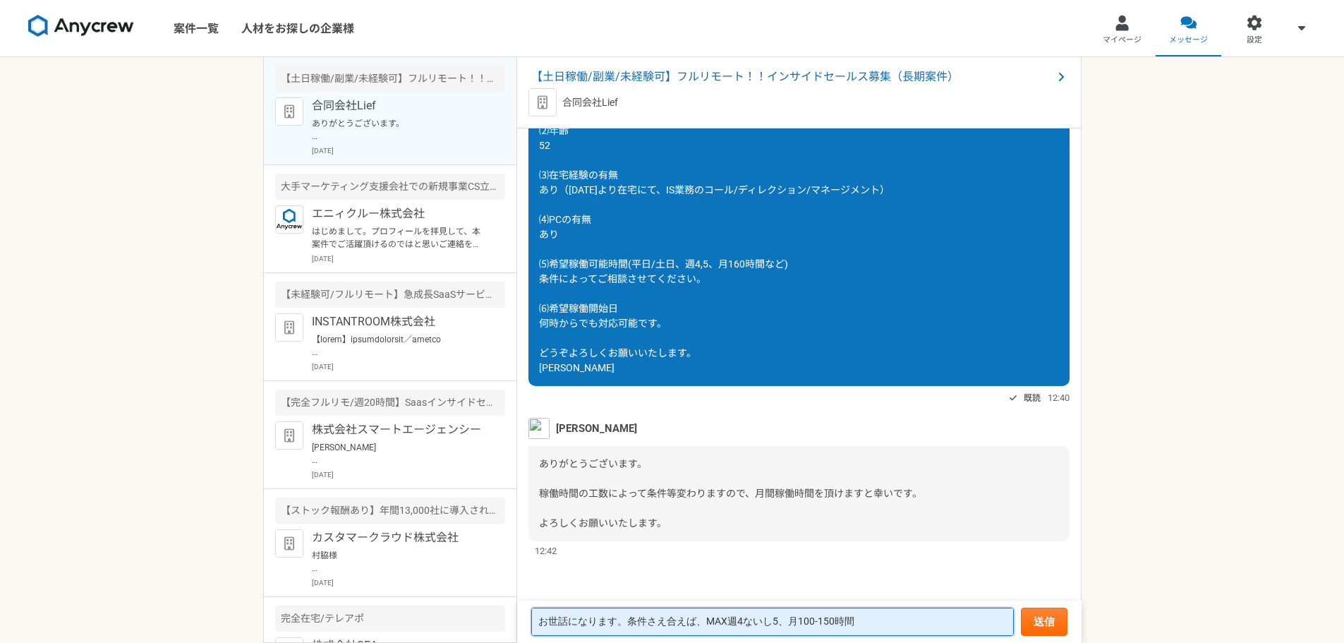
click at [739, 631] on textarea "お世話になります。条件さえ合えば、MAX週4ないし5、月100-150時間" at bounding box center [772, 621] width 483 height 28
click at [725, 623] on textarea "お世話になります。条件さえ合えば、MAX週5、月100-150時間" at bounding box center [772, 621] width 483 height 28
click at [827, 619] on textarea "お世話になります。条件さえ合えば、MAXで週5、月100-150時間" at bounding box center [772, 621] width 483 height 28
type textarea "お世話になります。条件さえ合えば、MAXで週5、月100-150時間でいかがでしょうか？"
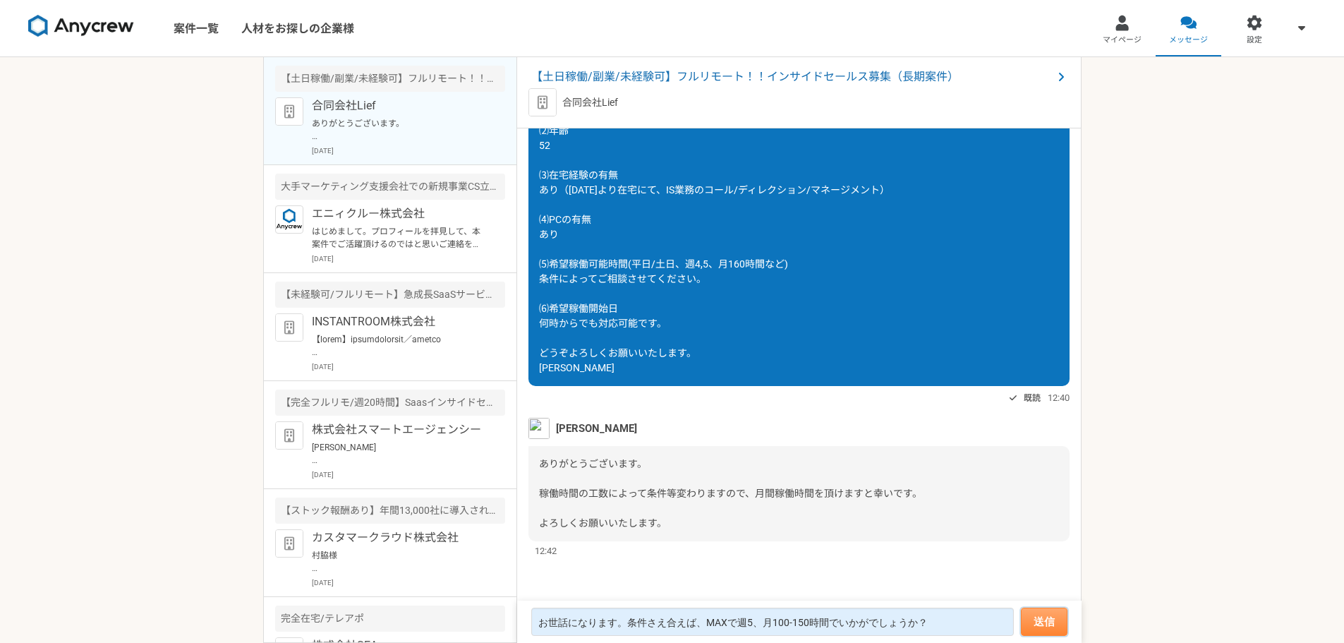
click at [1058, 623] on button "送信" at bounding box center [1044, 621] width 47 height 28
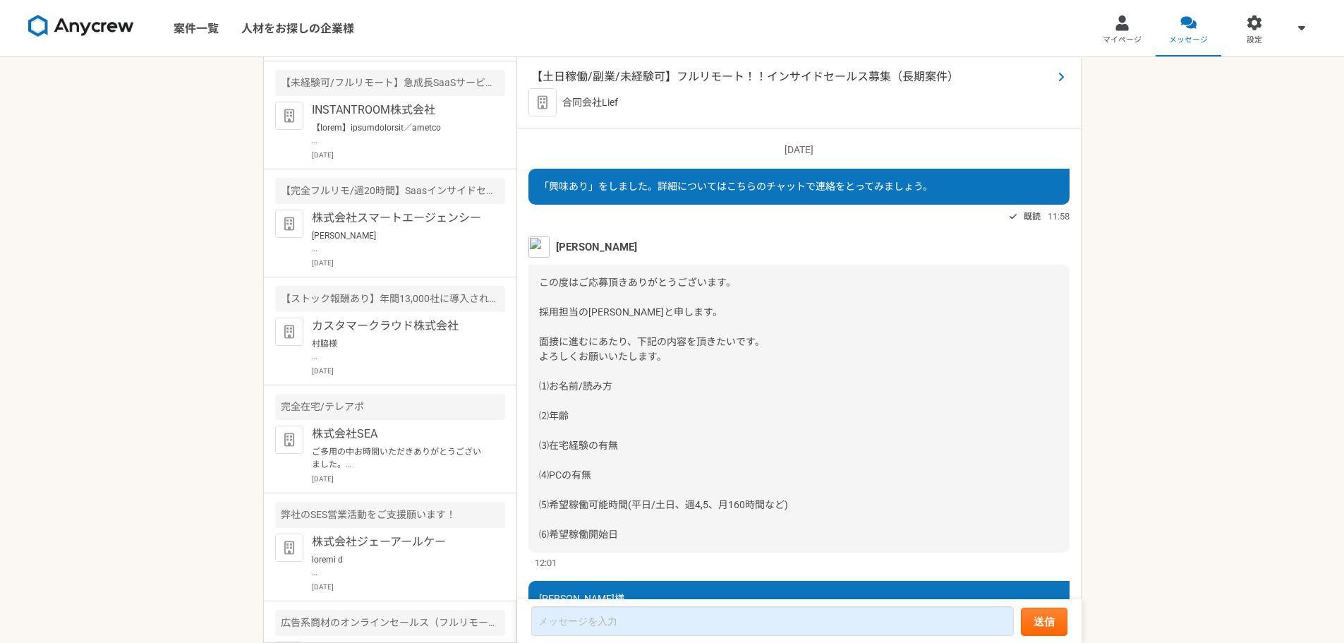
click at [604, 79] on span "【土日稼働/副業/未経験可】フルリモート！！インサイドセールス募集（長期案件）" at bounding box center [791, 76] width 521 height 17
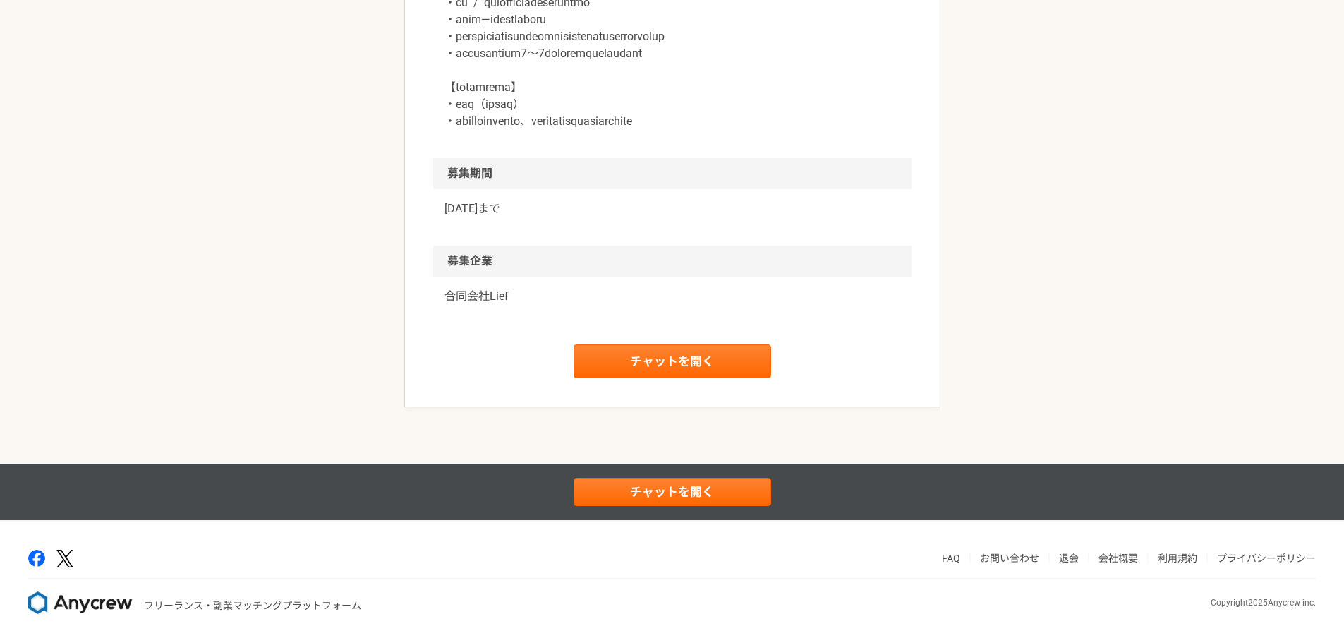
scroll to position [2049, 0]
click at [698, 361] on link "チャットを開く" at bounding box center [673, 361] width 198 height 34
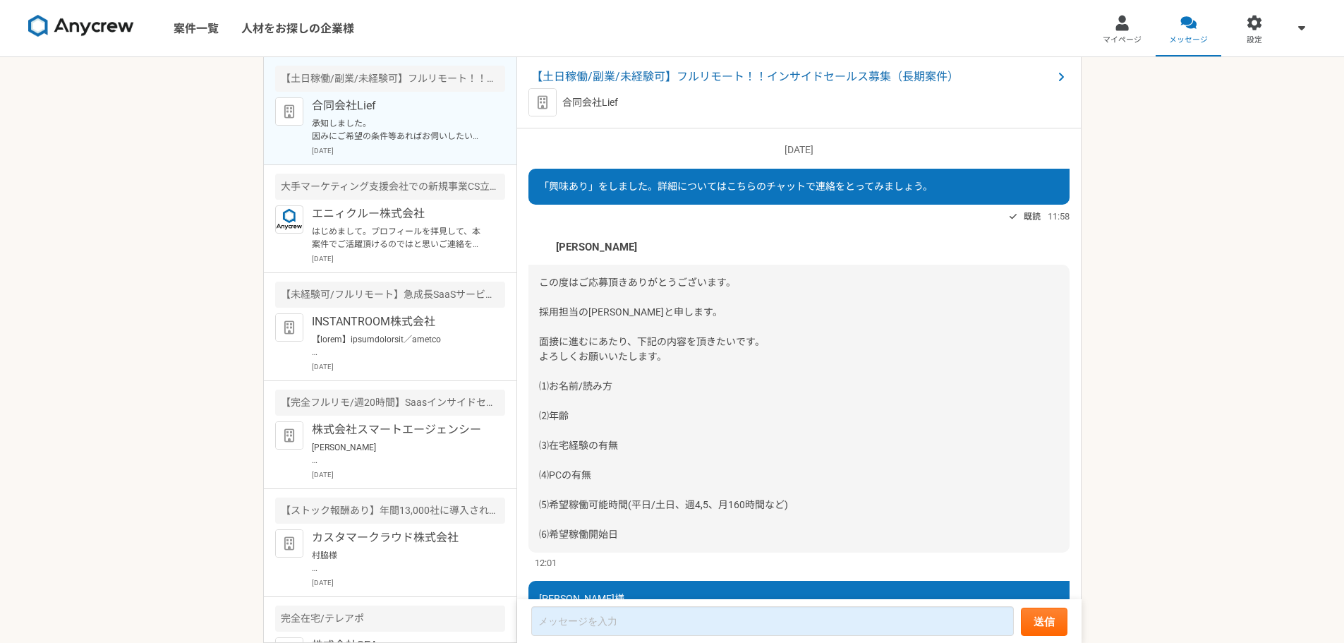
scroll to position [732, 0]
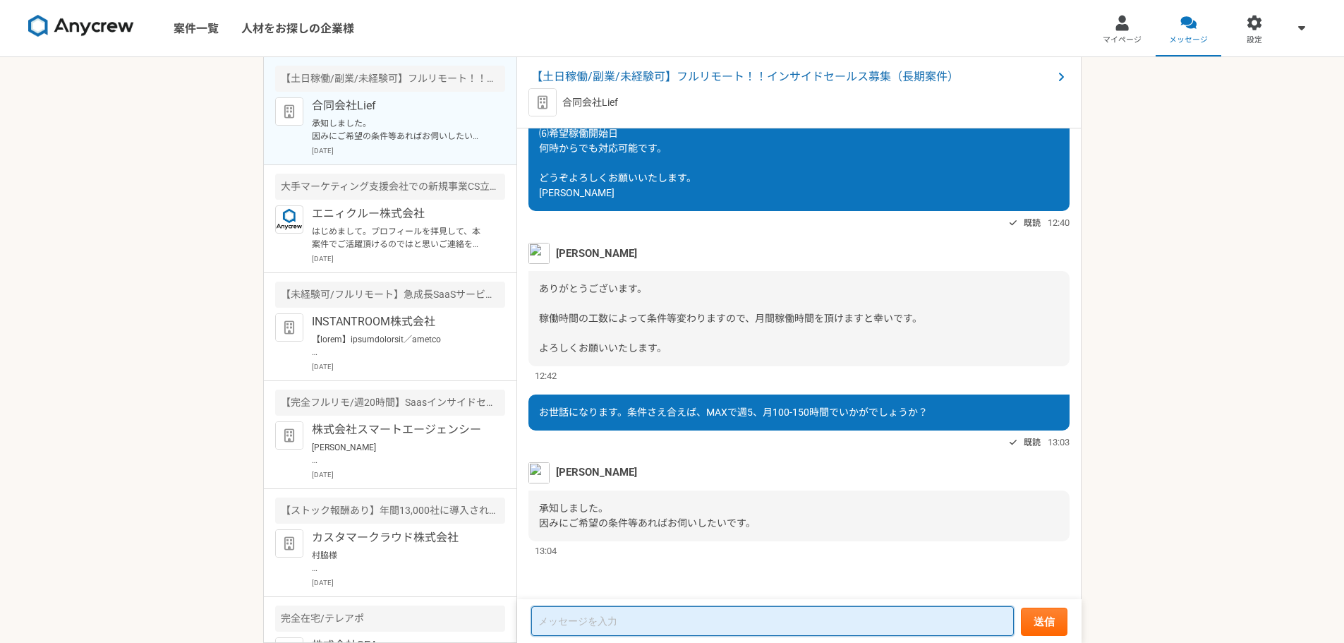
click at [583, 626] on textarea at bounding box center [772, 621] width 483 height 30
click at [813, 621] on textarea "ありがとうございます。商材含め" at bounding box center [772, 621] width 483 height 28
type textarea "ありがとうございます。商材含め面談で詳細をお聞きして検討させてください。"
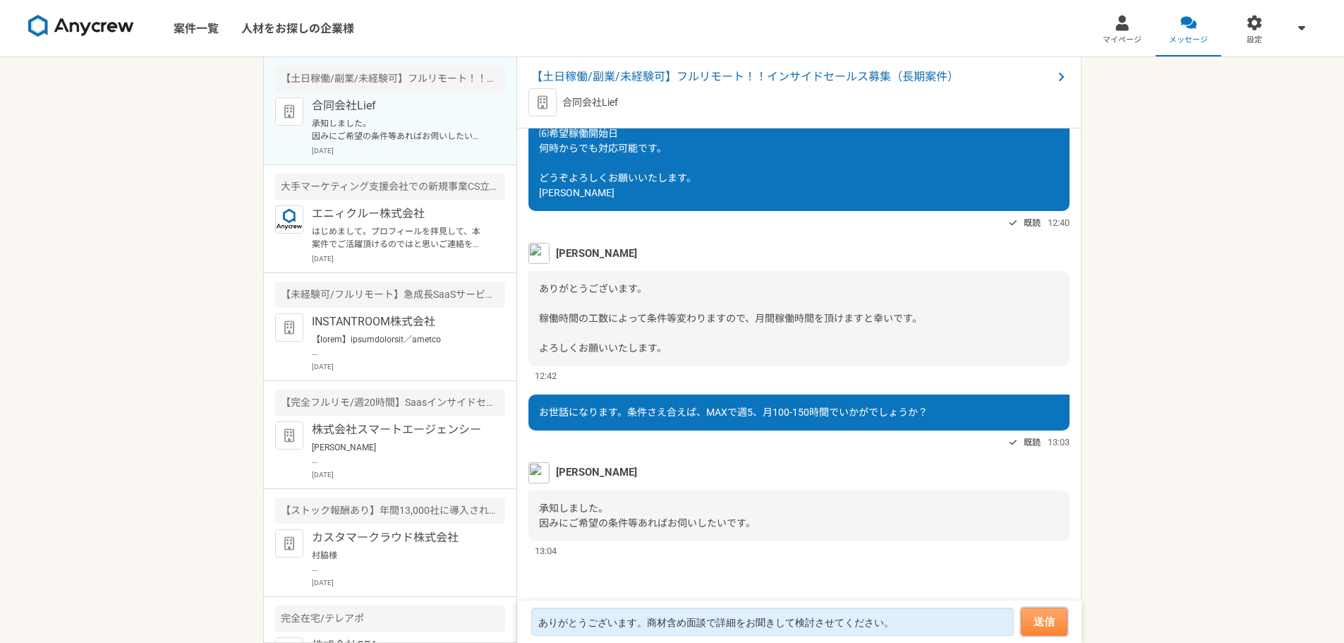
click at [1037, 619] on button "送信" at bounding box center [1044, 621] width 47 height 28
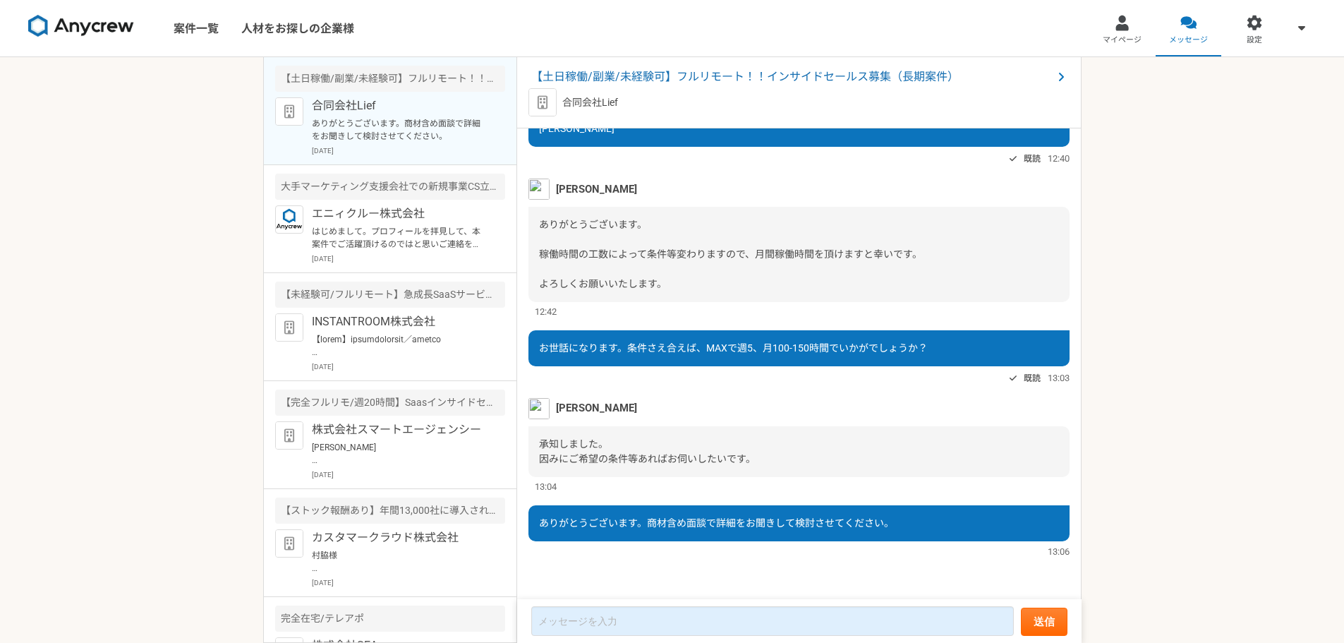
click at [726, 559] on div "2025/10/10（金） 「興味あり」をしました。詳細についてはこちらのチャットで連絡をとってみましょう。 既読 11:58 堀内雅喜 この度はご応募頂きあ…" at bounding box center [799, 364] width 564 height 472
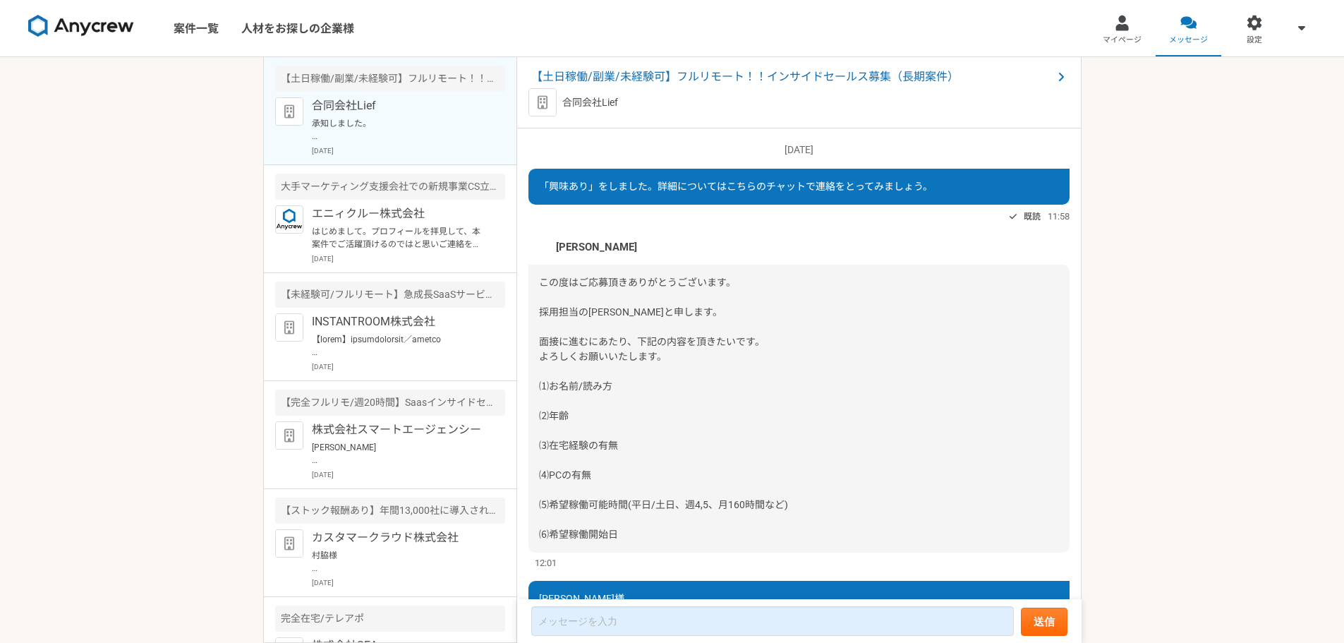
scroll to position [951, 0]
